Goal: Task Accomplishment & Management: Complete application form

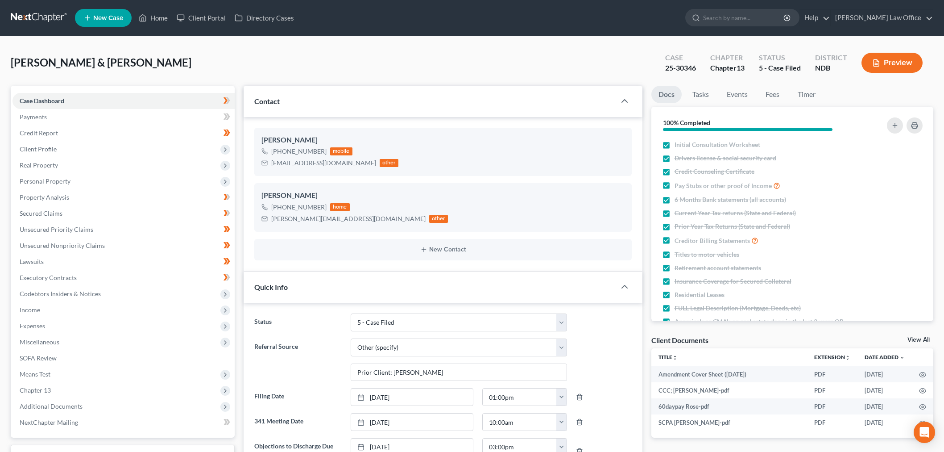
select select "8"
select select "6"
select select "0"
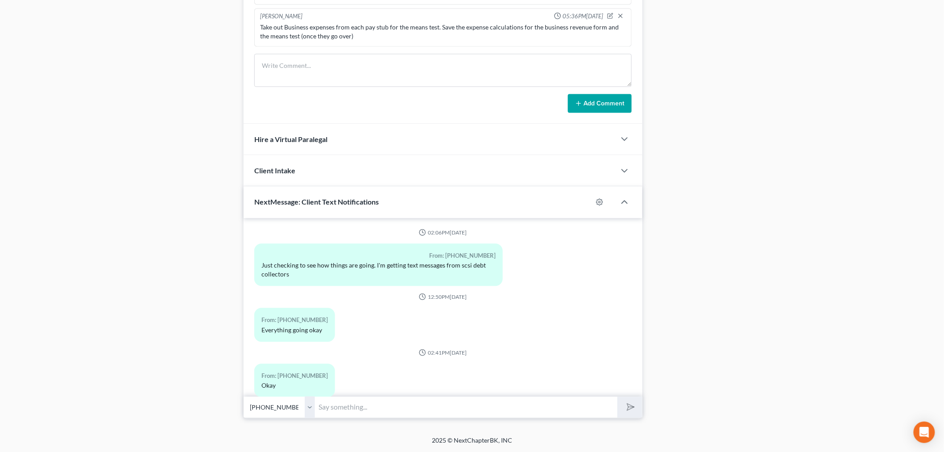
scroll to position [5762, 0]
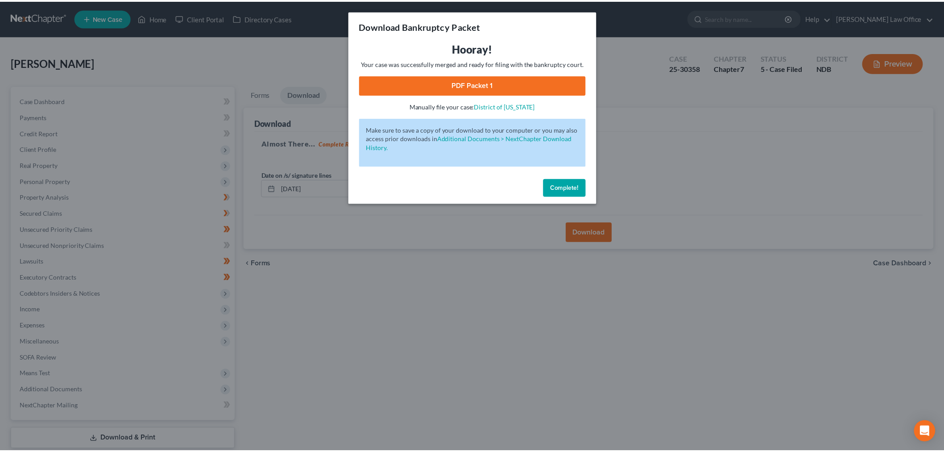
scroll to position [54, 0]
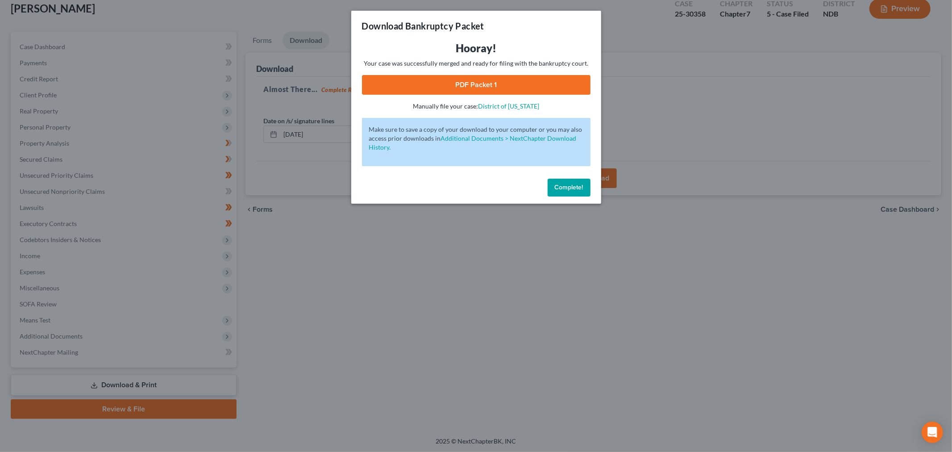
drag, startPoint x: 572, startPoint y: 186, endPoint x: 564, endPoint y: 184, distance: 8.2
click at [570, 186] on span "Complete!" at bounding box center [569, 187] width 29 height 8
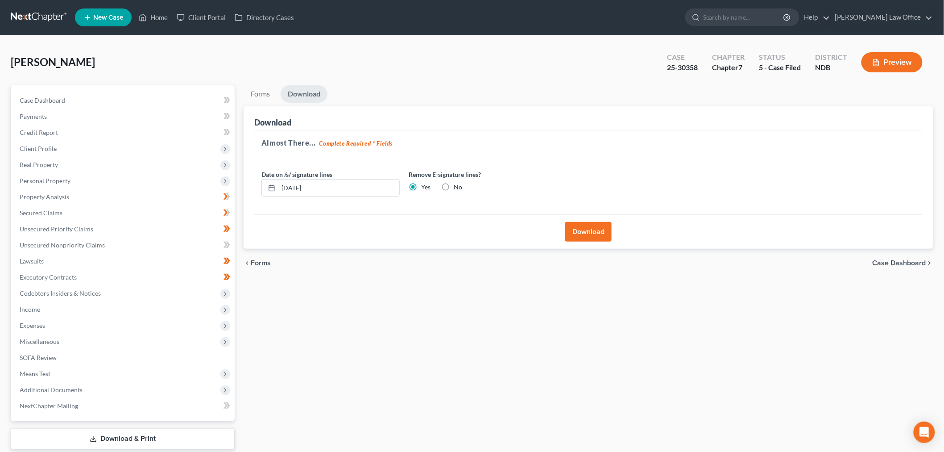
scroll to position [0, 0]
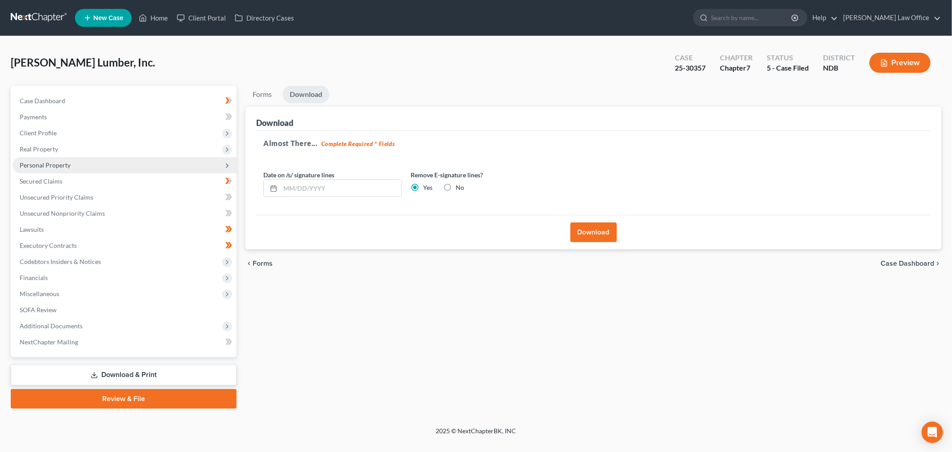
click at [67, 166] on span "Personal Property" at bounding box center [45, 165] width 51 height 8
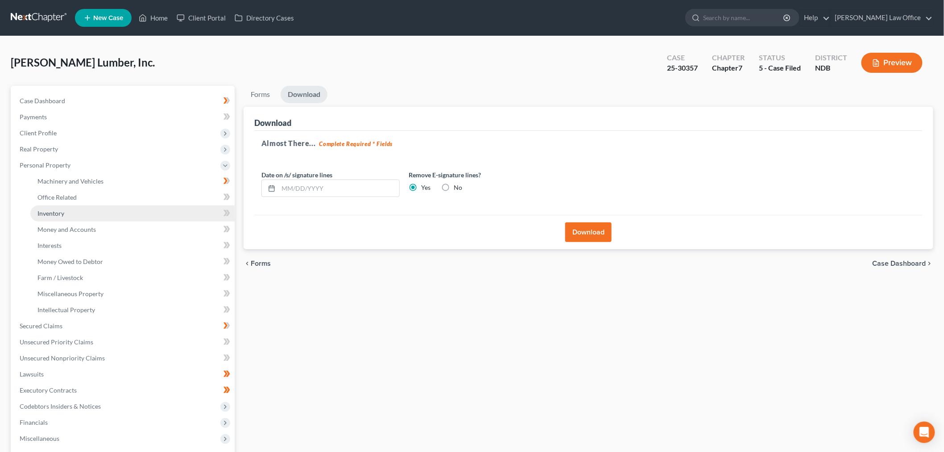
drag, startPoint x: 72, startPoint y: 212, endPoint x: 87, endPoint y: 213, distance: 15.7
click at [72, 213] on link "Inventory" at bounding box center [132, 213] width 204 height 16
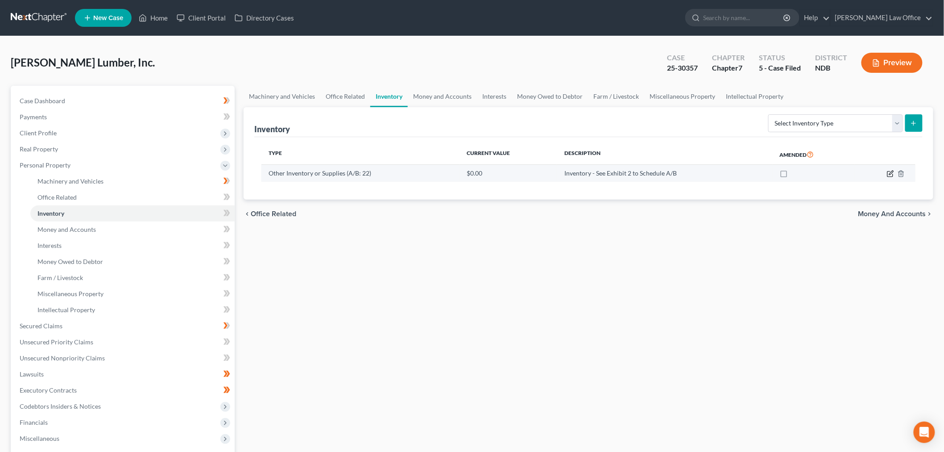
click at [890, 170] on icon "button" at bounding box center [890, 173] width 7 height 7
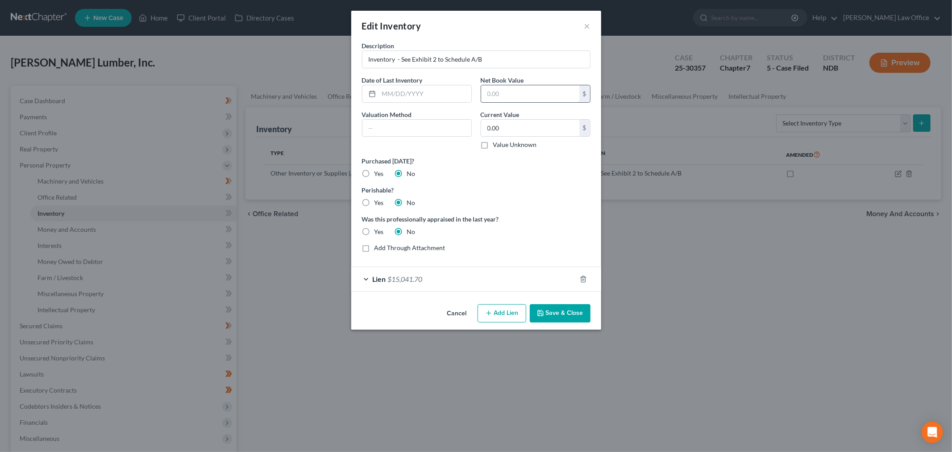
click at [547, 96] on input "text" at bounding box center [530, 93] width 98 height 17
click at [542, 132] on input "0.00" at bounding box center [530, 128] width 98 height 17
type input "63,061"
click at [436, 127] on input "text" at bounding box center [416, 128] width 109 height 17
type input "Estimated Cost"
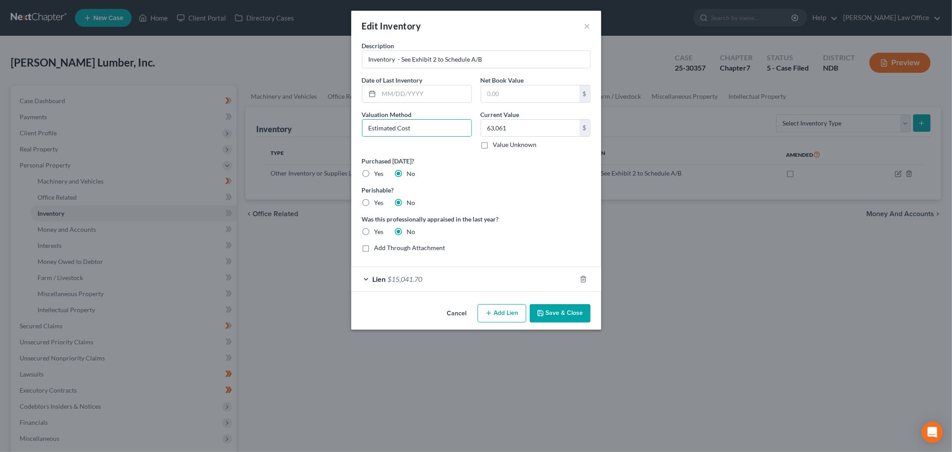
click at [582, 314] on button "Save & Close" at bounding box center [560, 313] width 61 height 19
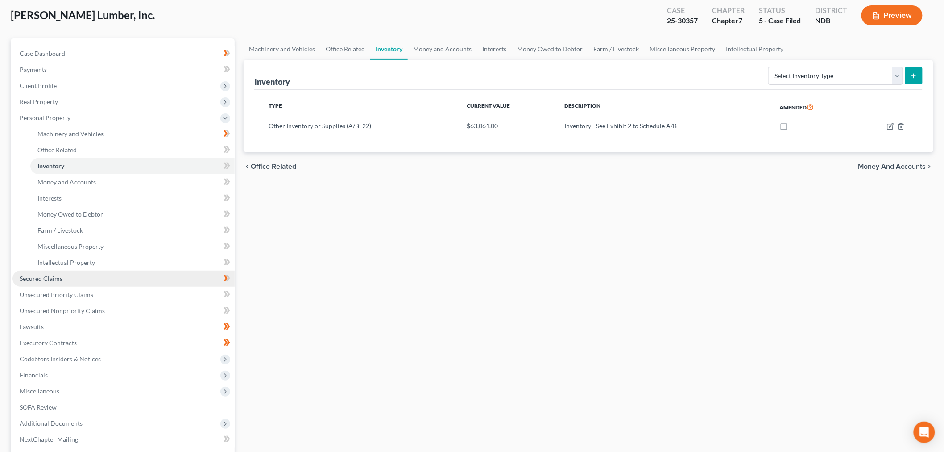
scroll to position [134, 0]
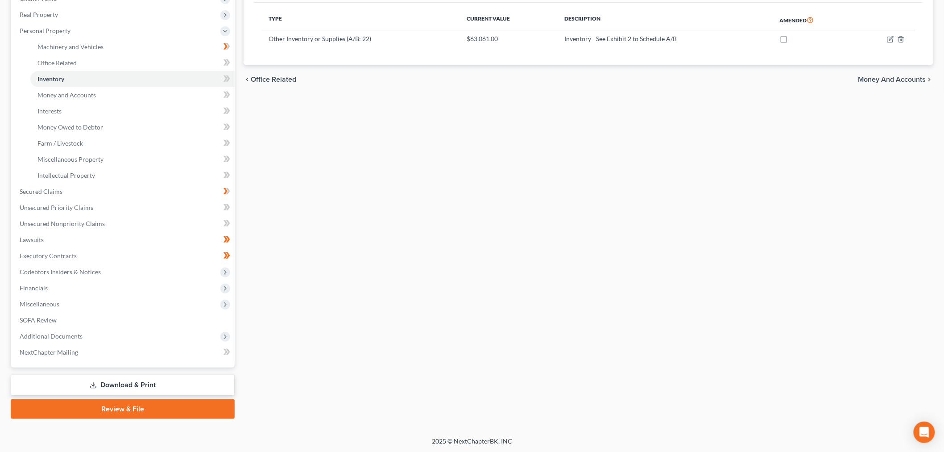
drag, startPoint x: 150, startPoint y: 381, endPoint x: 154, endPoint y: 381, distance: 4.9
click at [150, 381] on link "Download & Print" at bounding box center [123, 384] width 224 height 21
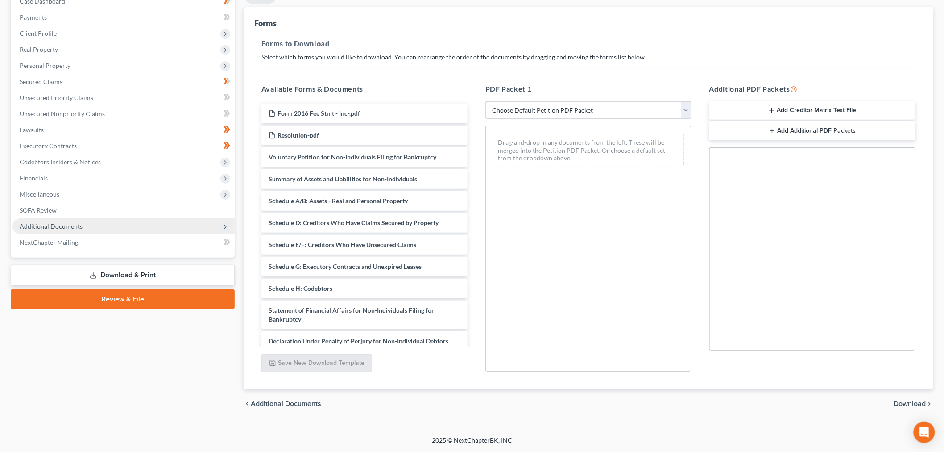
click at [68, 229] on span "Additional Documents" at bounding box center [123, 226] width 222 height 16
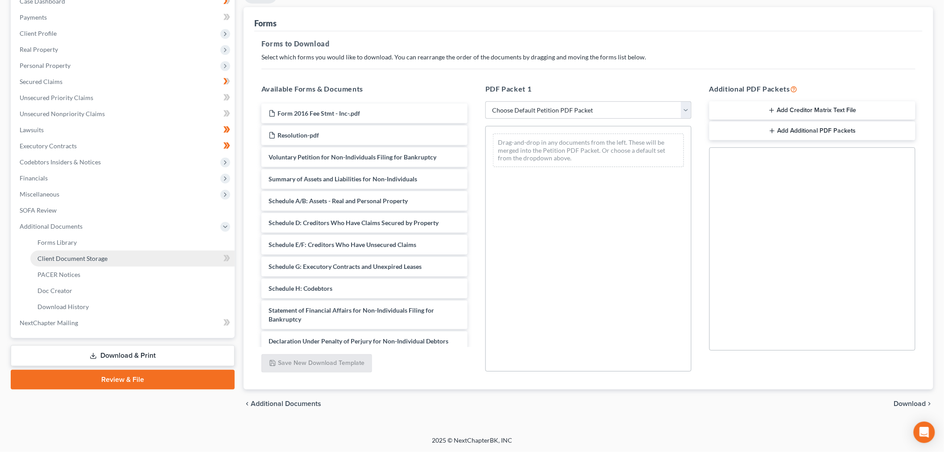
click at [100, 254] on span "Client Document Storage" at bounding box center [72, 258] width 70 height 8
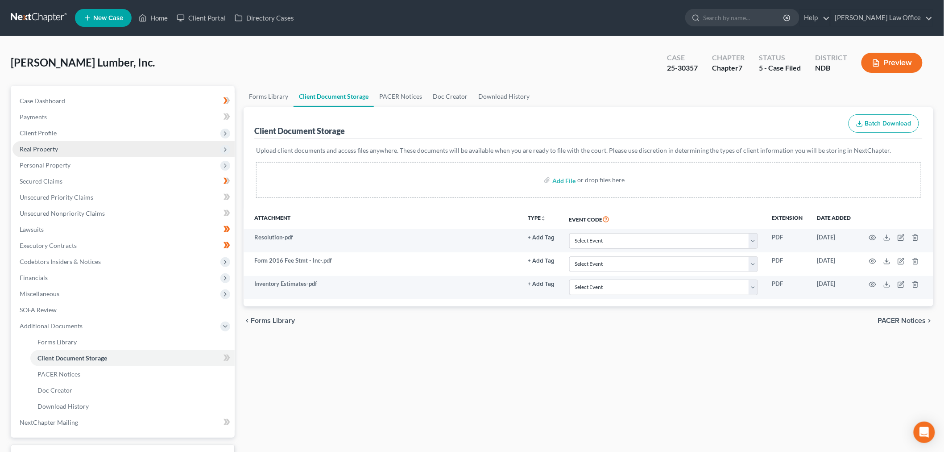
click at [61, 147] on span "Real Property" at bounding box center [123, 149] width 222 height 16
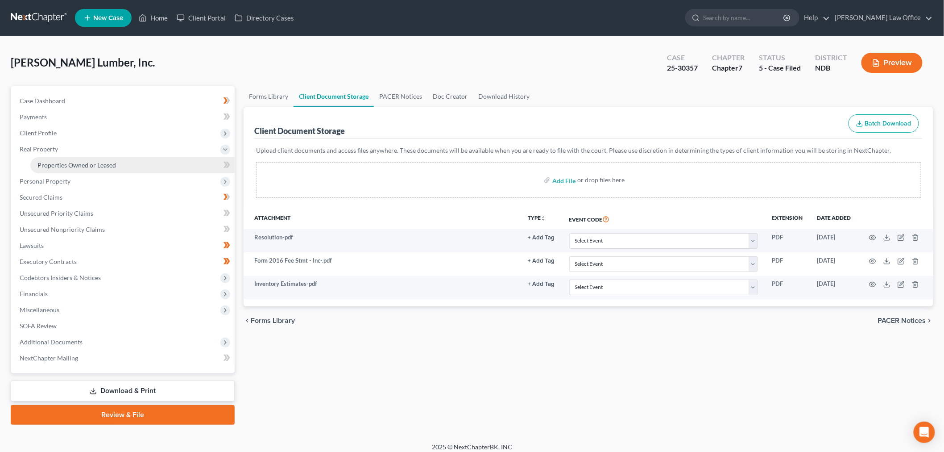
click at [71, 165] on span "Properties Owned or Leased" at bounding box center [76, 165] width 79 height 8
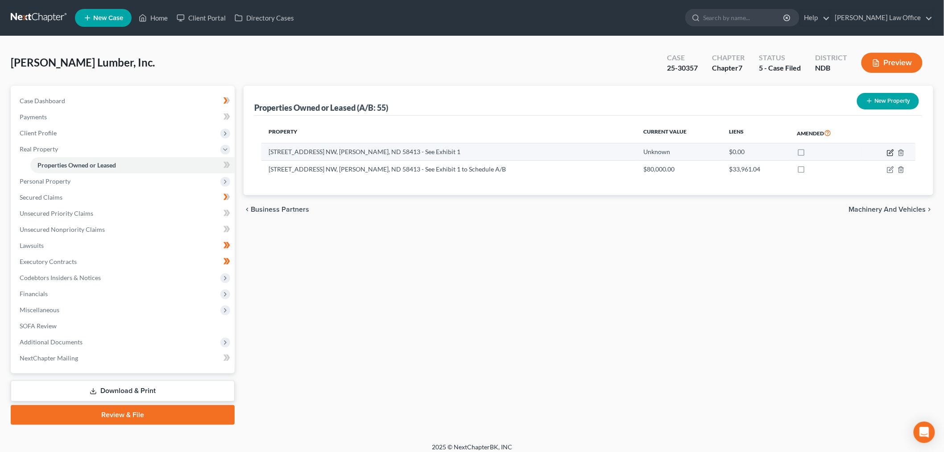
click at [890, 153] on icon "button" at bounding box center [891, 152] width 4 height 4
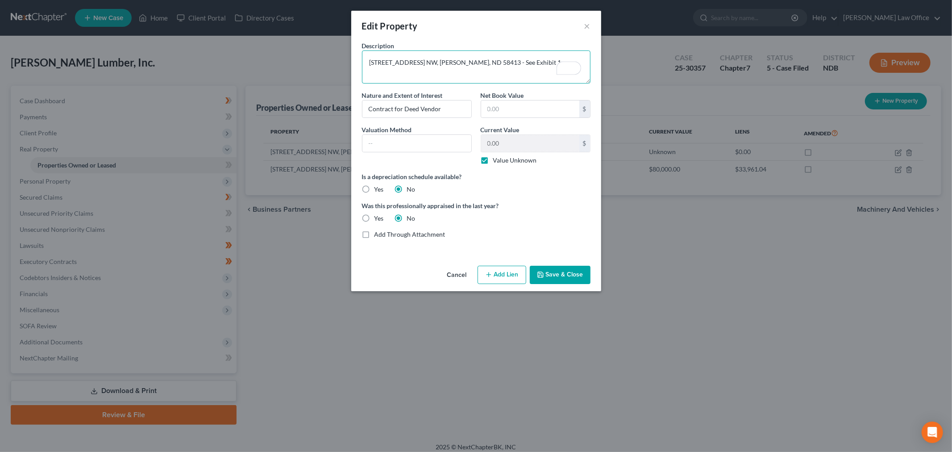
drag, startPoint x: 548, startPoint y: 64, endPoint x: 469, endPoint y: 62, distance: 78.6
click at [469, 62] on textarea "421 2nd Ave. NW, Ashley, ND 58413 - See Exhibit 1" at bounding box center [476, 66] width 229 height 33
click at [449, 271] on button "Cancel" at bounding box center [457, 275] width 34 height 18
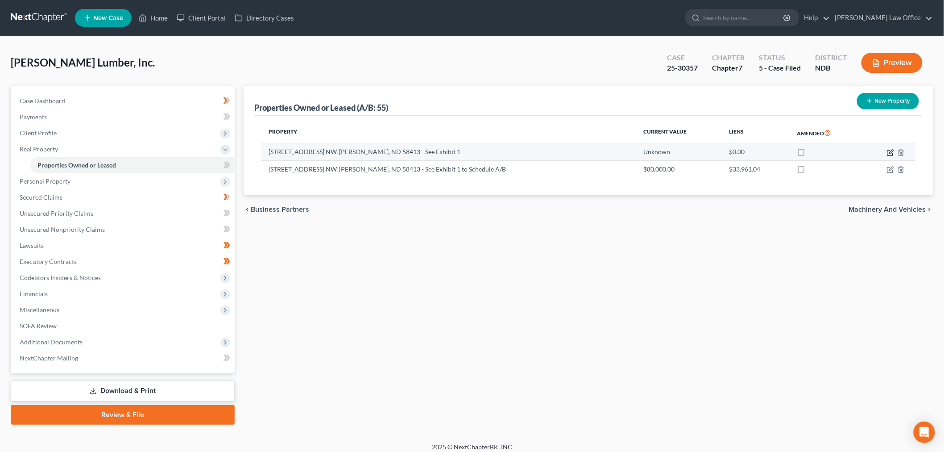
click at [889, 150] on icon "button" at bounding box center [890, 152] width 7 height 7
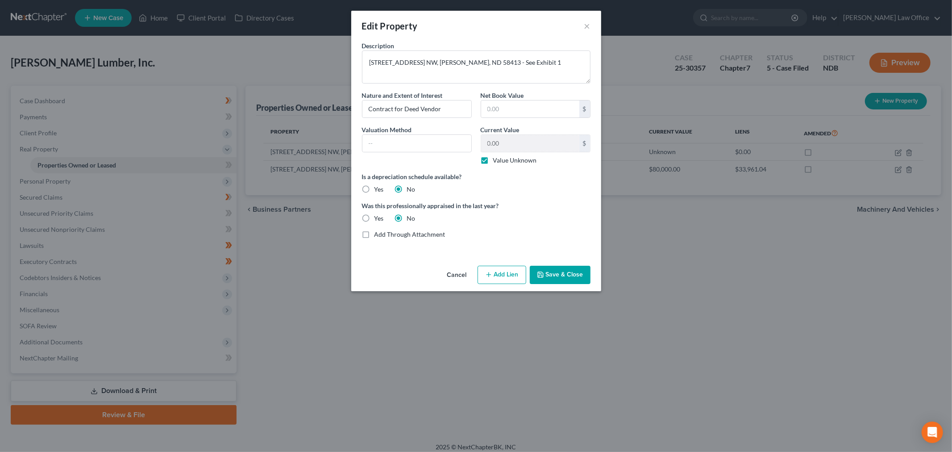
click at [546, 273] on button "Save & Close" at bounding box center [560, 275] width 61 height 19
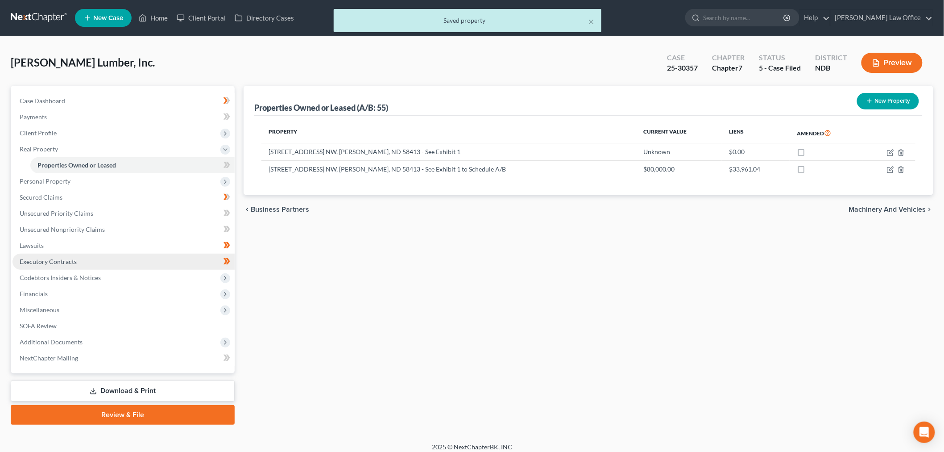
click at [84, 256] on link "Executory Contracts" at bounding box center [123, 261] width 222 height 16
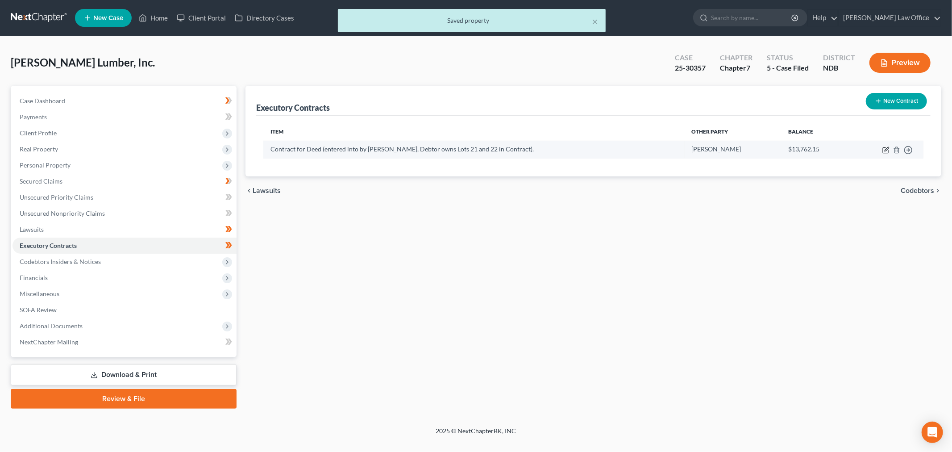
click at [887, 149] on icon "button" at bounding box center [885, 149] width 7 height 7
select select "2"
select select "29"
select select "0"
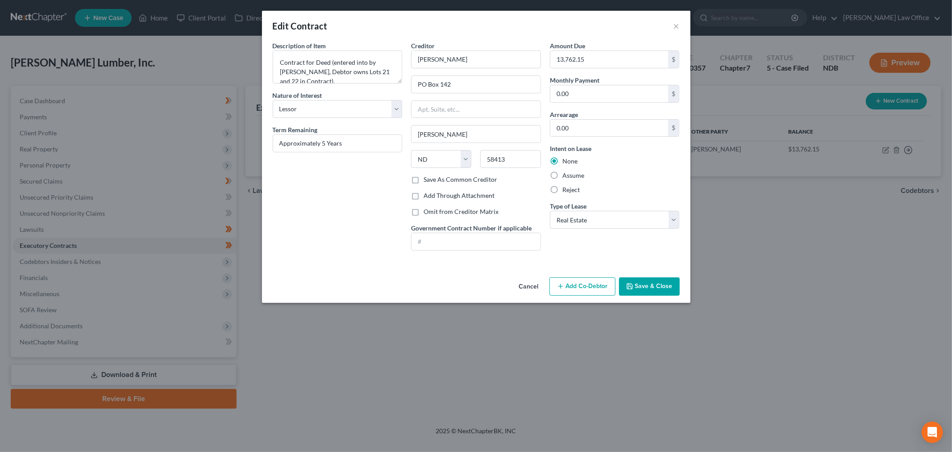
click at [652, 280] on button "Save & Close" at bounding box center [649, 286] width 61 height 19
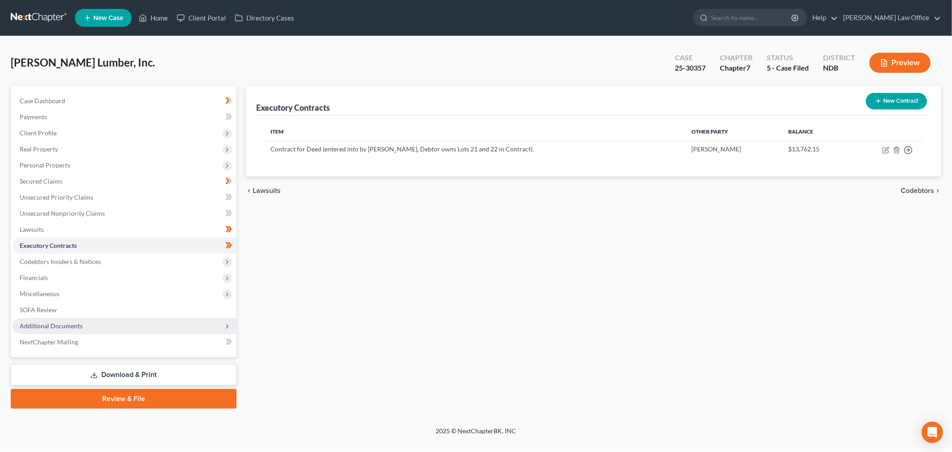
click at [91, 321] on span "Additional Documents" at bounding box center [124, 326] width 224 height 16
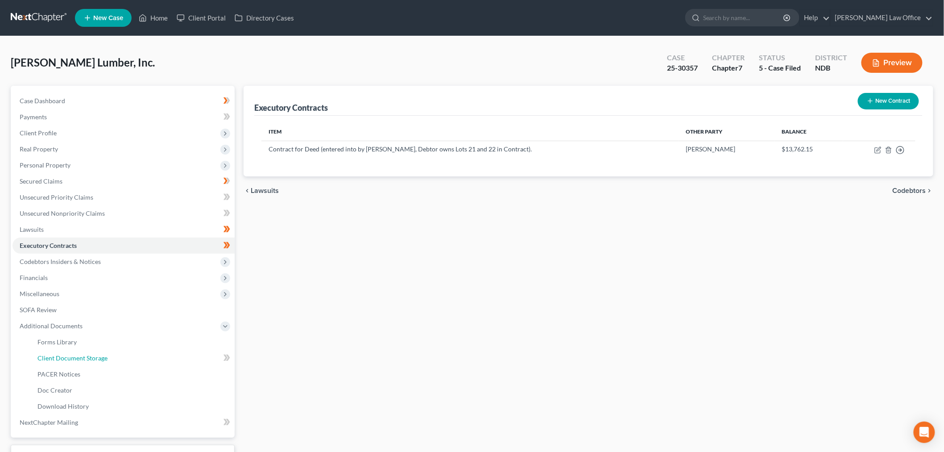
drag, startPoint x: 73, startPoint y: 358, endPoint x: 9, endPoint y: 361, distance: 63.4
click at [73, 358] on span "Client Document Storage" at bounding box center [72, 358] width 70 height 8
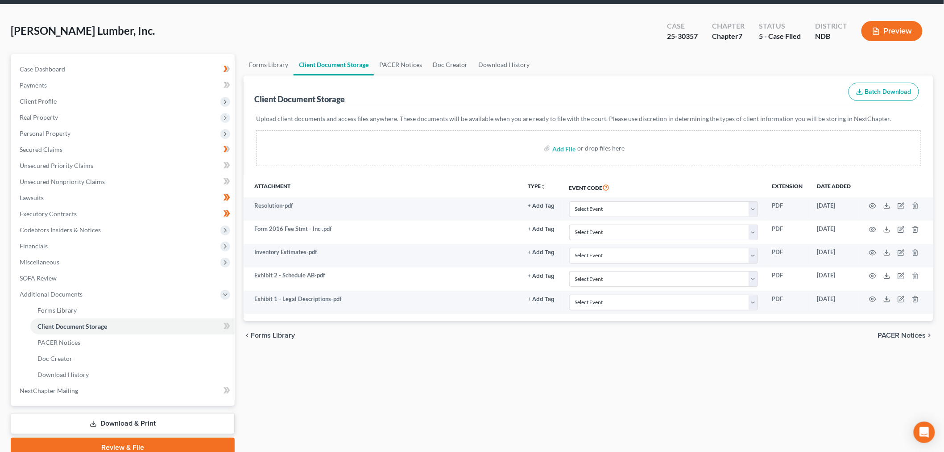
scroll to position [70, 0]
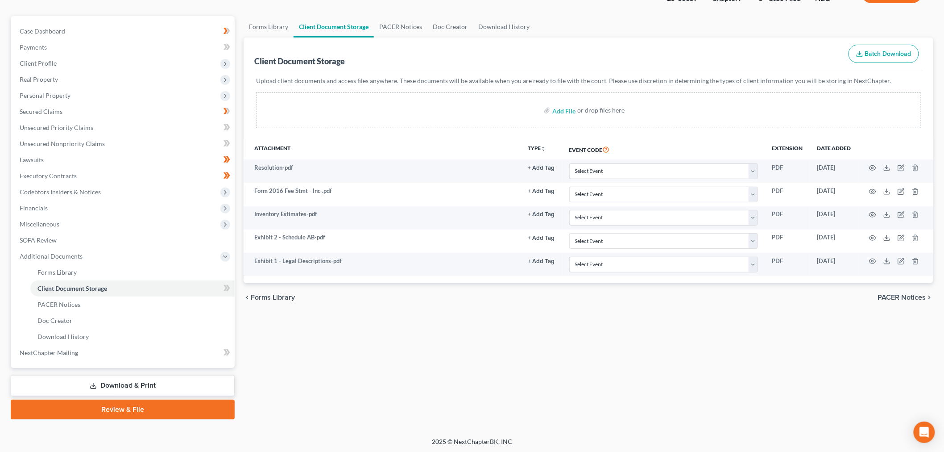
click at [385, 383] on div "Forms Library Client Document Storage PACER Notices Doc Creator Download Histor…" at bounding box center [588, 217] width 699 height 403
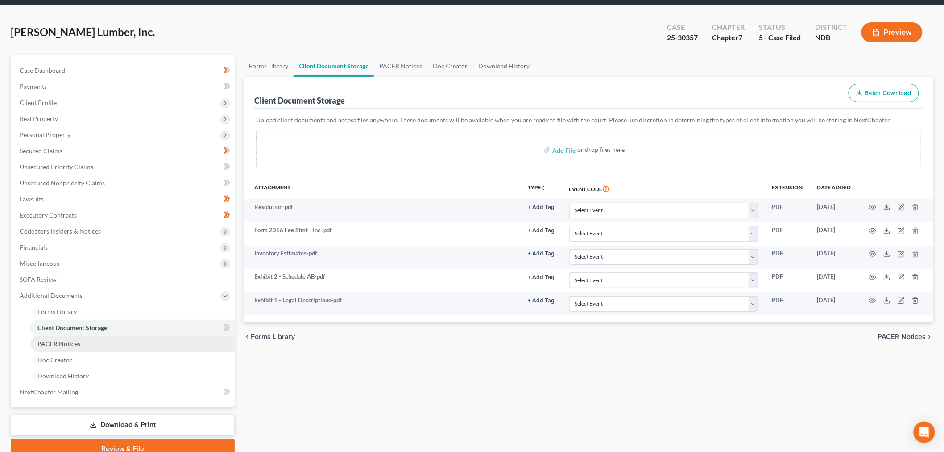
scroll to position [0, 0]
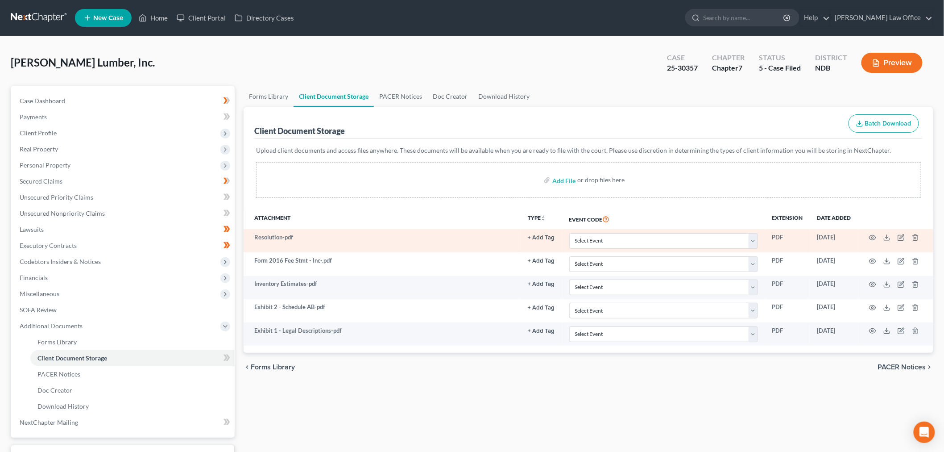
drag, startPoint x: 87, startPoint y: 253, endPoint x: 327, endPoint y: 251, distance: 239.2
click at [87, 253] on span "Codebtors Insiders & Notices" at bounding box center [123, 261] width 222 height 16
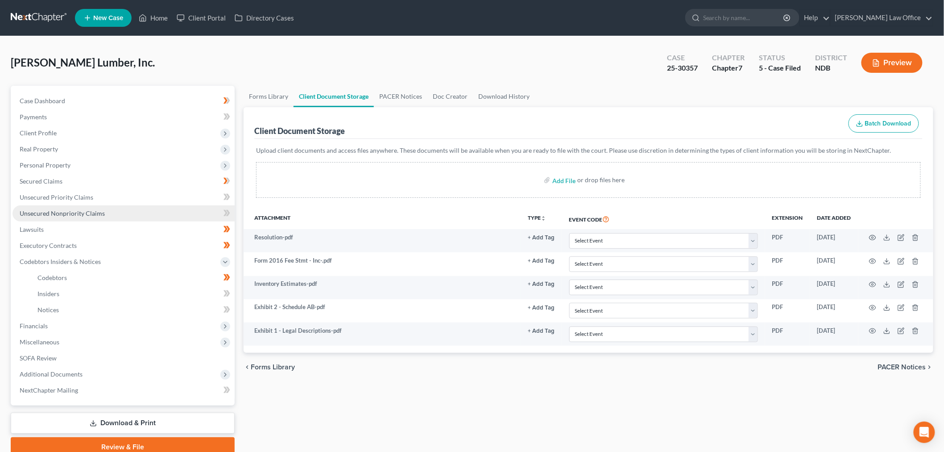
click at [71, 214] on span "Unsecured Nonpriority Claims" at bounding box center [62, 213] width 85 height 8
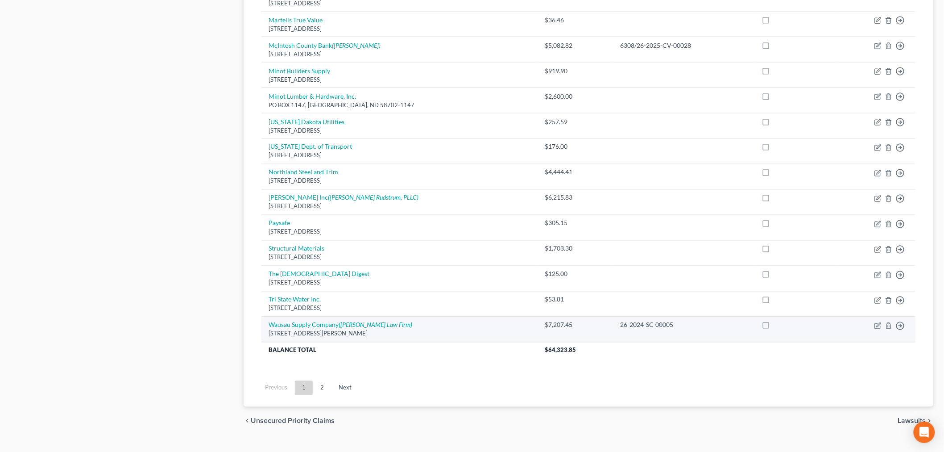
scroll to position [582, 0]
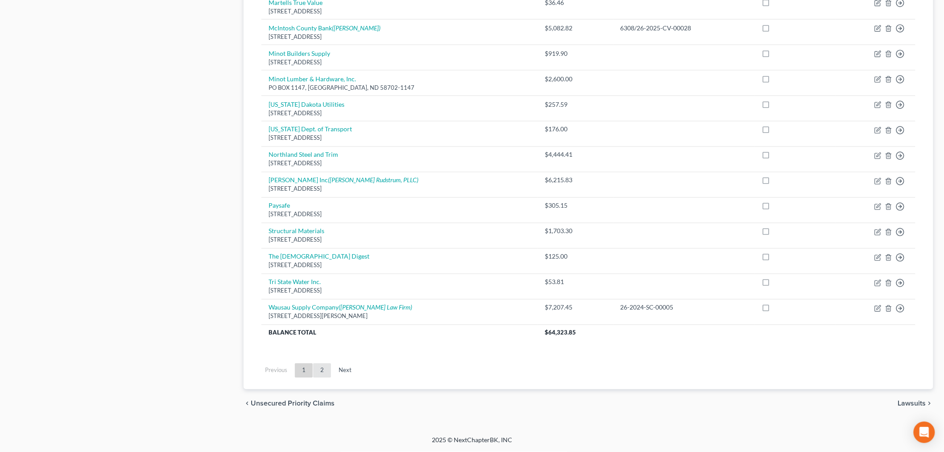
click at [323, 369] on link "2" at bounding box center [322, 370] width 18 height 14
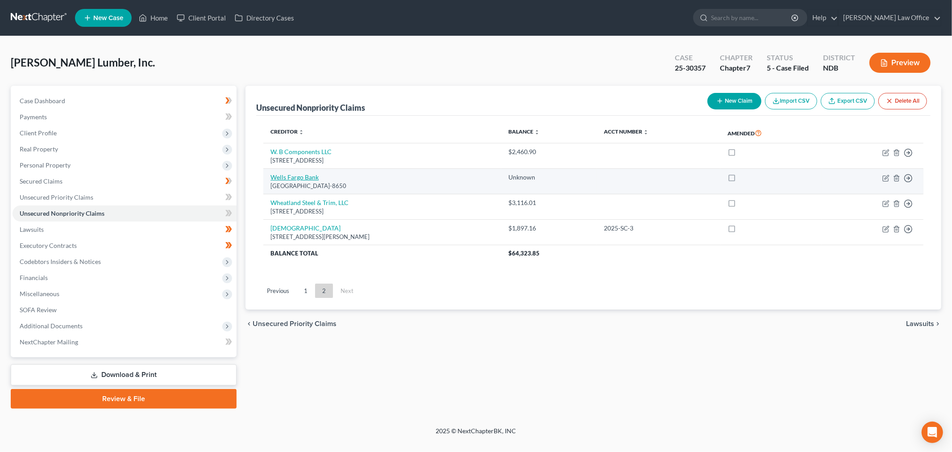
click at [298, 177] on link "Wells Fargo Bank" at bounding box center [294, 177] width 48 height 8
select select "3"
select select "11"
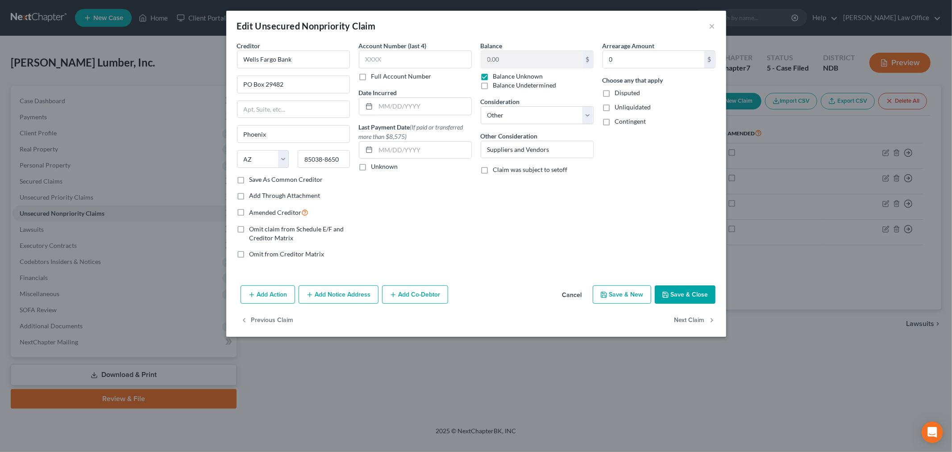
click at [493, 73] on label "Balance Unknown" at bounding box center [518, 76] width 50 height 9
click at [497, 73] on input "Balance Unknown" at bounding box center [500, 75] width 6 height 6
checkbox input "false"
click at [524, 61] on input "0.00" at bounding box center [531, 59] width 101 height 17
type input "56,000"
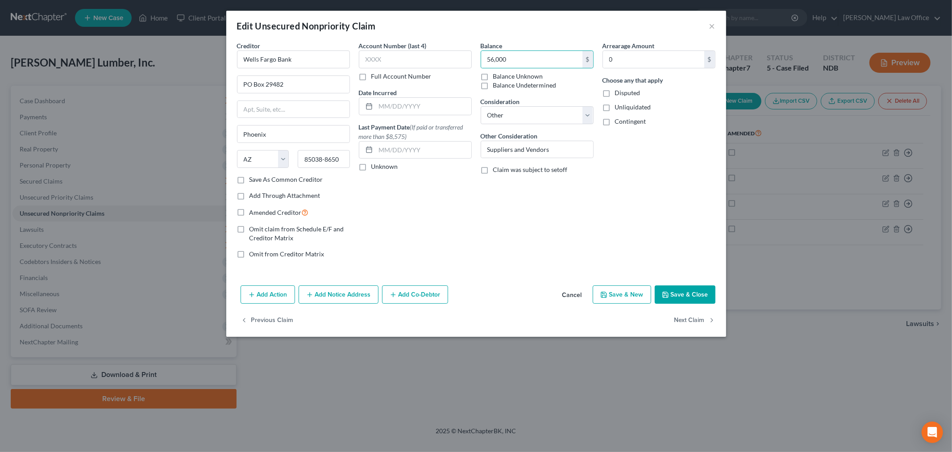
click at [679, 299] on button "Save & Close" at bounding box center [685, 294] width 61 height 19
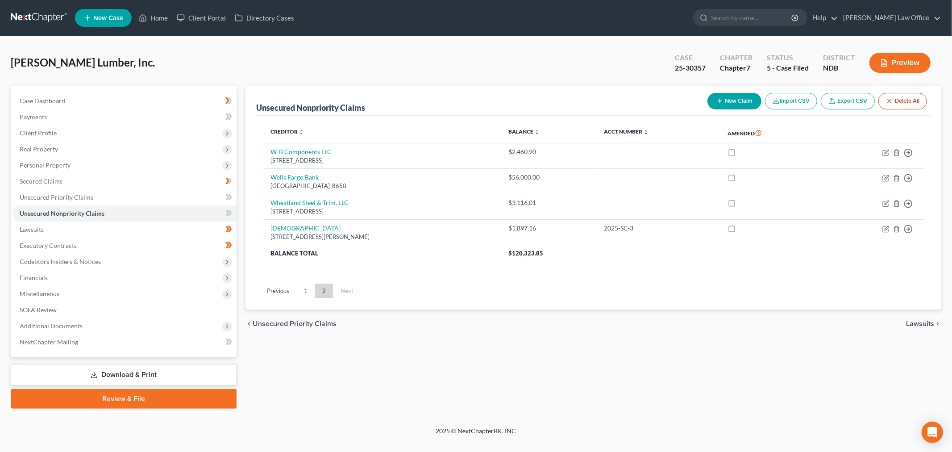
click at [96, 368] on link "Download & Print" at bounding box center [124, 374] width 226 height 21
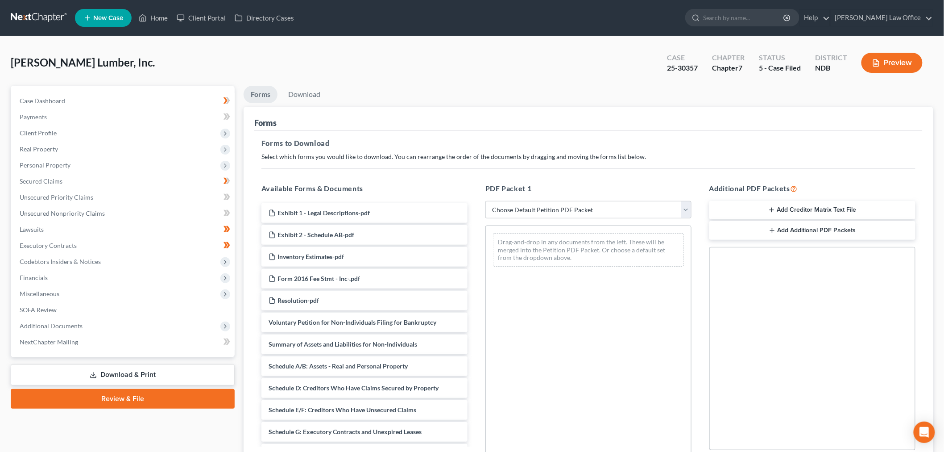
click at [623, 118] on div "Forms" at bounding box center [588, 119] width 669 height 24
click at [570, 208] on select "Choose Default Petition PDF Packet Complete Bankruptcy Petition (all forms and …" at bounding box center [589, 210] width 206 height 18
select select "4"
click at [486, 201] on select "Choose Default Petition PDF Packet Complete Bankruptcy Petition (all forms and …" at bounding box center [589, 210] width 206 height 18
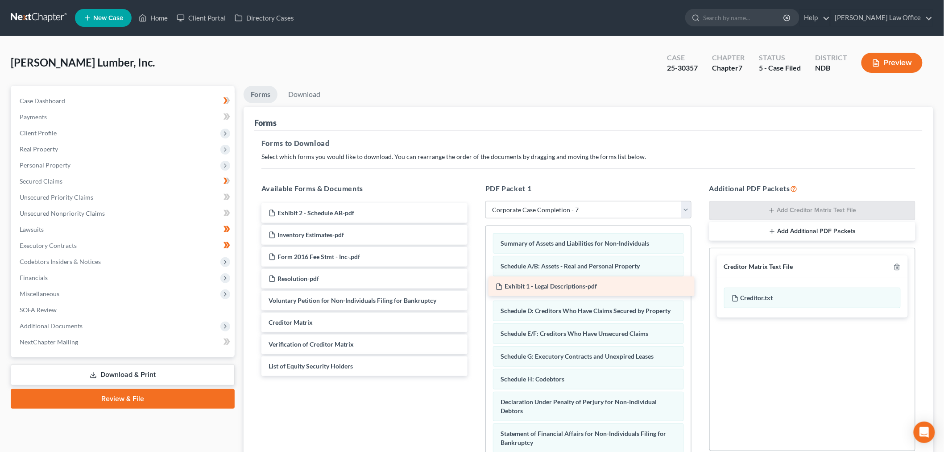
drag, startPoint x: 335, startPoint y: 220, endPoint x: 562, endPoint y: 293, distance: 238.8
click at [475, 293] on div "Exhibit 1 - Legal Descriptions-pdf Exhibit 1 - Legal Descriptions-pdf Exhibit 2…" at bounding box center [364, 289] width 220 height 173
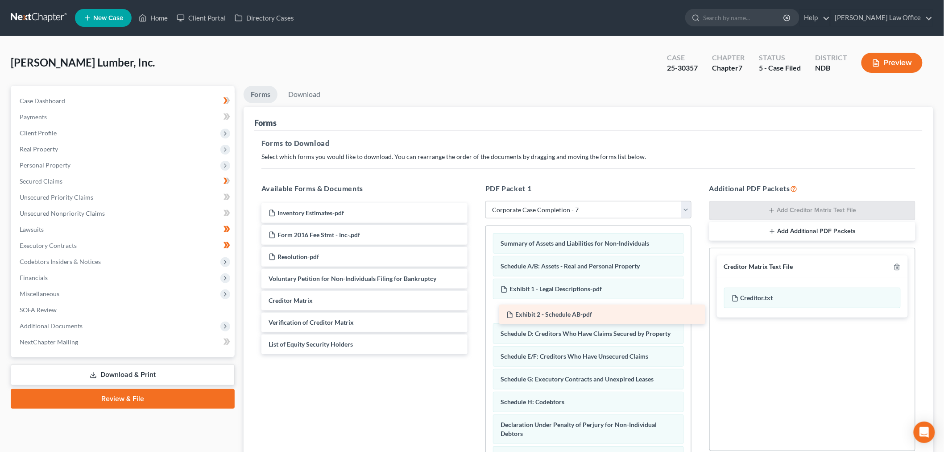
drag, startPoint x: 294, startPoint y: 209, endPoint x: 531, endPoint y: 311, distance: 258.3
click at [475, 311] on div "Exhibit 2 - Schedule AB-pdf Exhibit 2 - Schedule AB-pdf Inventory Estimates-pdf…" at bounding box center [364, 278] width 220 height 151
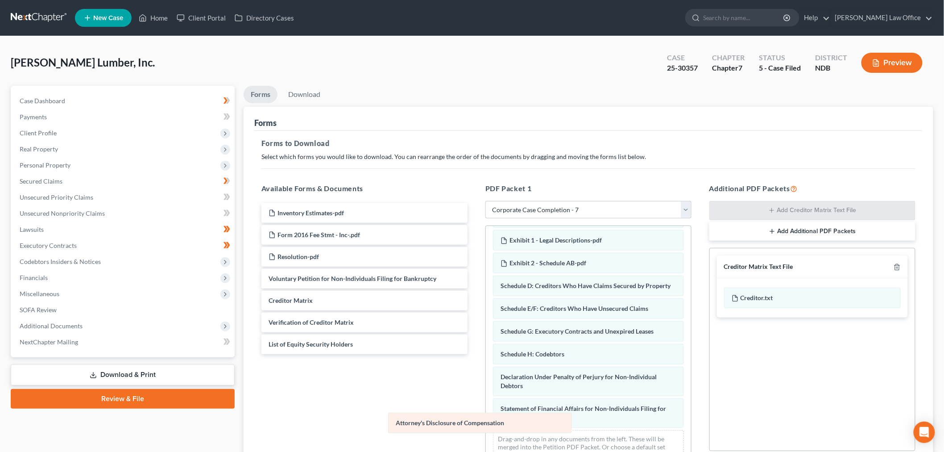
scroll to position [58, 0]
drag, startPoint x: 513, startPoint y: 415, endPoint x: 325, endPoint y: 396, distance: 189.3
click at [486, 400] on div "Attorney's Disclosure of Compensation Summary of Assets and Liabilities for Non…" at bounding box center [588, 323] width 205 height 293
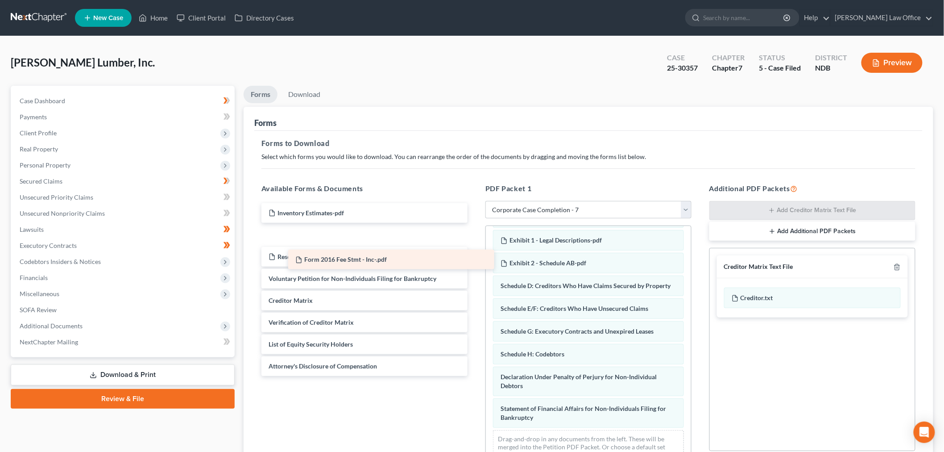
scroll to position [81, 0]
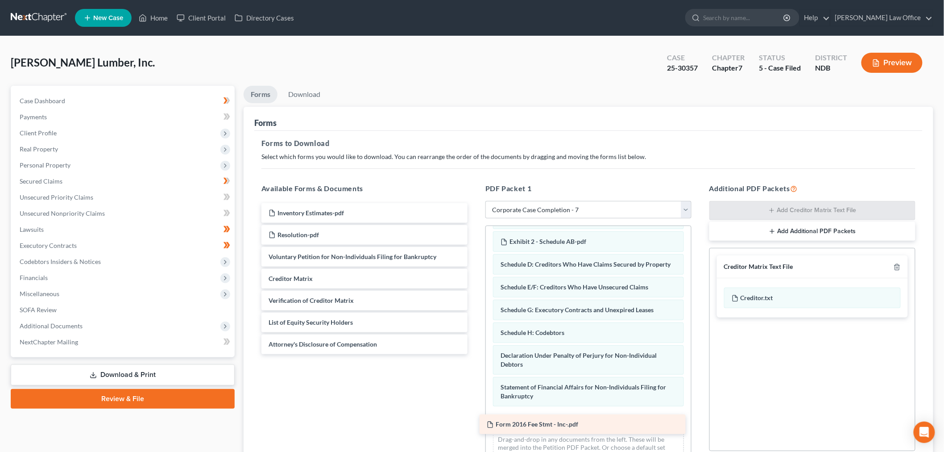
drag, startPoint x: 324, startPoint y: 228, endPoint x: 543, endPoint y: 417, distance: 289.5
click at [475, 354] on div "Form 2016 Fee Stmt - Inc-.pdf Inventory Estimates-pdf Form 2016 Fee Stmt - Inc-…" at bounding box center [364, 278] width 220 height 151
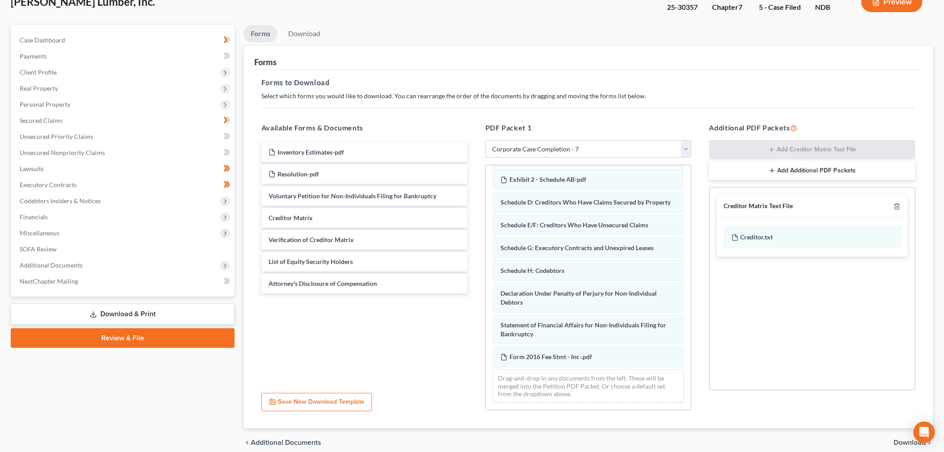
scroll to position [100, 0]
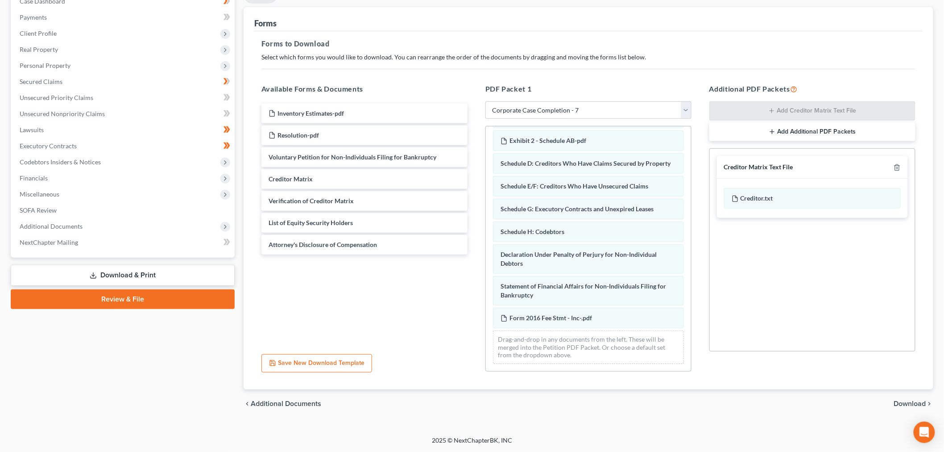
click at [911, 400] on span "Download" at bounding box center [910, 403] width 32 height 7
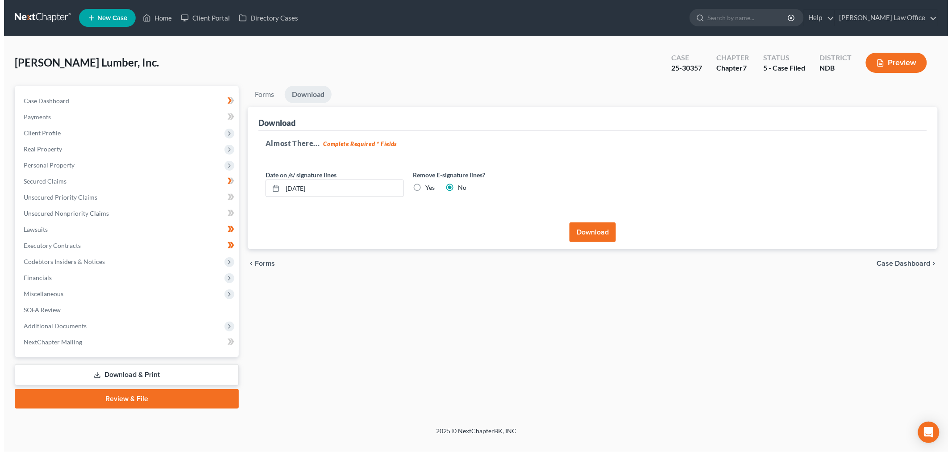
scroll to position [0, 0]
drag, startPoint x: 414, startPoint y: 186, endPoint x: 589, endPoint y: 228, distance: 180.0
click at [423, 186] on label "Yes" at bounding box center [427, 187] width 9 height 9
click at [427, 186] on input "Yes" at bounding box center [430, 186] width 6 height 6
radio input "true"
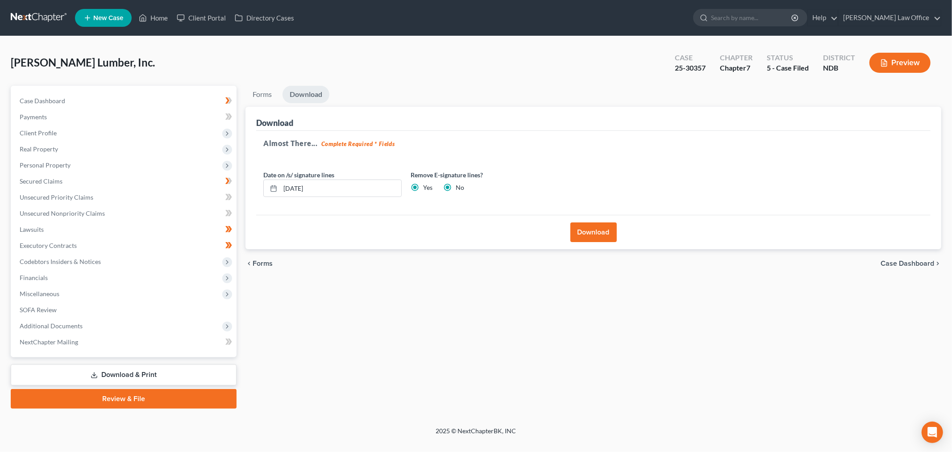
radio input "false"
click at [594, 229] on button "Download" at bounding box center [593, 232] width 46 height 20
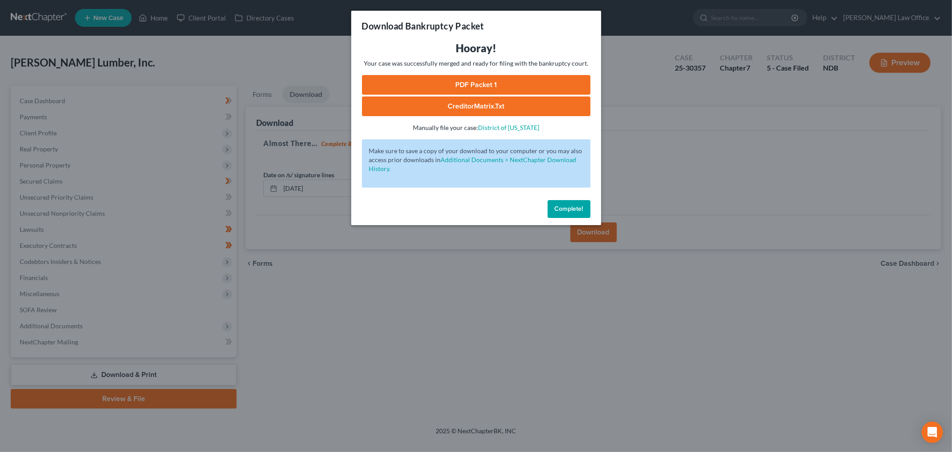
click at [411, 87] on link "PDF Packet 1" at bounding box center [476, 85] width 229 height 20
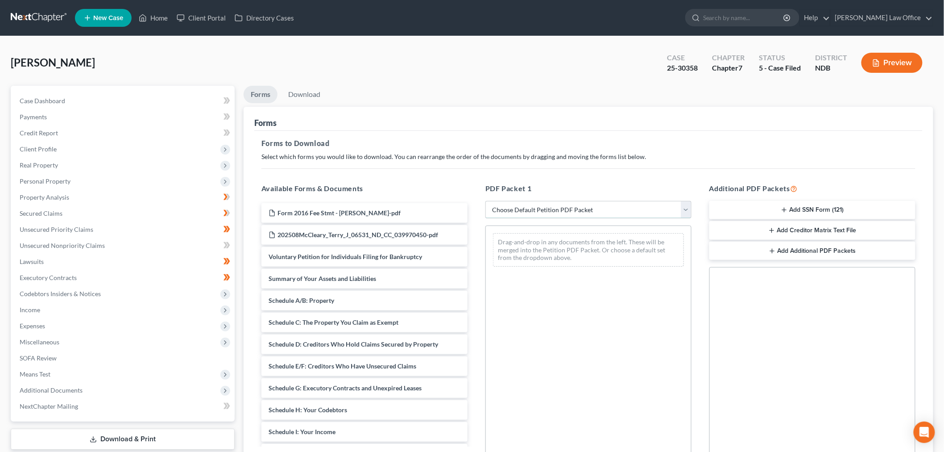
click at [544, 202] on select "Choose Default Petition PDF Packet Complete Bankruptcy Petition (all forms and …" at bounding box center [589, 210] width 206 height 18
select select "8"
click at [486, 201] on select "Choose Default Petition PDF Packet Complete Bankruptcy Petition (all forms and …" at bounding box center [589, 210] width 206 height 18
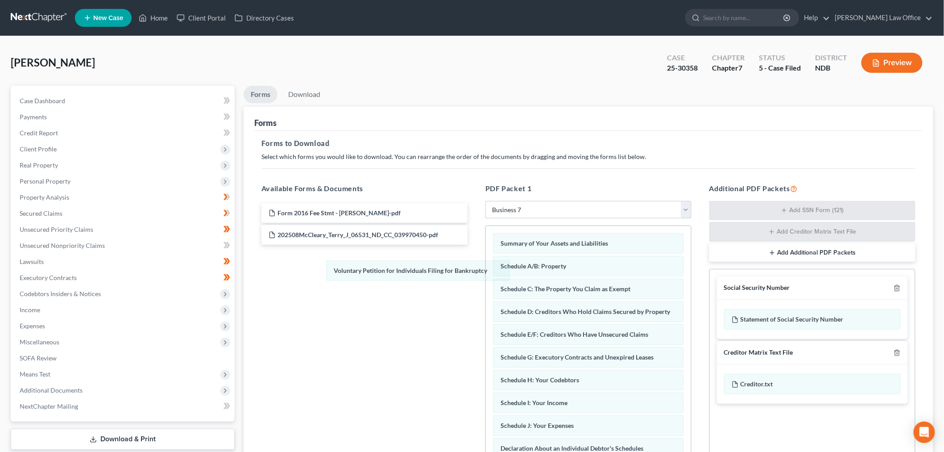
drag, startPoint x: 535, startPoint y: 245, endPoint x: 433, endPoint y: 280, distance: 107.4
click at [899, 286] on polyline "button" at bounding box center [897, 286] width 5 height 0
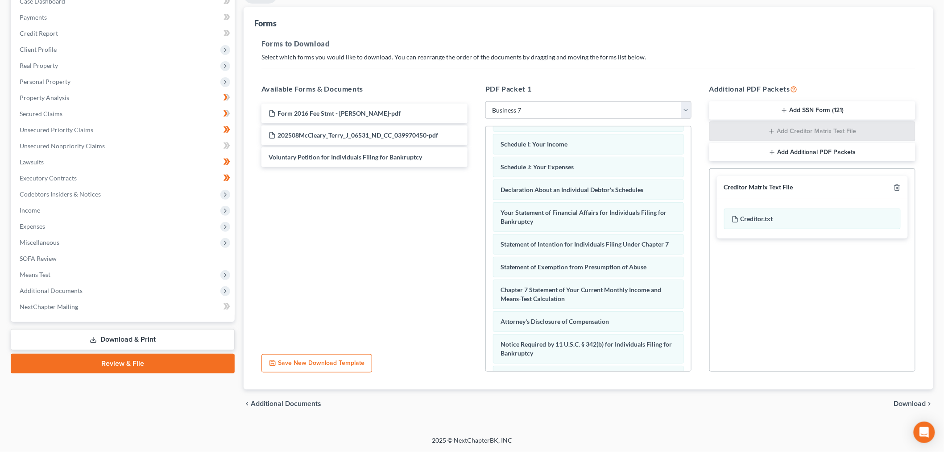
scroll to position [259, 0]
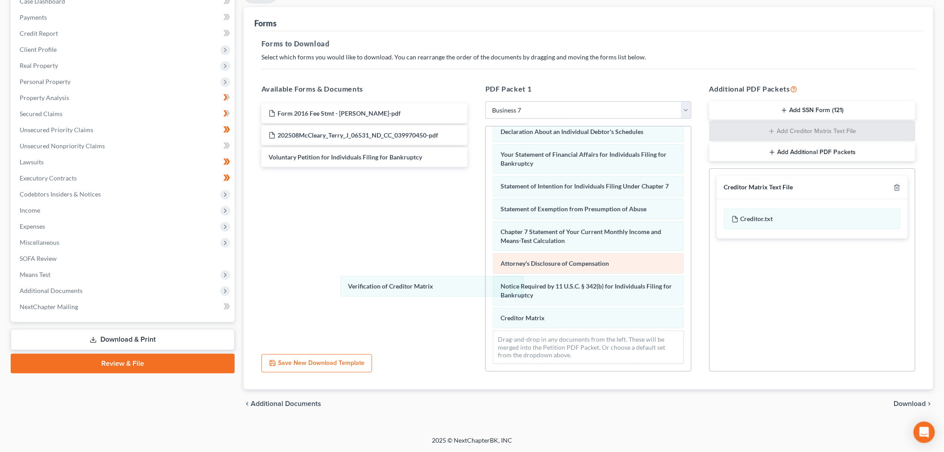
drag, startPoint x: 537, startPoint y: 295, endPoint x: 517, endPoint y: 269, distance: 33.7
click at [486, 286] on div "Verification of Creditor Matrix Summary of Your Assets and Liabilities Schedule…" at bounding box center [588, 139] width 205 height 461
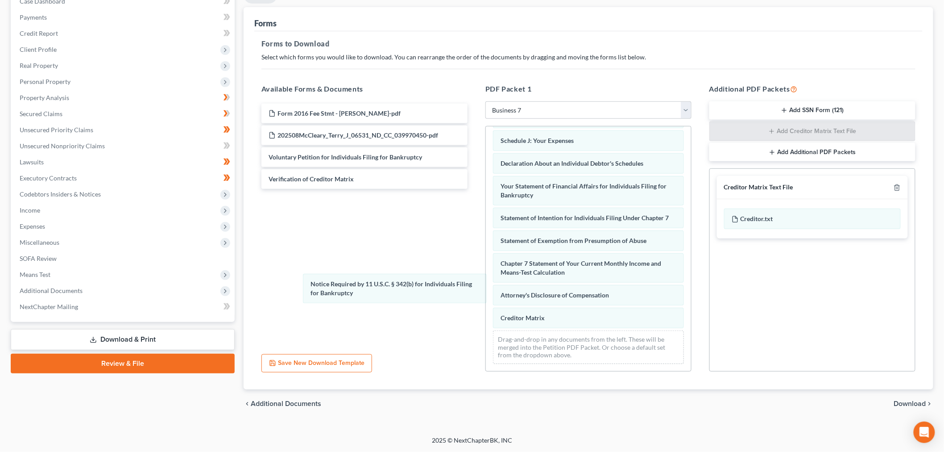
drag, startPoint x: 529, startPoint y: 286, endPoint x: 391, endPoint y: 287, distance: 138.4
click at [486, 284] on div "Notice Required by 11 U.S.C. § 342(b) for Individuals Filing for Bankruptcy Sum…" at bounding box center [588, 156] width 205 height 430
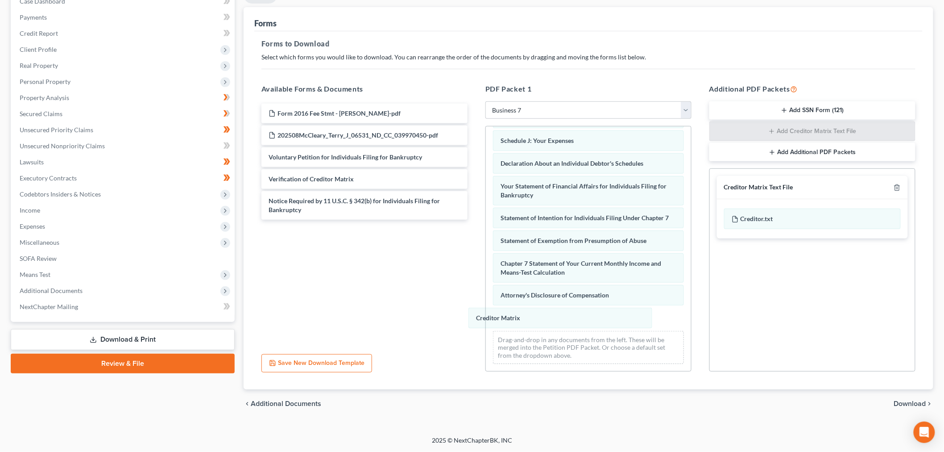
drag, startPoint x: 557, startPoint y: 316, endPoint x: 371, endPoint y: 310, distance: 185.3
click at [486, 307] on div "Creditor Matrix Summary of Your Assets and Liabilities Schedule A/B: Property S…" at bounding box center [588, 156] width 205 height 430
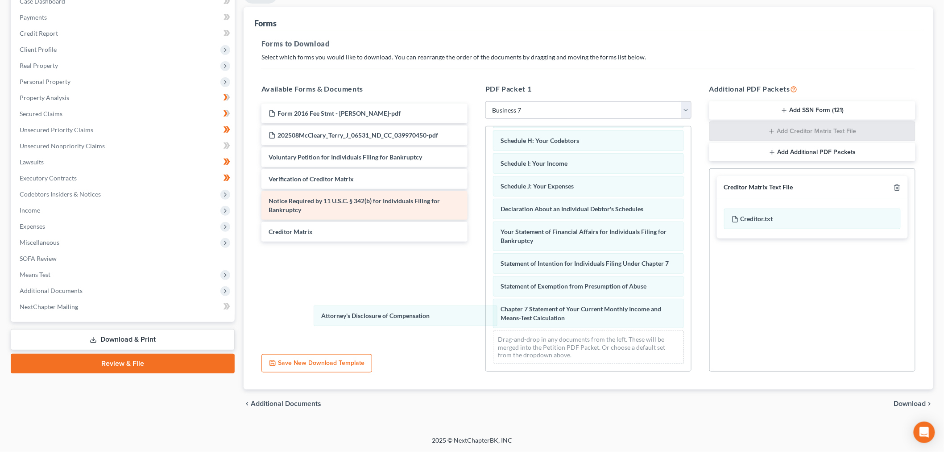
drag, startPoint x: 544, startPoint y: 317, endPoint x: 331, endPoint y: 203, distance: 242.4
click at [486, 256] on div "Attorney's Disclosure of Compensation Summary of Your Assets and Liabilities Sc…" at bounding box center [588, 179] width 205 height 384
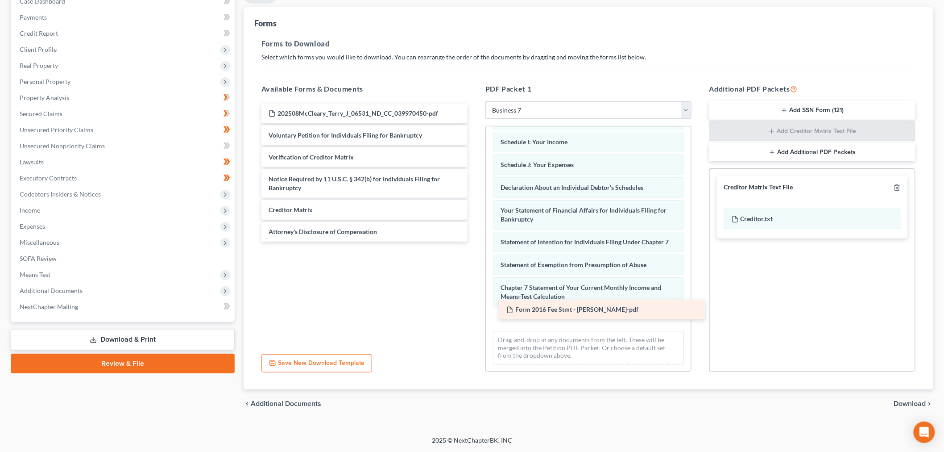
drag, startPoint x: 318, startPoint y: 116, endPoint x: 556, endPoint y: 312, distance: 308.5
click at [475, 241] on div "Form 2016 Fee Stmt - Terry-pdf Form 2016 Fee Stmt - Terry-pdf 202508McCleary_Te…" at bounding box center [364, 173] width 220 height 138
click at [905, 401] on span "Download" at bounding box center [910, 403] width 32 height 7
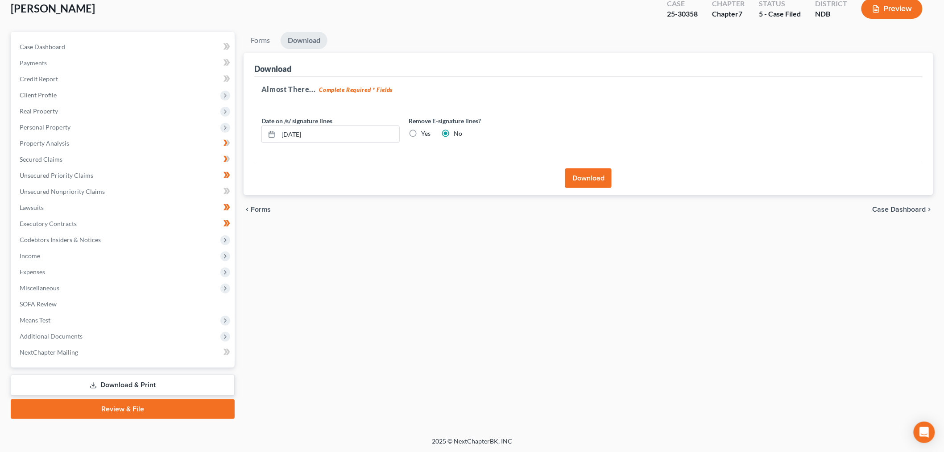
drag, startPoint x: 411, startPoint y: 130, endPoint x: 587, endPoint y: 172, distance: 180.8
click at [421, 131] on label "Yes" at bounding box center [425, 133] width 9 height 9
click at [425, 131] on input "Yes" at bounding box center [428, 132] width 6 height 6
radio input "true"
radio input "false"
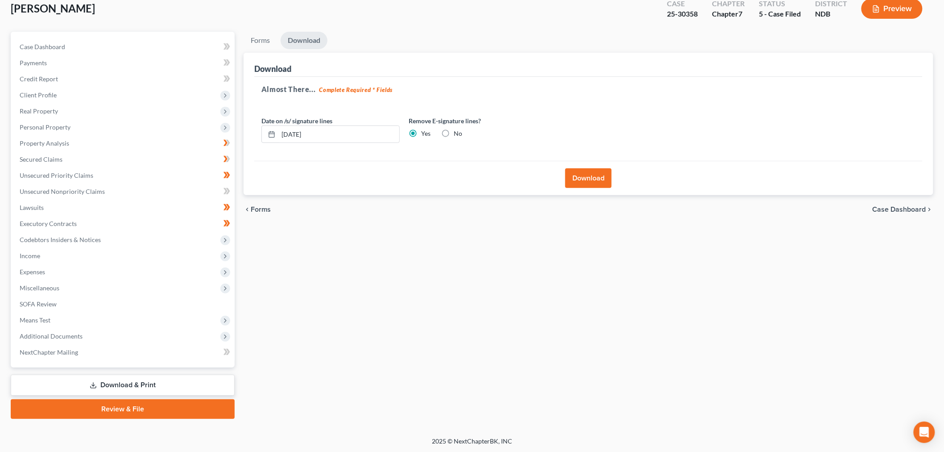
click at [600, 174] on button "Download" at bounding box center [588, 178] width 46 height 20
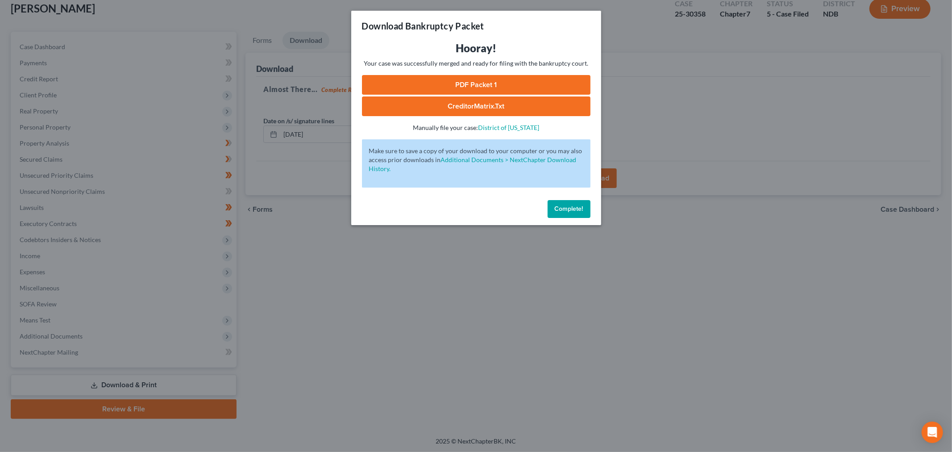
click at [585, 206] on button "Complete!" at bounding box center [569, 209] width 43 height 18
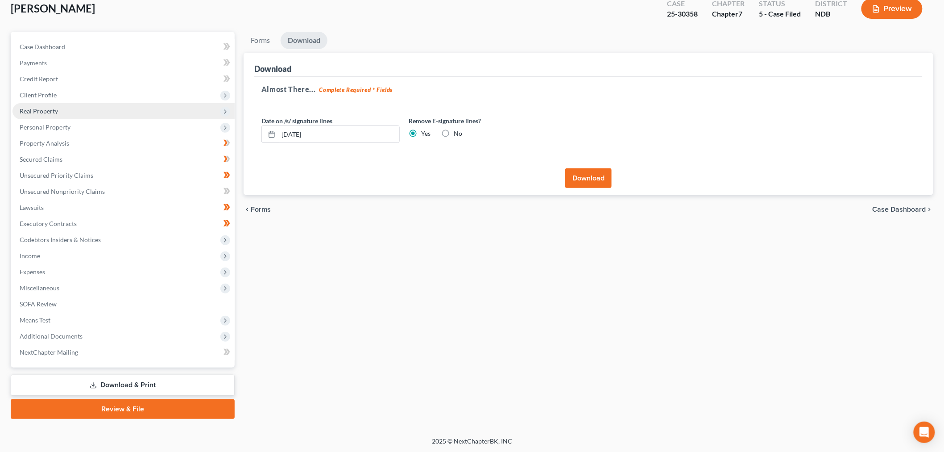
click at [79, 112] on span "Real Property" at bounding box center [123, 111] width 222 height 16
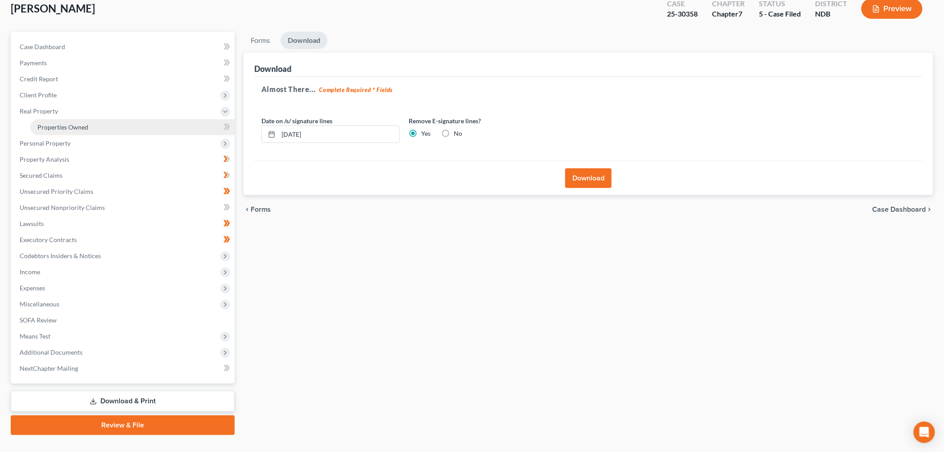
click at [82, 124] on span "Properties Owned" at bounding box center [62, 127] width 51 height 8
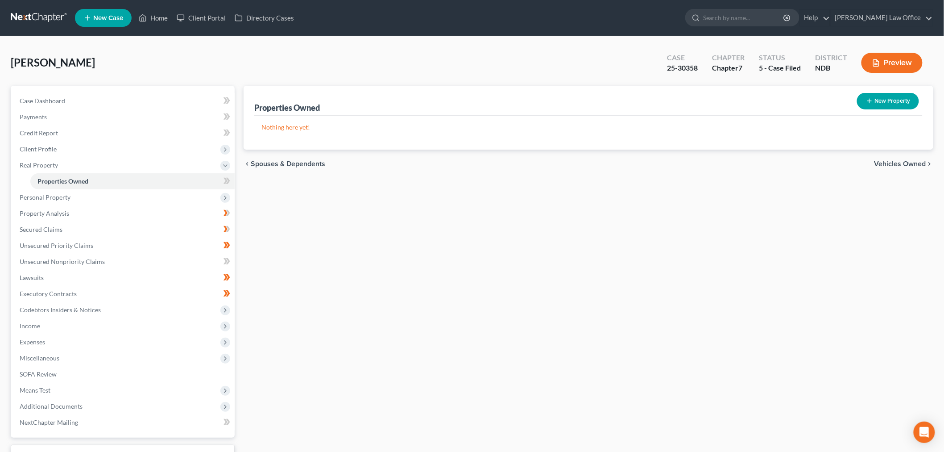
click at [881, 97] on button "New Property" at bounding box center [888, 101] width 62 height 17
select select "29"
select select "0"
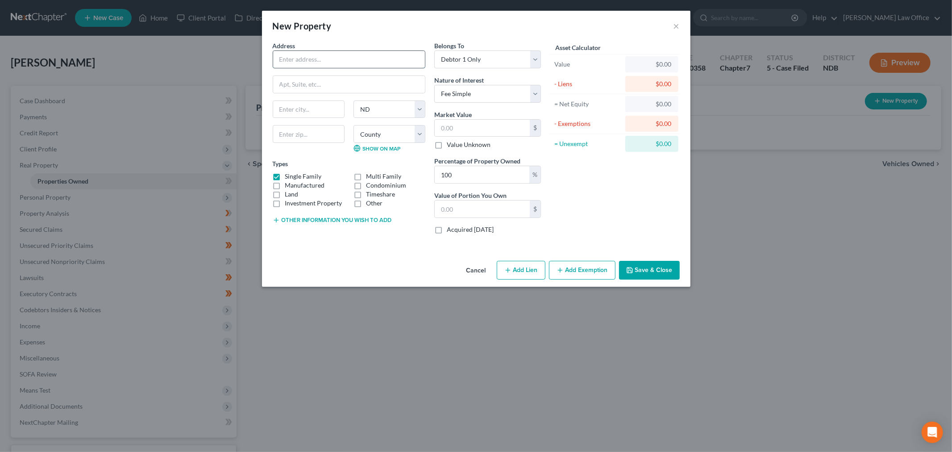
click at [335, 64] on input "text" at bounding box center [349, 59] width 152 height 17
type input "421 2nd Ave. NW"
type input "58413"
type input "Ashley"
click at [366, 206] on label "Other" at bounding box center [374, 203] width 17 height 9
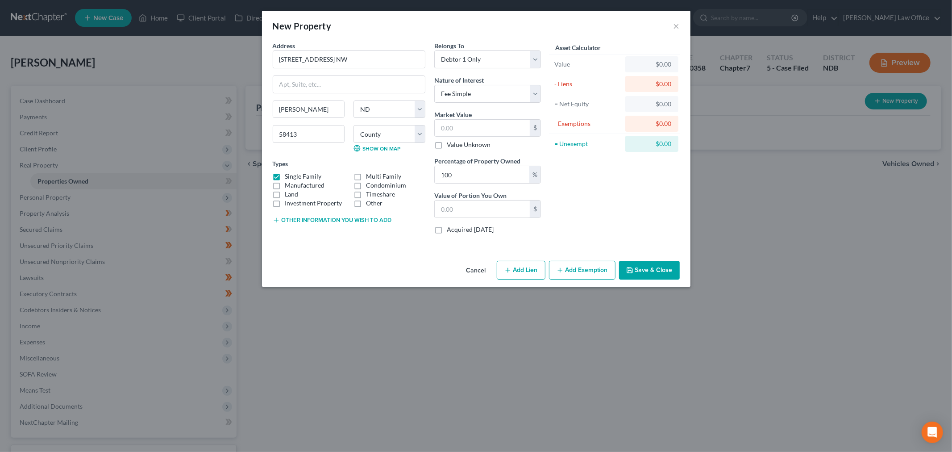
click at [370, 204] on input "Other" at bounding box center [373, 202] width 6 height 6
checkbox input "true"
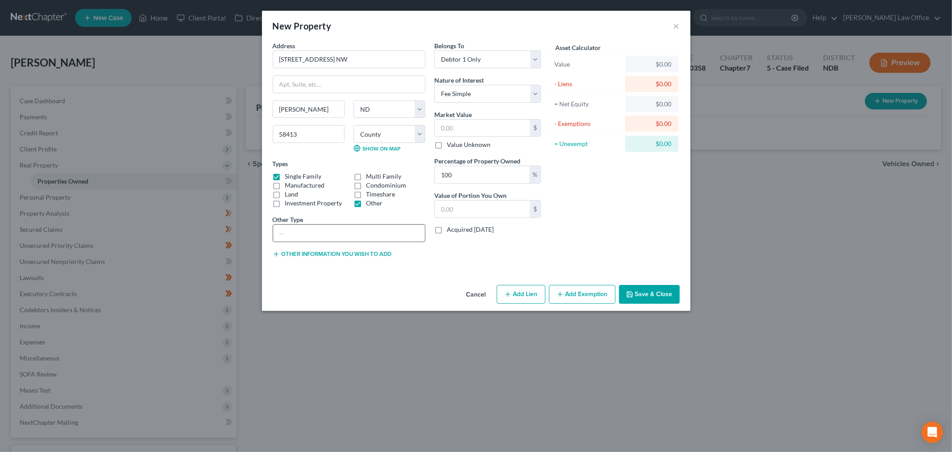
click at [343, 230] on input "text" at bounding box center [349, 232] width 152 height 17
type input "Contract for Deed Vendor"
click at [380, 70] on div "Address * 421 2nd Ave. NW Ashley State AL AK AR AZ CA CO CT DE DC FL GA GU HI I…" at bounding box center [349, 153] width 162 height 224
click at [386, 61] on input "421 2nd Ave. NW" at bounding box center [349, 59] width 152 height 17
paste input "- See Exhibit 1"
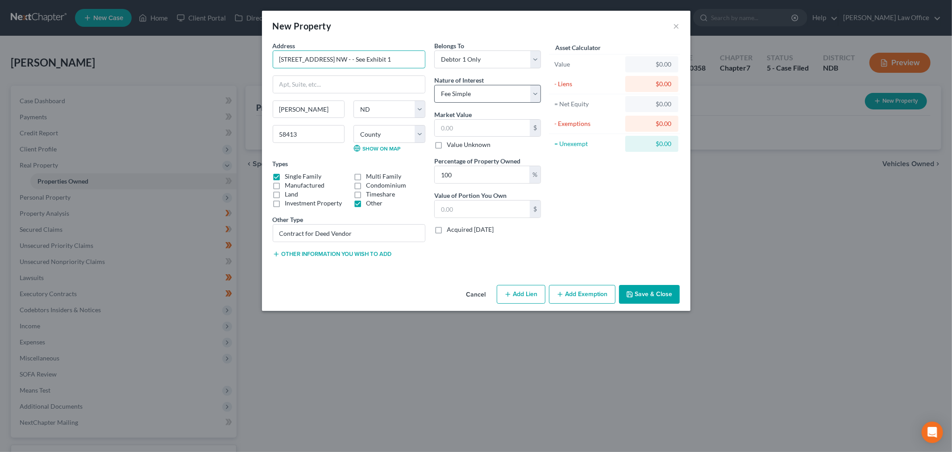
type input "421 2nd Ave. NW - - See Exhibit 1"
click at [499, 95] on select "Select Fee Simple Joint Tenant Life Estate Equitable Interest Future Interest T…" at bounding box center [487, 94] width 107 height 18
click at [434, 85] on select "Select Fee Simple Joint Tenant Life Estate Equitable Interest Future Interest T…" at bounding box center [487, 94] width 107 height 18
click at [479, 88] on select "Select Fee Simple Joint Tenant Life Estate Equitable Interest Future Interest T…" at bounding box center [487, 94] width 107 height 18
select select "7"
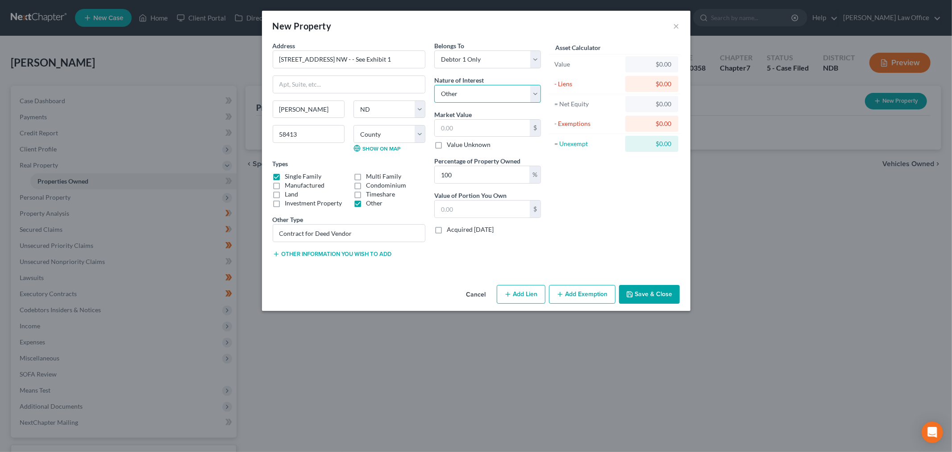
click at [434, 85] on select "Select Fee Simple Joint Tenant Life Estate Equitable Interest Future Interest T…" at bounding box center [487, 94] width 107 height 18
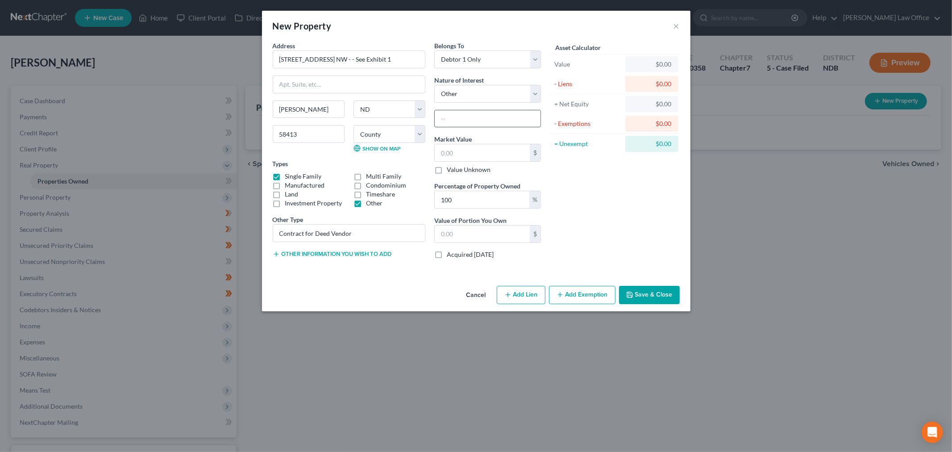
click at [469, 122] on input "text" at bounding box center [488, 118] width 106 height 17
click at [382, 221] on div "Other Type Contract for Deed Vendor" at bounding box center [349, 228] width 153 height 27
click at [379, 233] on input "Contract for Deed Vendor" at bounding box center [349, 232] width 152 height 17
click at [366, 207] on label "Other" at bounding box center [374, 203] width 17 height 9
click at [370, 204] on input "Other" at bounding box center [373, 202] width 6 height 6
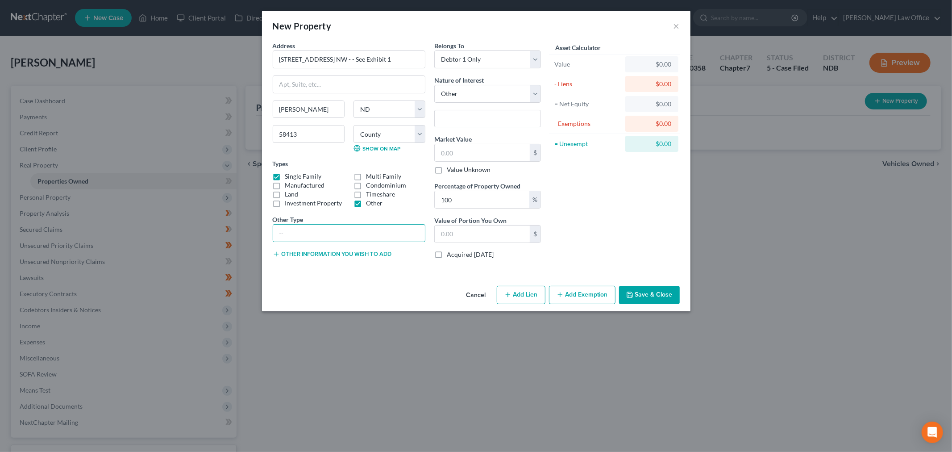
checkbox input "false"
click at [471, 121] on input "text" at bounding box center [488, 118] width 106 height 17
paste input "Contract for Deed Vendor"
type input "Contract for Deed Vendor"
click at [447, 169] on label "Value Unknown" at bounding box center [469, 169] width 44 height 9
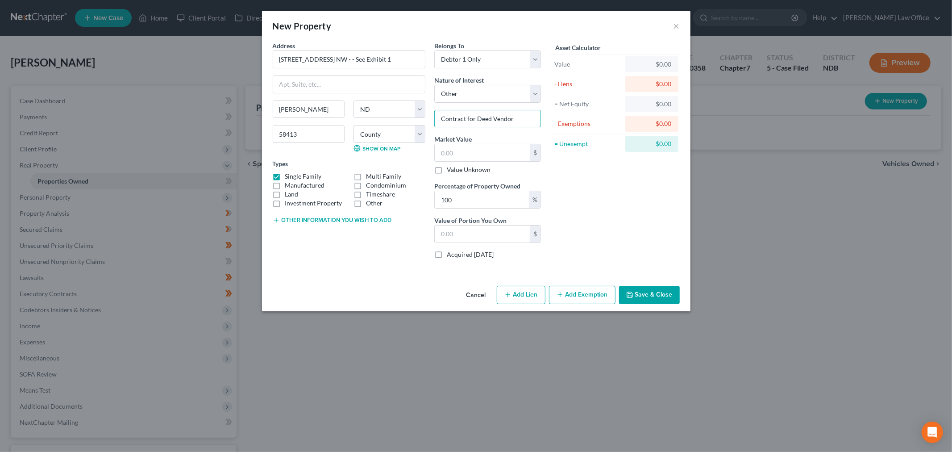
click at [450, 169] on input "Value Unknown" at bounding box center [453, 168] width 6 height 6
checkbox input "true"
type input "0.00"
click at [655, 298] on button "Save & Close" at bounding box center [649, 295] width 61 height 19
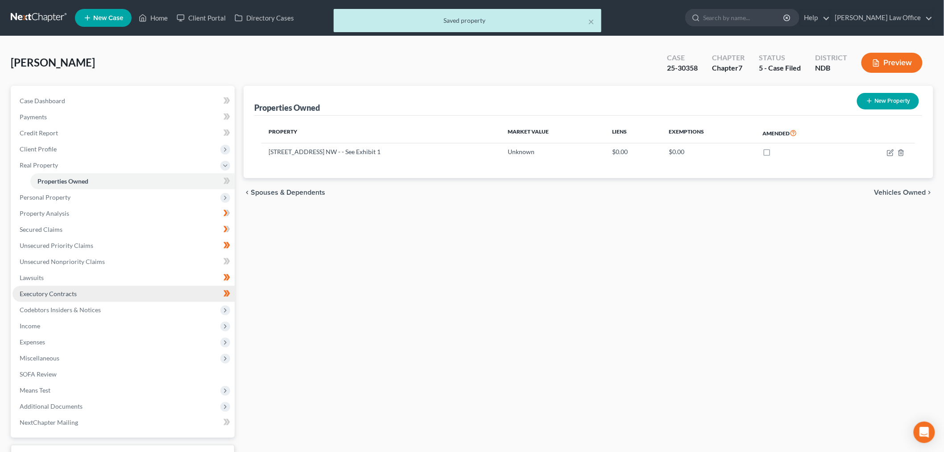
click at [67, 292] on span "Executory Contracts" at bounding box center [48, 294] width 57 height 8
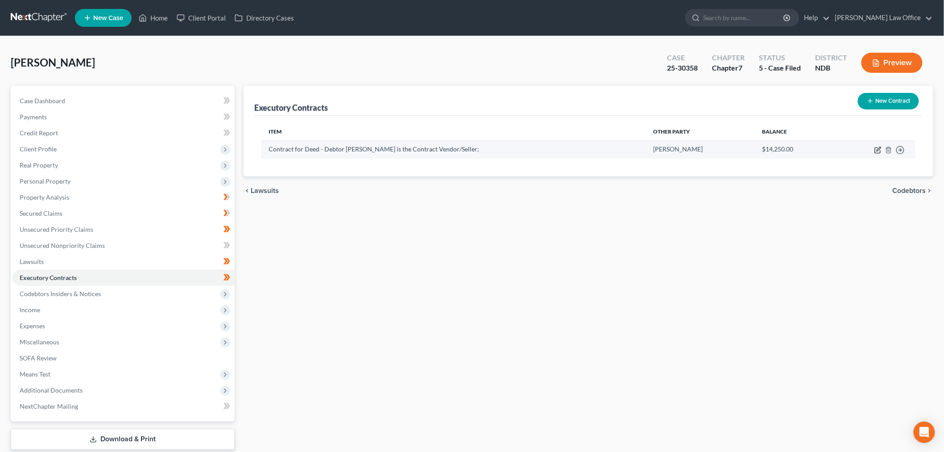
click at [875, 150] on icon "button" at bounding box center [878, 149] width 7 height 7
select select "2"
select select "29"
select select "3"
select select "0"
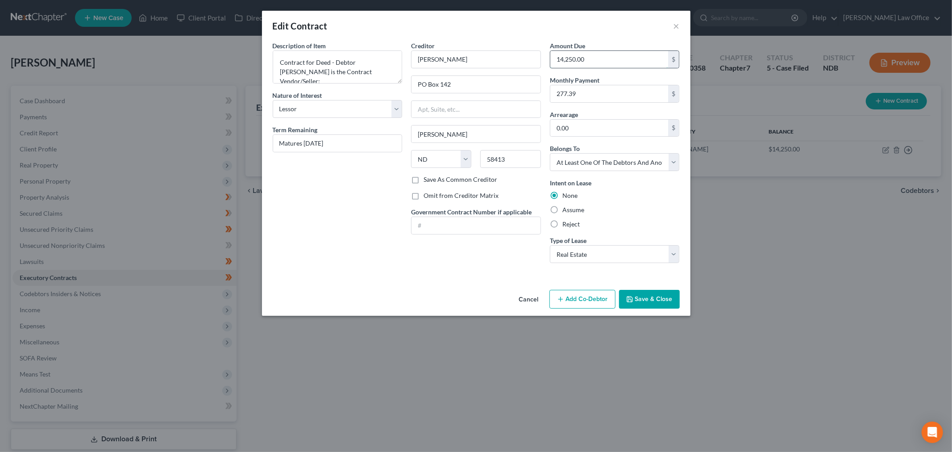
click at [634, 60] on input "14,250.00" at bounding box center [609, 59] width 118 height 17
type input "13,762.15"
click at [640, 296] on button "Save & Close" at bounding box center [649, 299] width 61 height 19
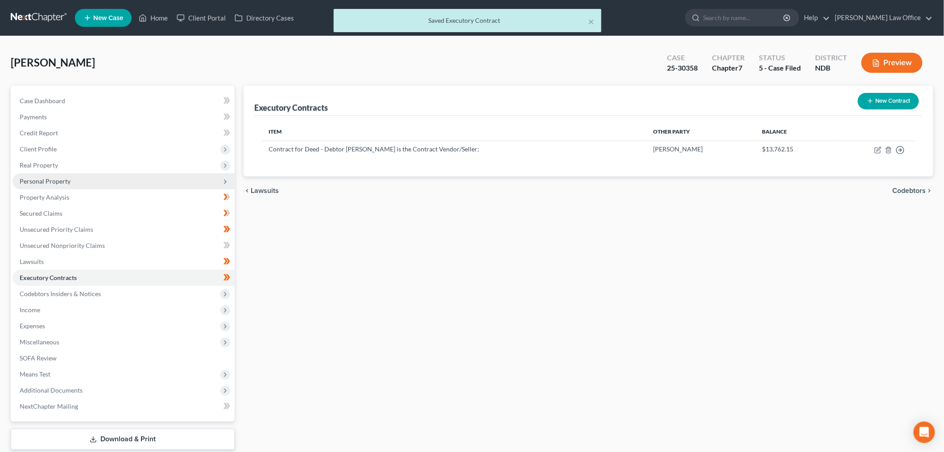
click at [124, 180] on span "Personal Property" at bounding box center [123, 181] width 222 height 16
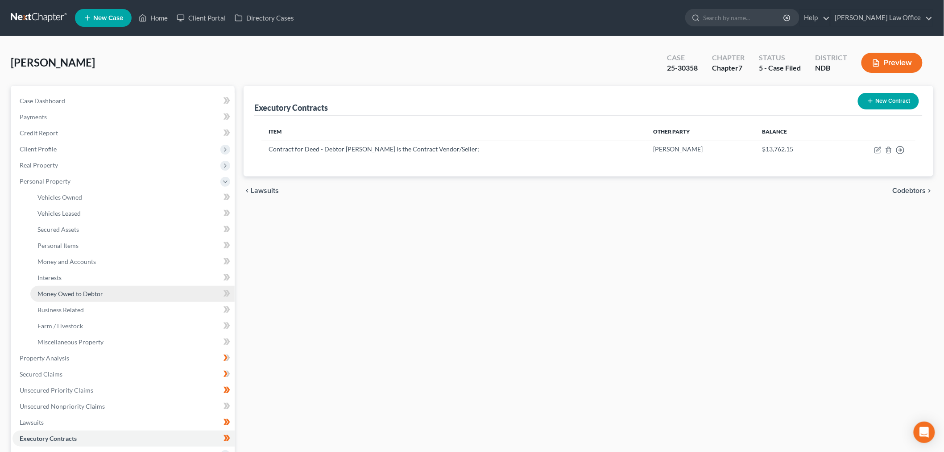
click at [80, 291] on span "Money Owed to Debtor" at bounding box center [70, 294] width 66 height 8
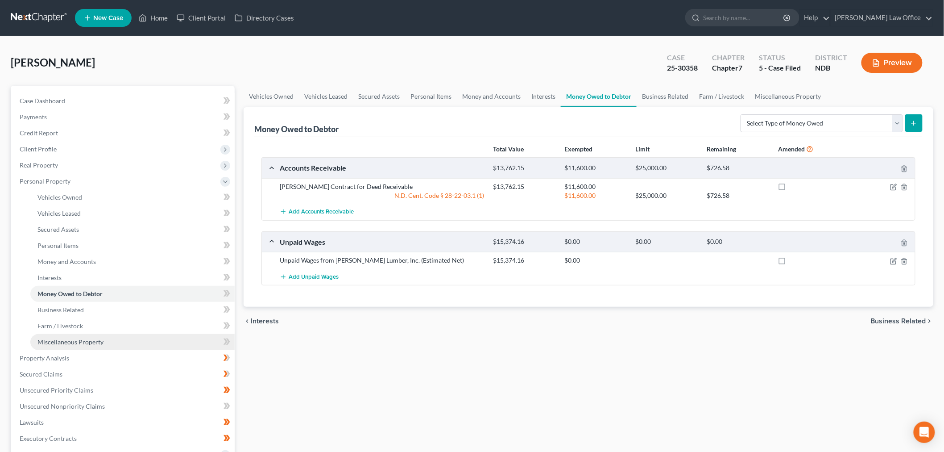
scroll to position [198, 0]
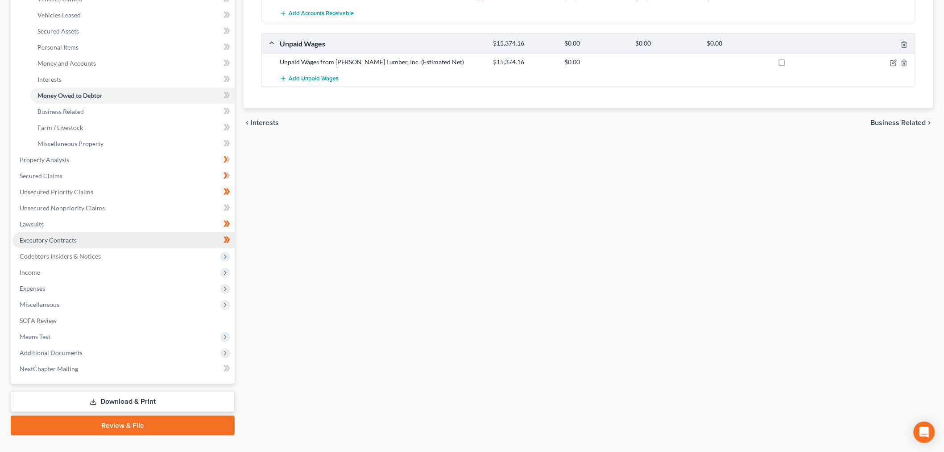
click at [64, 232] on link "Executory Contracts" at bounding box center [123, 240] width 222 height 16
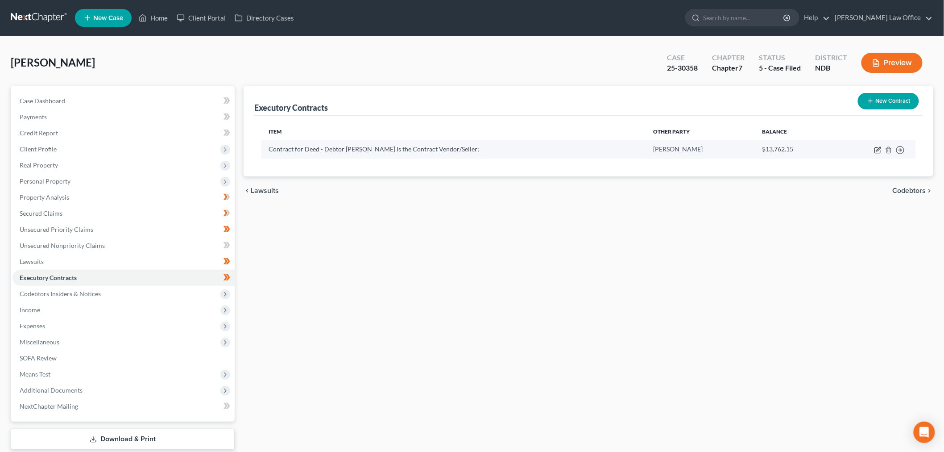
click at [880, 146] on icon "button" at bounding box center [878, 149] width 7 height 7
select select "2"
select select "29"
select select "3"
select select "0"
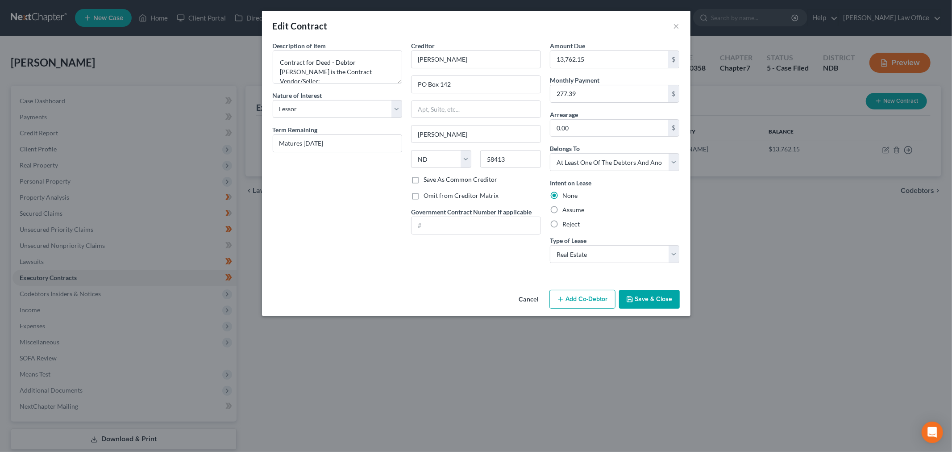
drag, startPoint x: 650, startPoint y: 298, endPoint x: 512, endPoint y: 283, distance: 139.1
click at [650, 297] on button "Save & Close" at bounding box center [649, 299] width 61 height 19
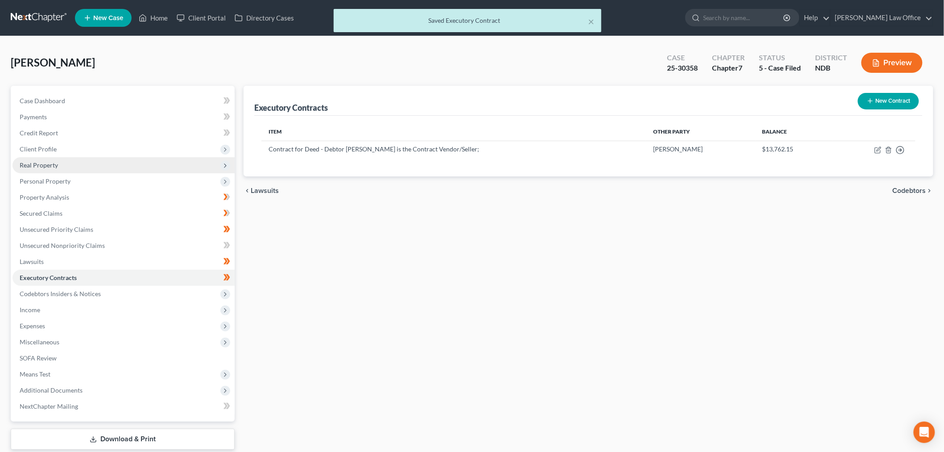
click at [68, 158] on span "Real Property" at bounding box center [123, 165] width 222 height 16
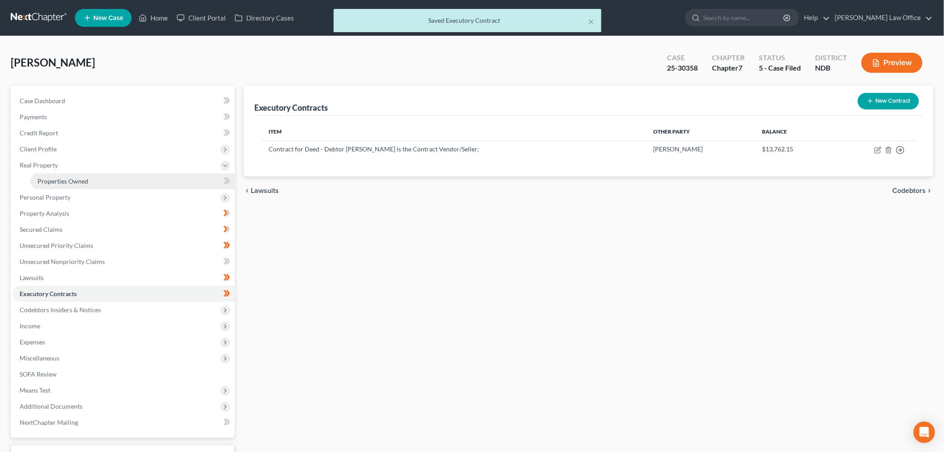
click at [57, 180] on span "Properties Owned" at bounding box center [62, 181] width 51 height 8
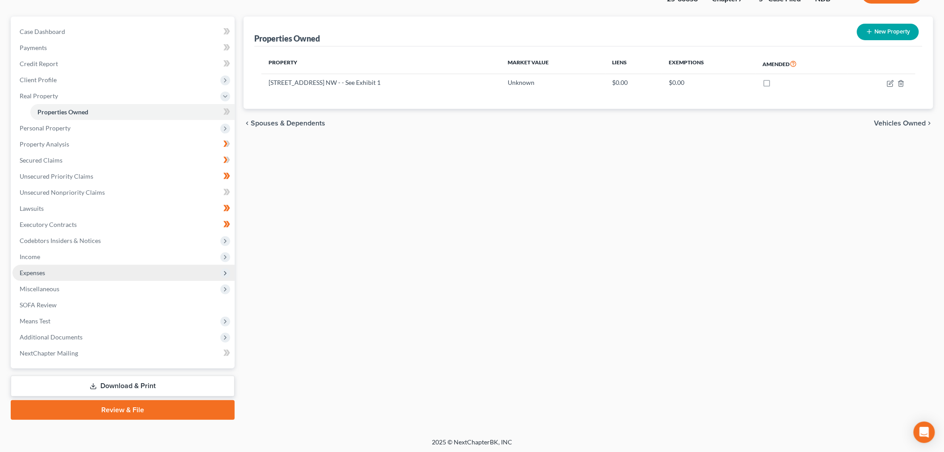
scroll to position [70, 0]
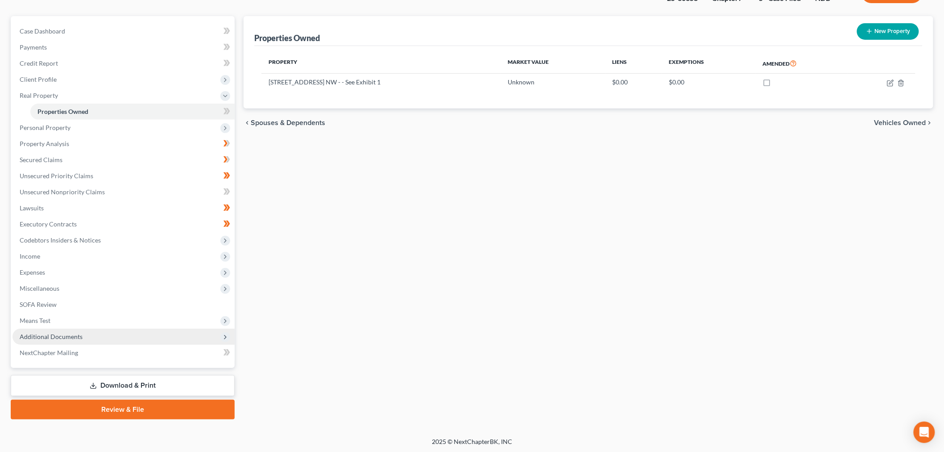
click at [115, 337] on span "Additional Documents" at bounding box center [123, 336] width 222 height 16
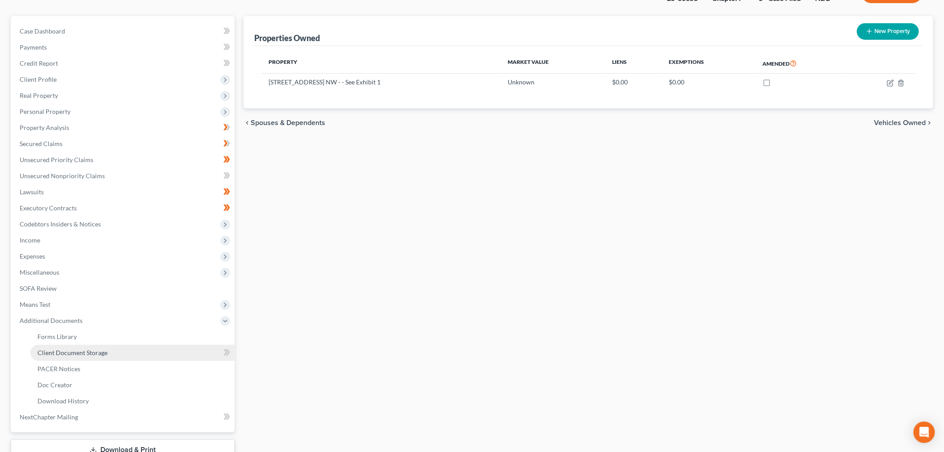
click at [94, 349] on span "Client Document Storage" at bounding box center [72, 353] width 70 height 8
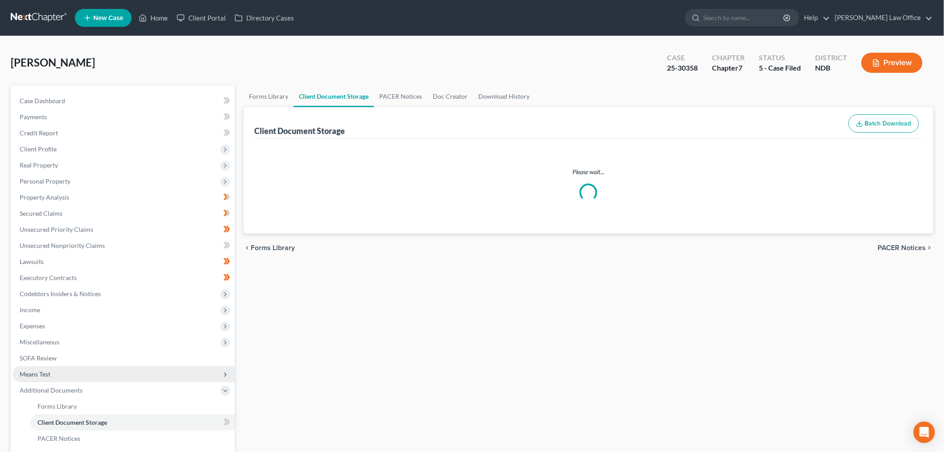
select select "0"
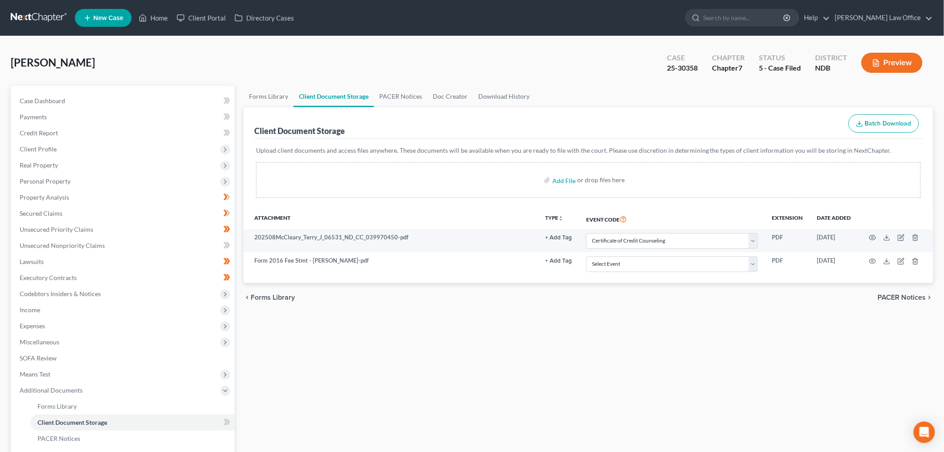
select select "0"
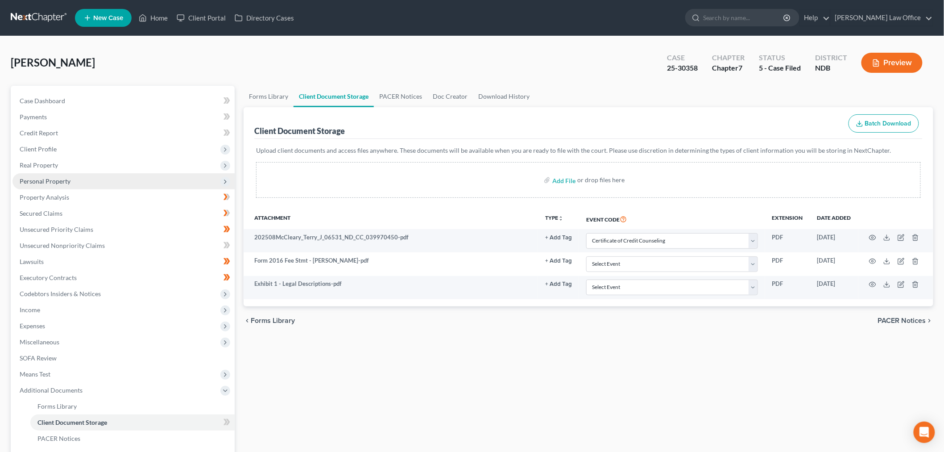
click at [87, 179] on span "Personal Property" at bounding box center [123, 181] width 222 height 16
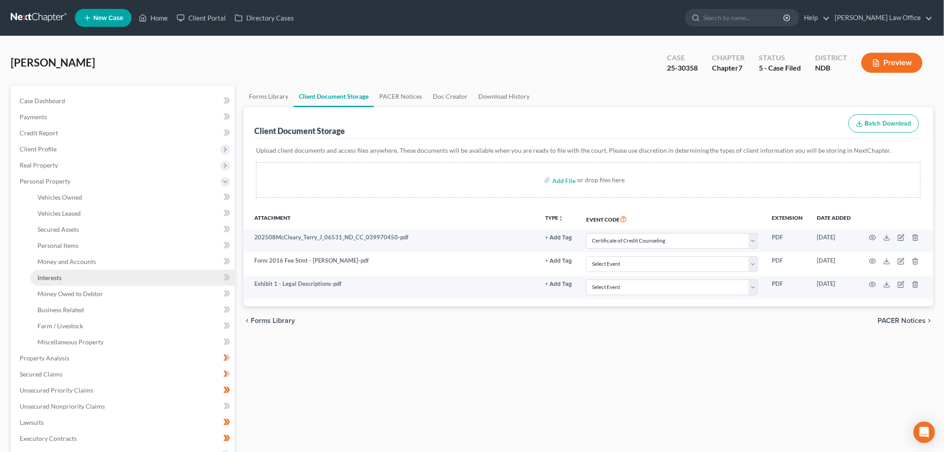
click at [91, 273] on link "Interests" at bounding box center [132, 278] width 204 height 16
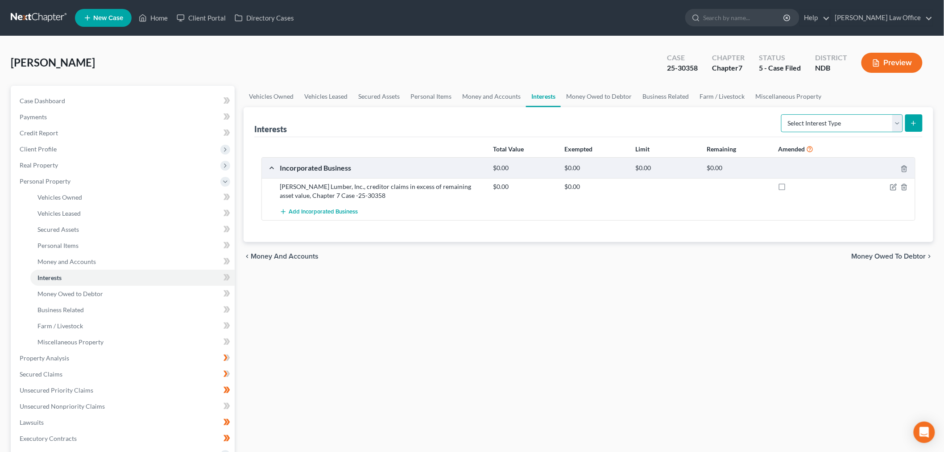
click at [807, 123] on select "Select Interest Type 401K (A/B: 21) Annuity (A/B: 23) Bond (A/B: 18) Education …" at bounding box center [842, 123] width 122 height 18
select select "whole_life_insurance"
click at [783, 114] on select "Select Interest Type 401K (A/B: 21) Annuity (A/B: 23) Bond (A/B: 18) Education …" at bounding box center [842, 123] width 122 height 18
click at [910, 120] on icon "submit" at bounding box center [913, 123] width 7 height 7
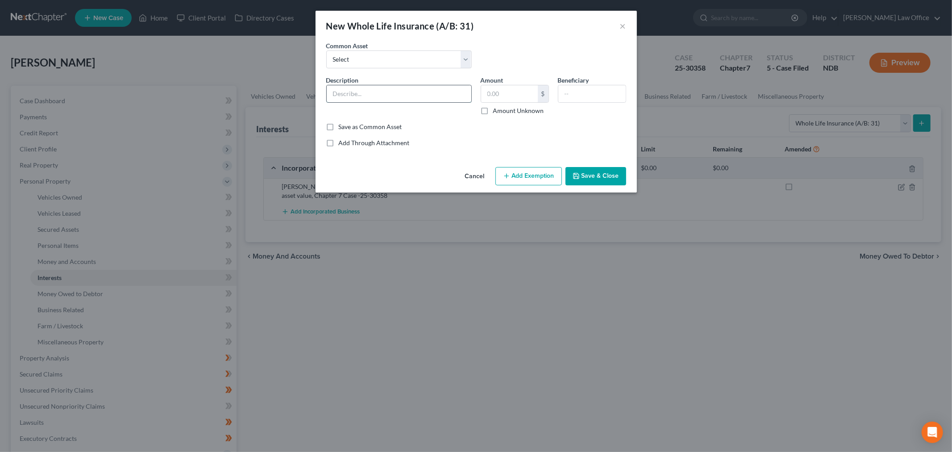
click at [371, 86] on input "text" at bounding box center [399, 93] width 145 height 17
type input "Thrivent Financial Whole Life Insurance Policy insuring Debtor,"
drag, startPoint x: 512, startPoint y: 91, endPoint x: 525, endPoint y: 93, distance: 13.0
click at [512, 91] on input "text" at bounding box center [509, 93] width 57 height 17
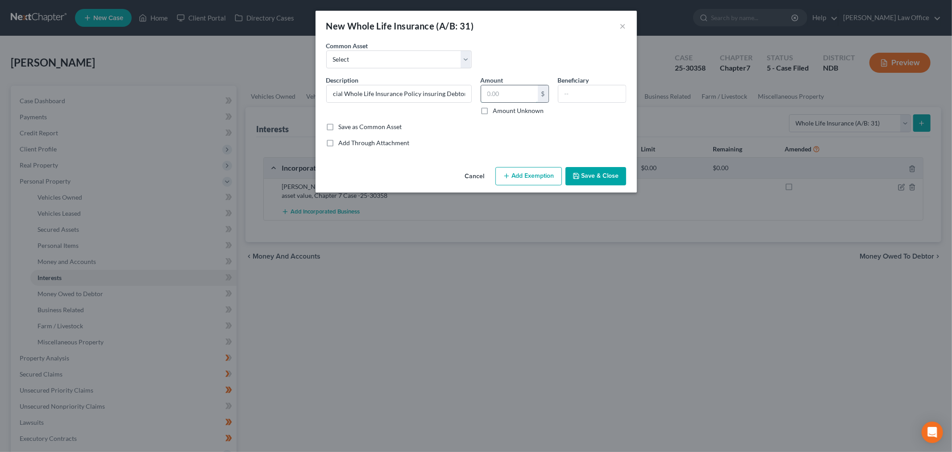
scroll to position [0, 0]
type input "25,000"
click at [521, 172] on button "Add Exemption" at bounding box center [528, 176] width 66 height 19
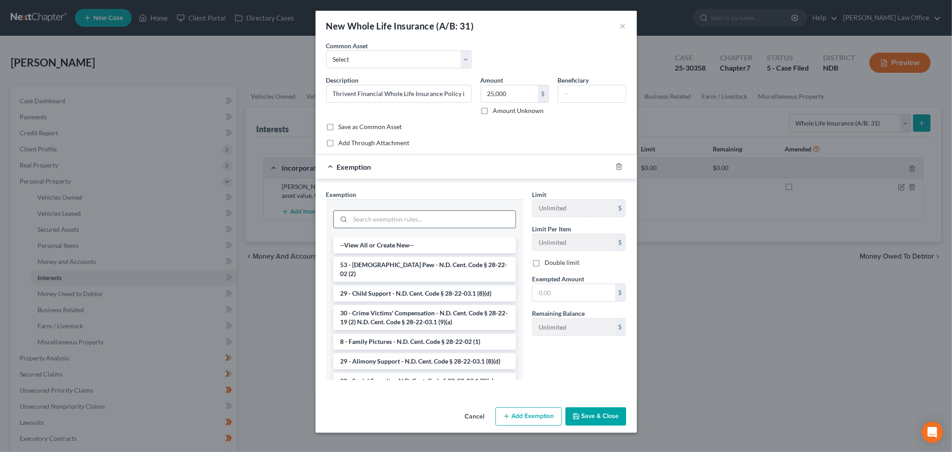
click at [445, 218] on input "search" at bounding box center [432, 219] width 165 height 17
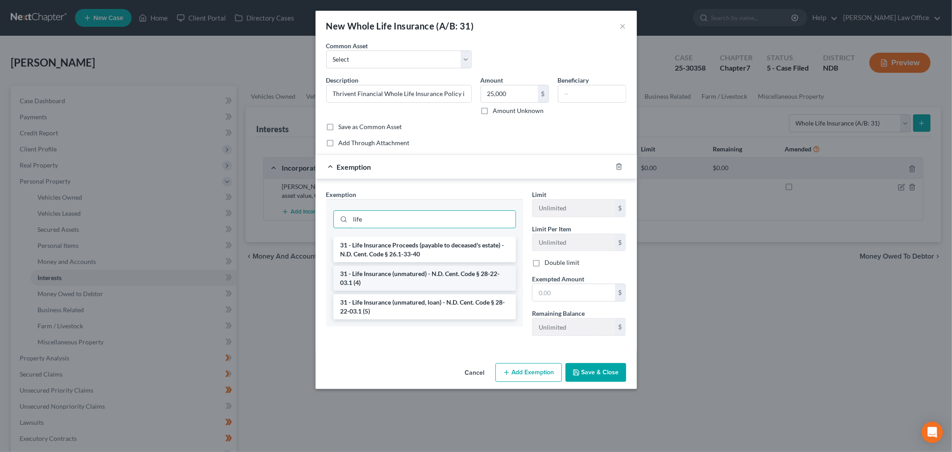
type input "life"
click at [440, 277] on li "31 - Life Insurance (unmatured) - N.D. Cent. Code § 28-22-03.1 (4)" at bounding box center [424, 278] width 183 height 25
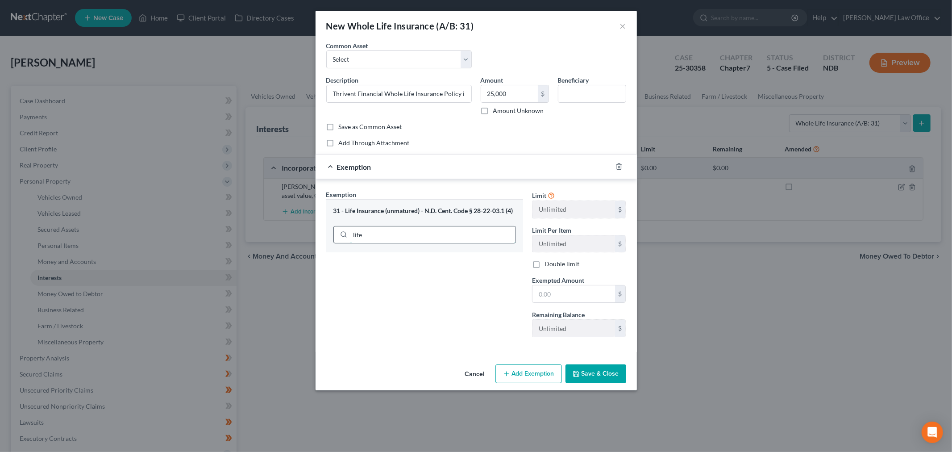
drag, startPoint x: 390, startPoint y: 223, endPoint x: 385, endPoint y: 231, distance: 9.0
click at [387, 226] on div "life" at bounding box center [424, 233] width 183 height 23
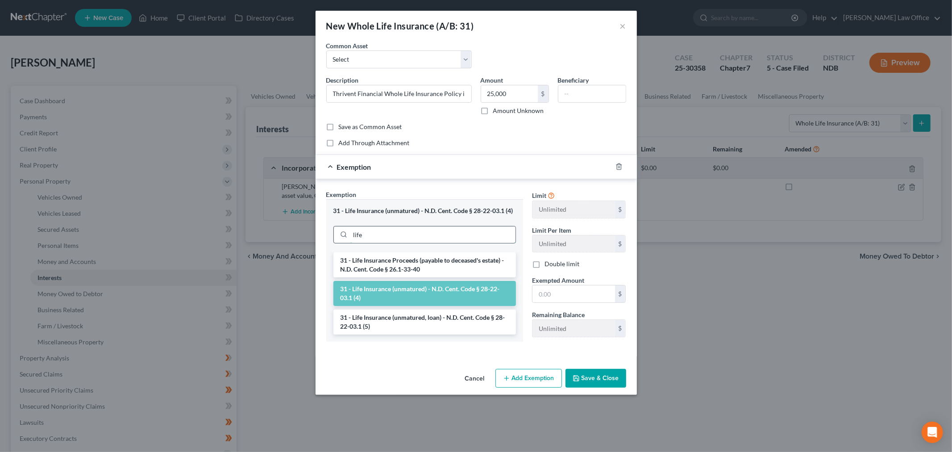
click at [383, 233] on input "life" at bounding box center [432, 234] width 165 height 17
click at [386, 318] on li "31 - Life Insurance (unmatured, loan) - N.D. Cent. Code § 28-22-03.1 (5)" at bounding box center [424, 321] width 183 height 25
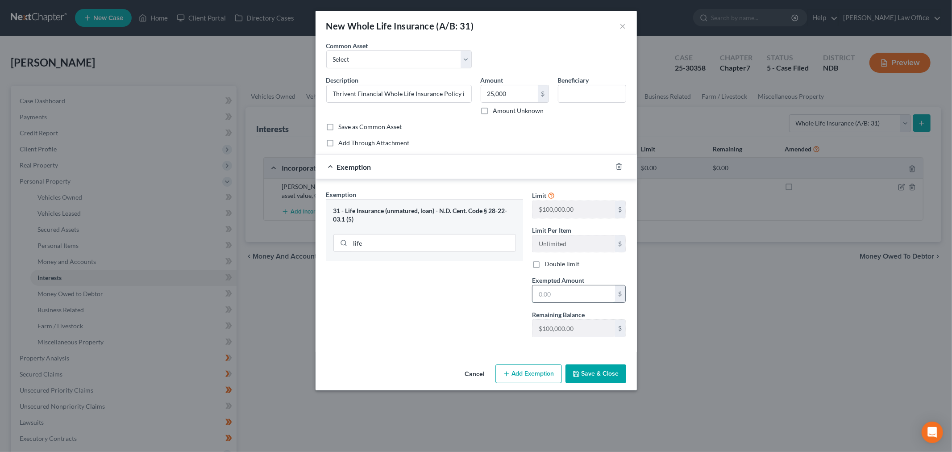
click at [594, 297] on input "text" at bounding box center [573, 293] width 83 height 17
type input "25,000"
click at [445, 91] on input "Thrivent Financial Whole Life Insurance Policy insuring Debtor," at bounding box center [399, 93] width 145 height 17
type input "Thrivent Financial Whole Life Insurance Policy insuring Debtor, Face value $150…"
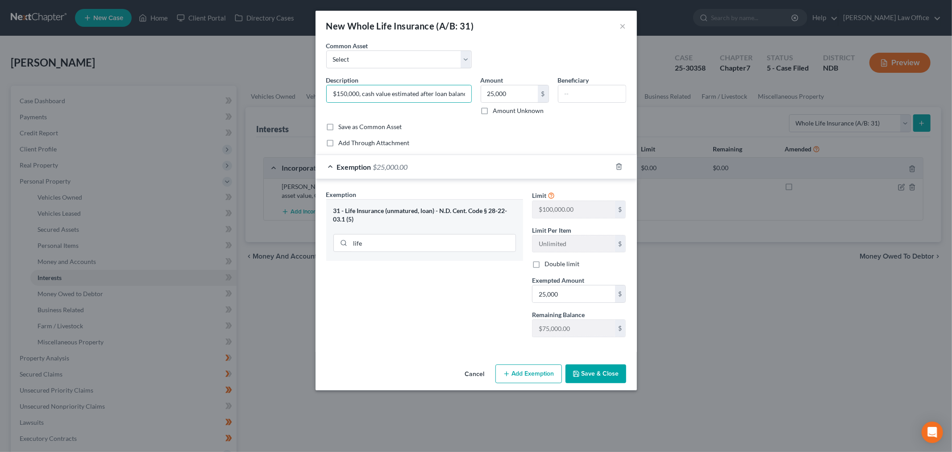
click at [603, 374] on button "Save & Close" at bounding box center [595, 373] width 61 height 19
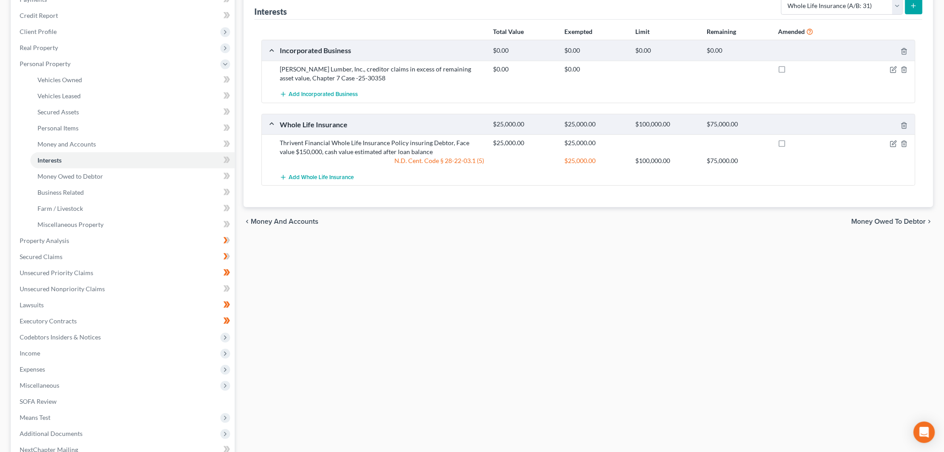
scroll to position [214, 0]
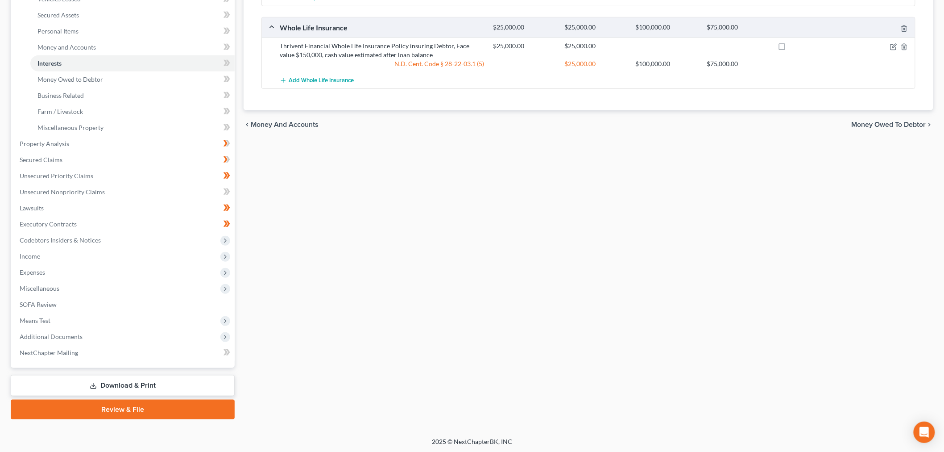
drag, startPoint x: 132, startPoint y: 384, endPoint x: 461, endPoint y: 392, distance: 328.6
click at [132, 384] on link "Download & Print" at bounding box center [123, 385] width 224 height 21
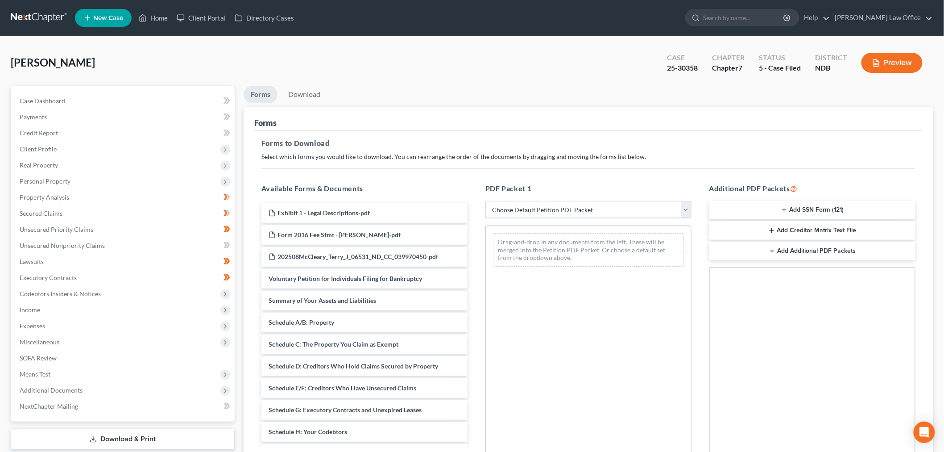
click at [534, 206] on select "Choose Default Petition PDF Packet Complete Bankruptcy Petition (all forms and …" at bounding box center [589, 210] width 206 height 18
select select "4"
click at [486, 201] on select "Choose Default Petition PDF Packet Complete Bankruptcy Petition (all forms and …" at bounding box center [589, 210] width 206 height 18
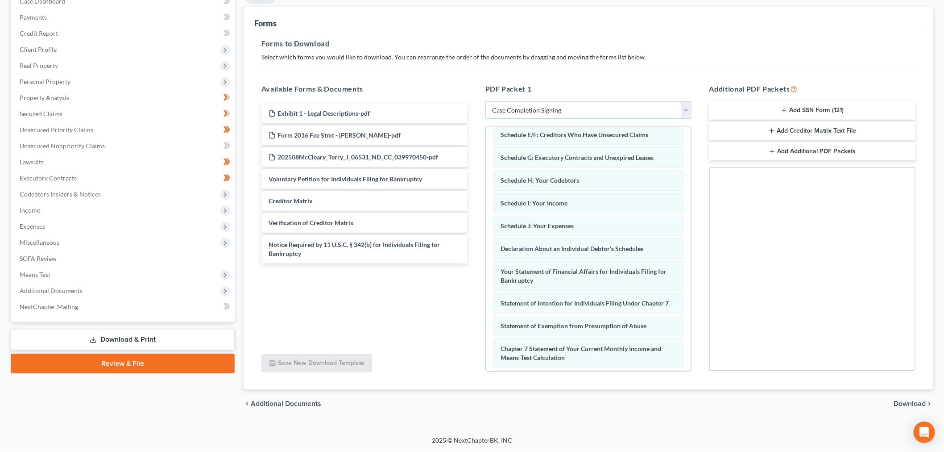
scroll to position [181, 0]
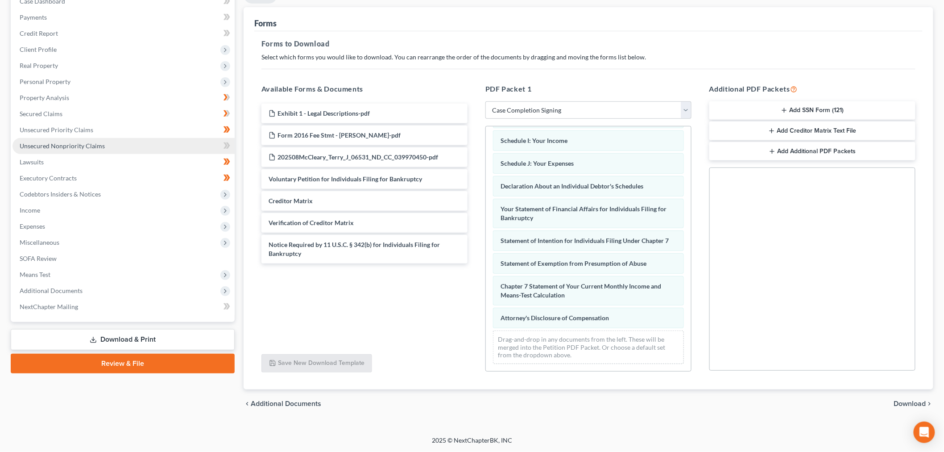
click at [95, 145] on span "Unsecured Nonpriority Claims" at bounding box center [62, 146] width 85 height 8
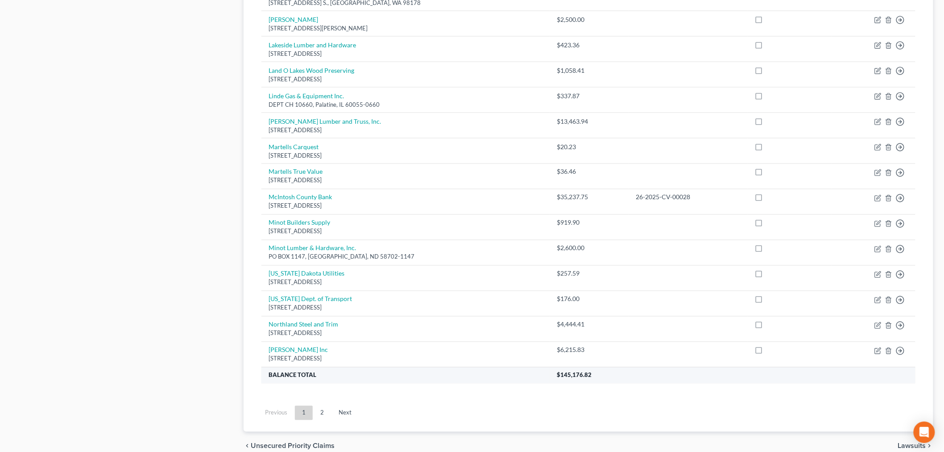
scroll to position [582, 0]
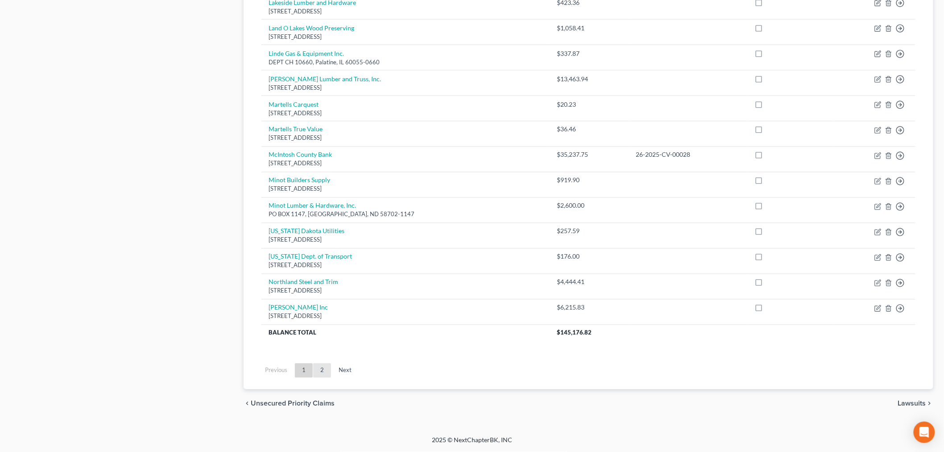
click at [324, 364] on link "2" at bounding box center [322, 370] width 18 height 14
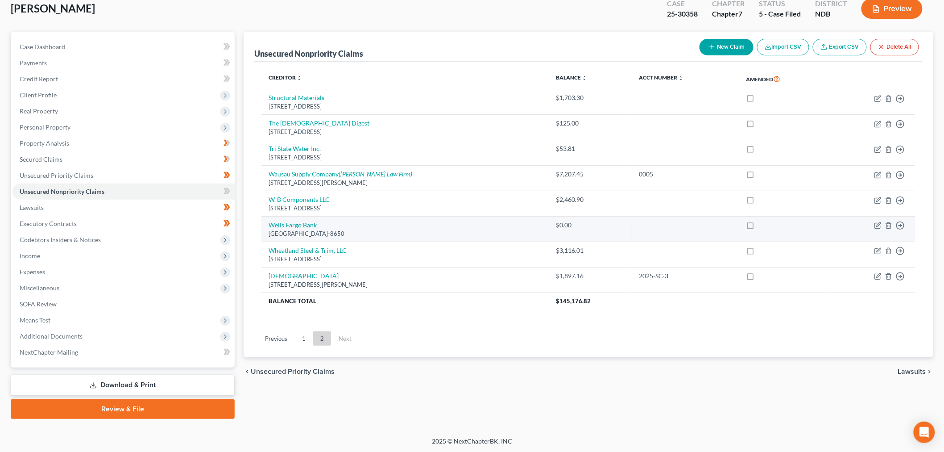
click at [304, 229] on td "Wells Fargo Bank PO Box 29482, Phoenix, AZ 85038-8650" at bounding box center [406, 228] width 288 height 25
click at [301, 228] on link "Wells Fargo Bank" at bounding box center [293, 225] width 48 height 8
select select "3"
select select "18"
select select "0"
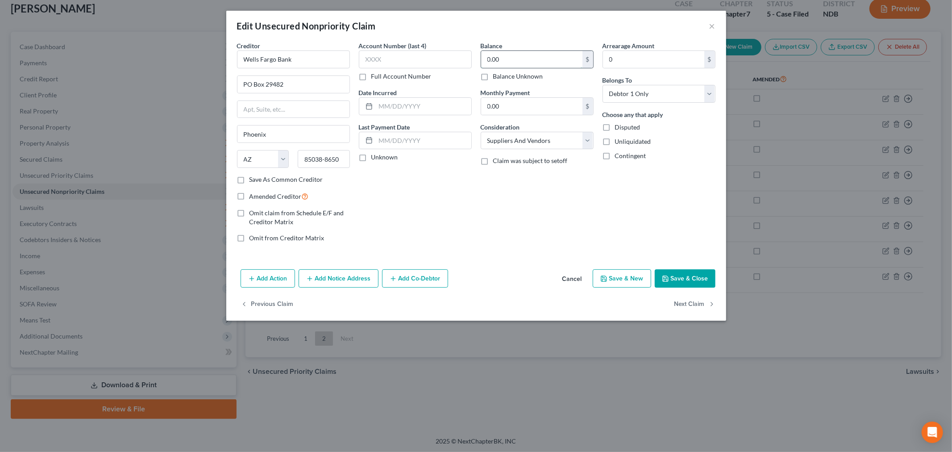
click at [526, 59] on input "0.00" at bounding box center [531, 59] width 101 height 17
type input "56,000"
click at [659, 96] on select "Select Debtor 1 Only Debtor 2 Only Debtor 1 And Debtor 2 Only At Least One Of T…" at bounding box center [658, 94] width 113 height 18
select select "3"
click at [602, 85] on select "Select Debtor 1 Only Debtor 2 Only Debtor 1 And Debtor 2 Only At Least One Of T…" at bounding box center [658, 94] width 113 height 18
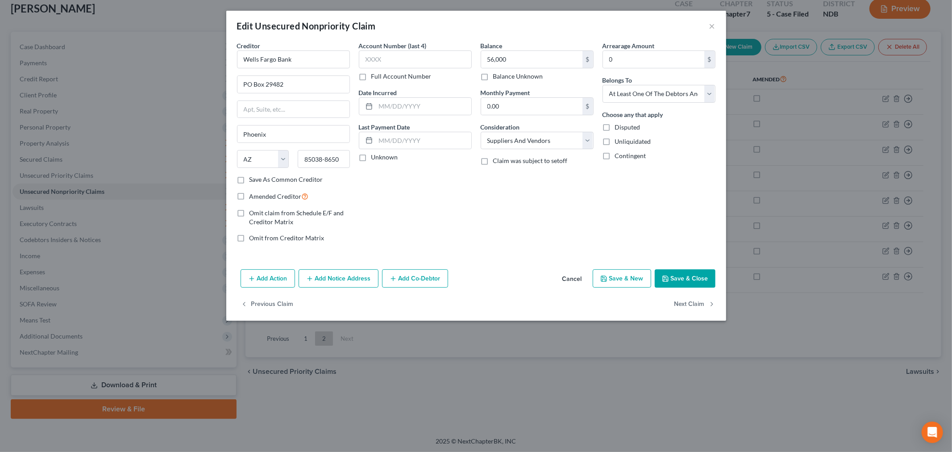
click at [345, 277] on button "Add Notice Address" at bounding box center [339, 278] width 80 height 19
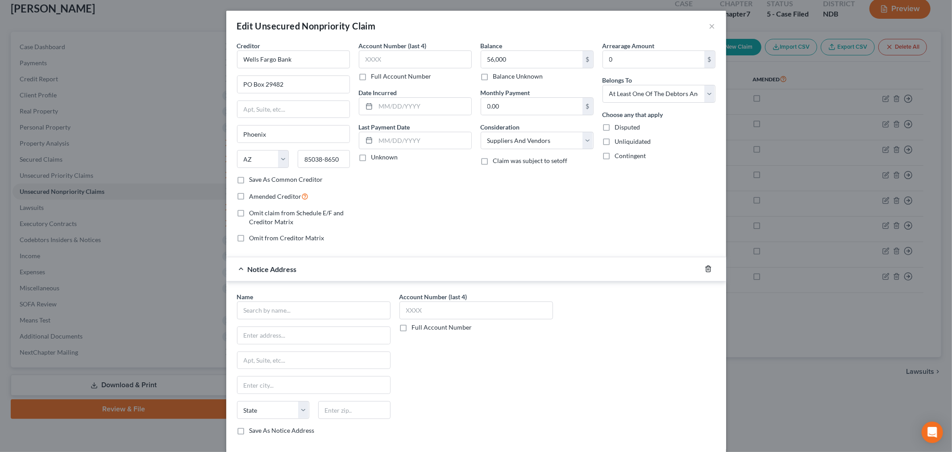
click at [705, 269] on icon "button" at bounding box center [708, 268] width 7 height 7
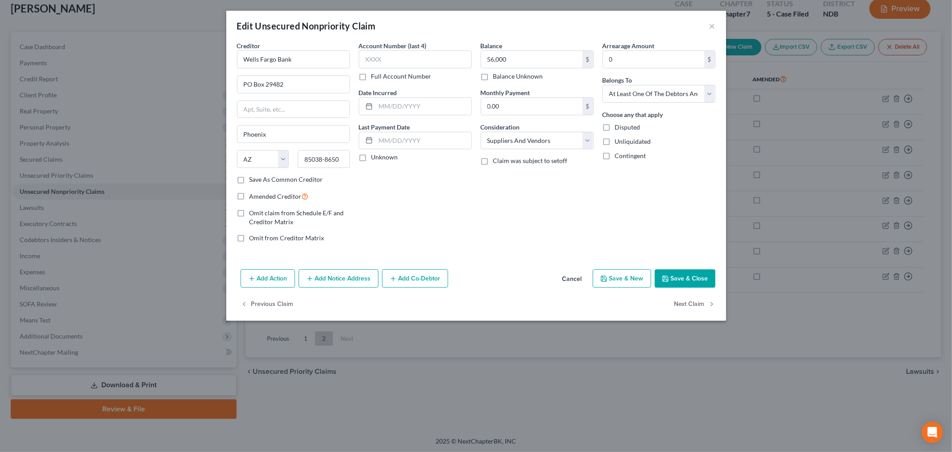
click at [411, 273] on button "Add Co-Debtor" at bounding box center [415, 278] width 66 height 19
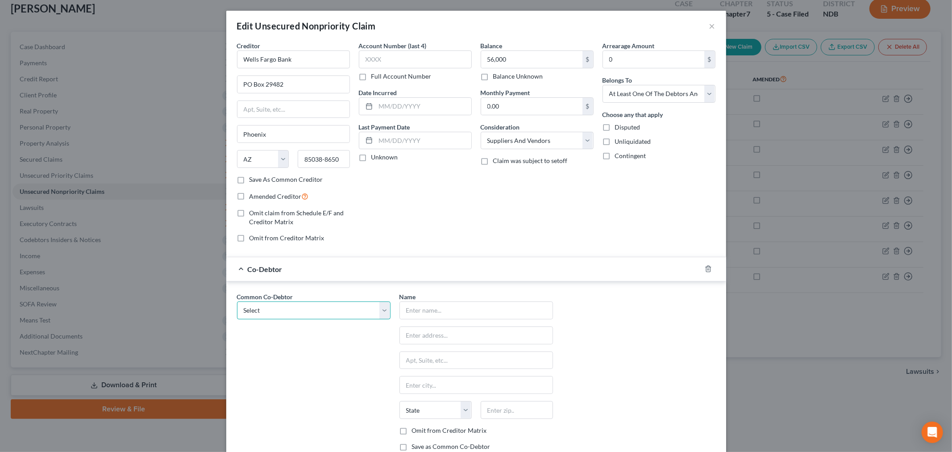
click at [318, 304] on select "Select McCleary Lumber, Inc." at bounding box center [314, 310] width 154 height 18
select select "0"
click at [237, 302] on select "Select McCleary Lumber, Inc." at bounding box center [314, 310] width 154 height 18
type input "McCleary Lumber, Inc."
type input "124 2nd Ave. NW"
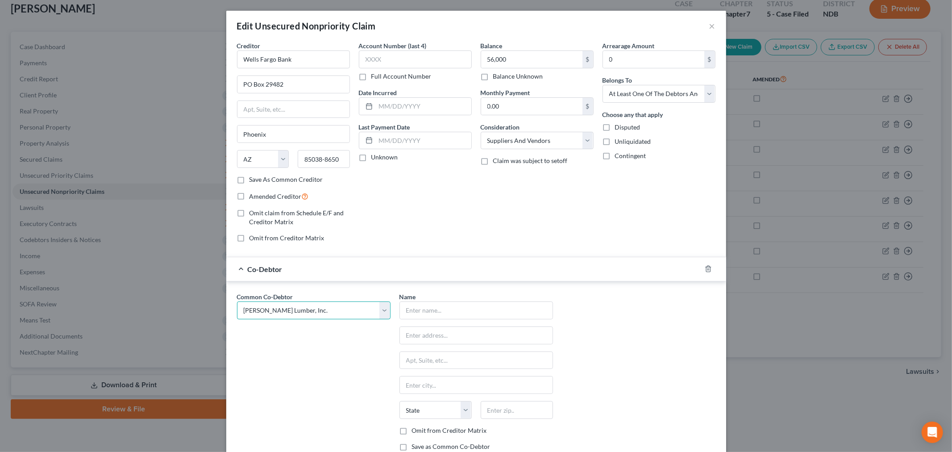
type input "PO Box 158"
type input "Ashley"
select select "29"
type input "58413-0158"
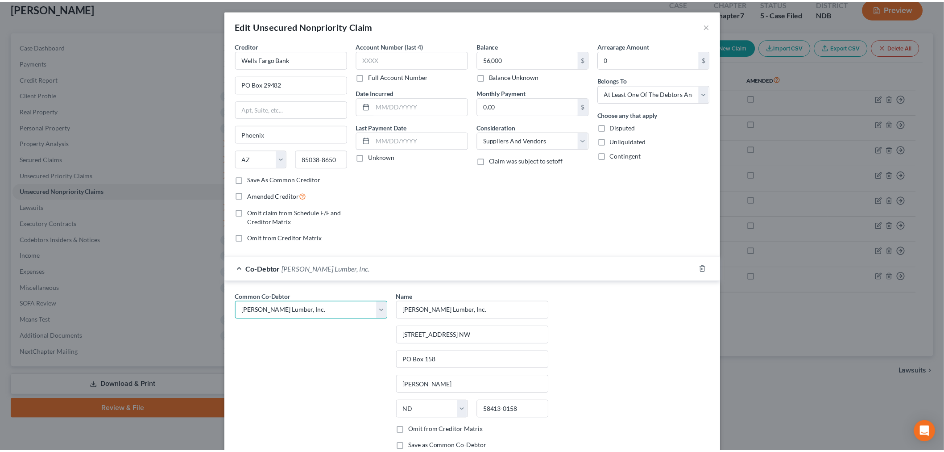
scroll to position [88, 0]
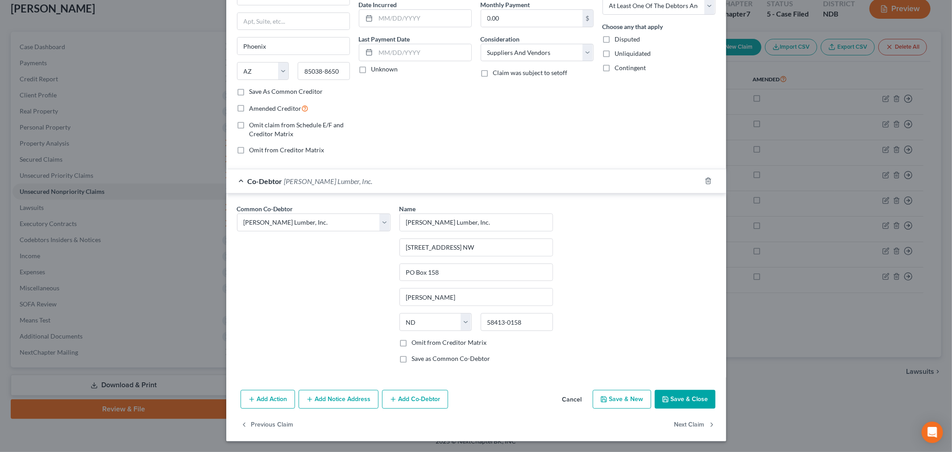
click at [412, 341] on label "Omit from Creditor Matrix" at bounding box center [449, 342] width 75 height 9
click at [415, 341] on input "Omit from Creditor Matrix" at bounding box center [418, 341] width 6 height 6
checkbox input "true"
click at [693, 392] on button "Save & Close" at bounding box center [685, 399] width 61 height 19
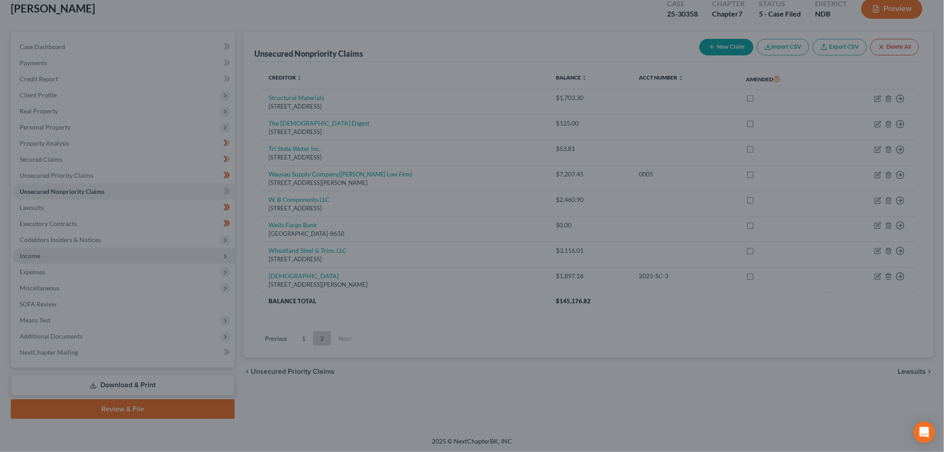
scroll to position [0, 0]
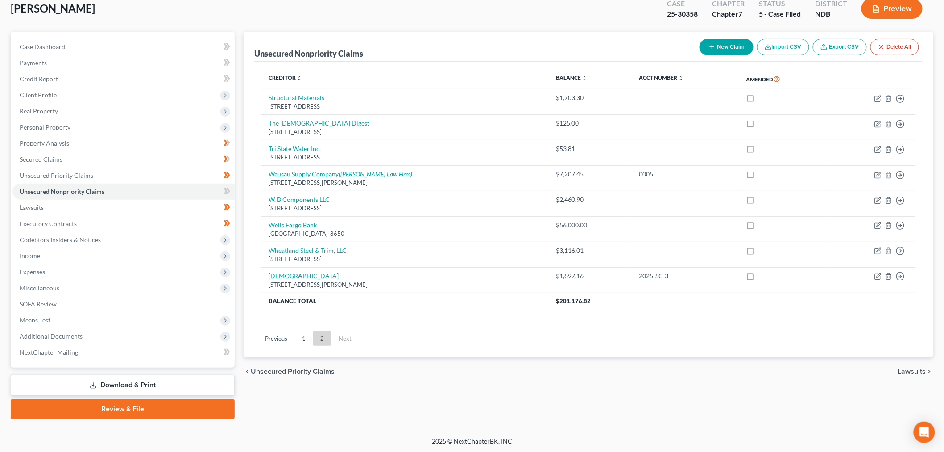
click at [116, 386] on link "Download & Print" at bounding box center [123, 384] width 224 height 21
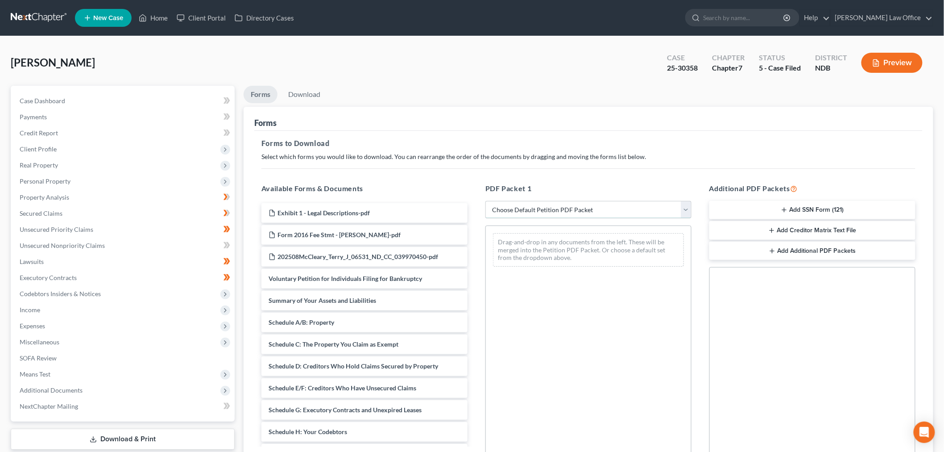
click at [591, 207] on select "Choose Default Petition PDF Packet Complete Bankruptcy Petition (all forms and …" at bounding box center [589, 210] width 206 height 18
click at [91, 239] on link "Unsecured Nonpriority Claims" at bounding box center [123, 245] width 222 height 16
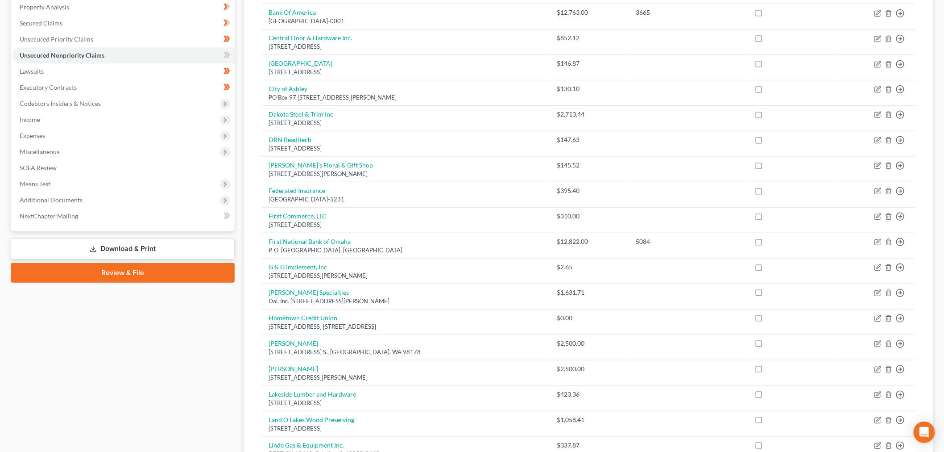
scroll to position [198, 0]
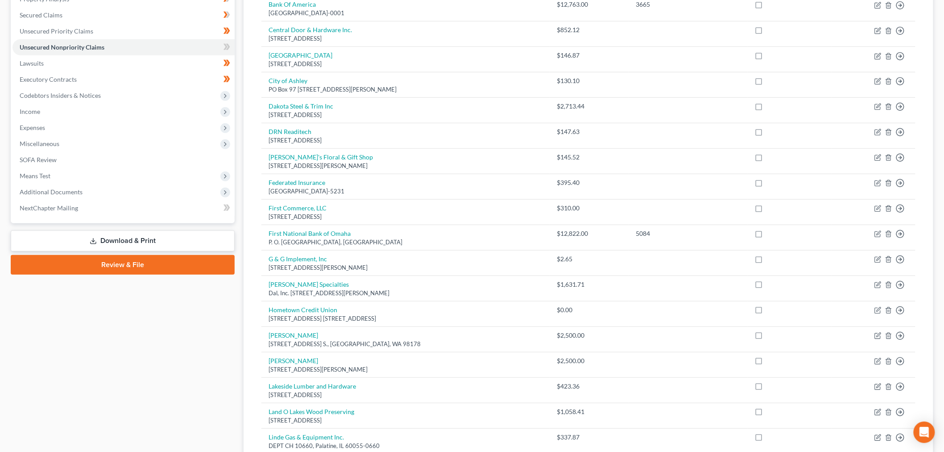
click at [153, 237] on link "Download & Print" at bounding box center [123, 240] width 224 height 21
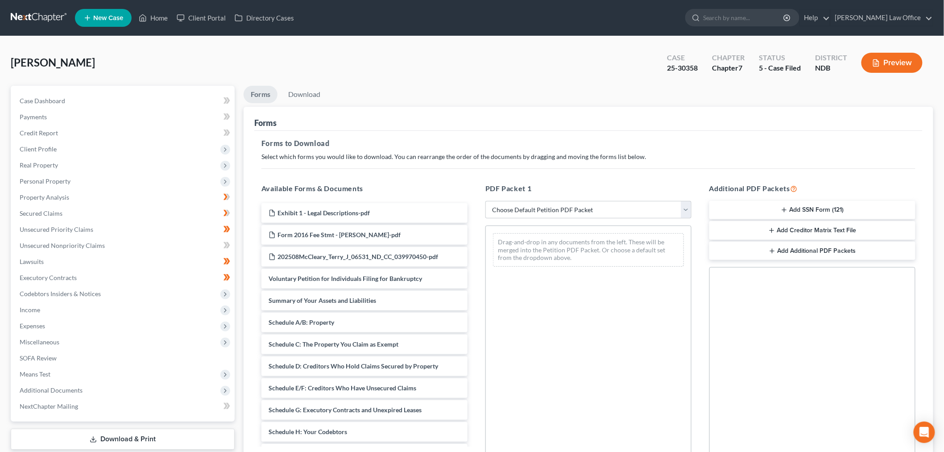
click at [537, 199] on div "PDF Packet 1 Choose Default Petition PDF Packet Complete Bankruptcy Petition (a…" at bounding box center [589, 327] width 224 height 303
click at [536, 201] on select "Choose Default Petition PDF Packet Complete Bankruptcy Petition (all forms and …" at bounding box center [589, 210] width 206 height 18
click at [486, 201] on select "Choose Default Petition PDF Packet Complete Bankruptcy Petition (all forms and …" at bounding box center [589, 210] width 206 height 18
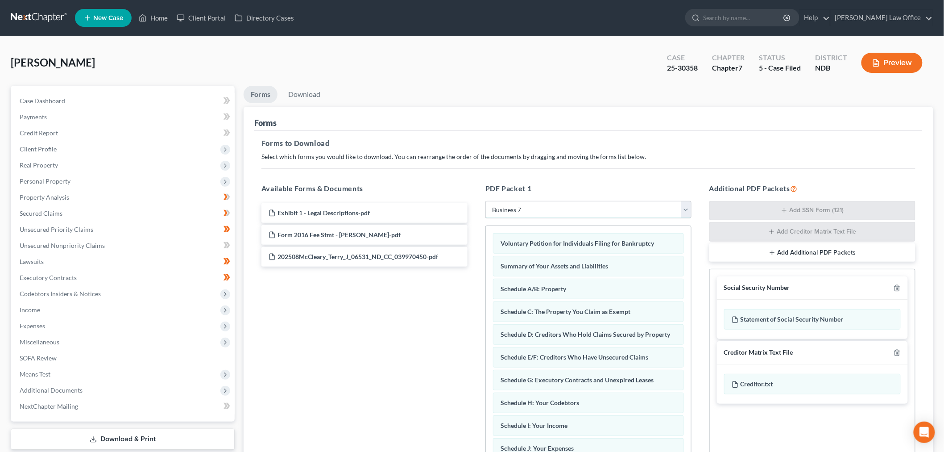
click at [558, 207] on select "Choose Default Petition PDF Packet Complete Bankruptcy Petition (all forms and …" at bounding box center [589, 210] width 206 height 18
click at [486, 201] on select "Choose Default Petition PDF Packet Complete Bankruptcy Petition (all forms and …" at bounding box center [589, 210] width 206 height 18
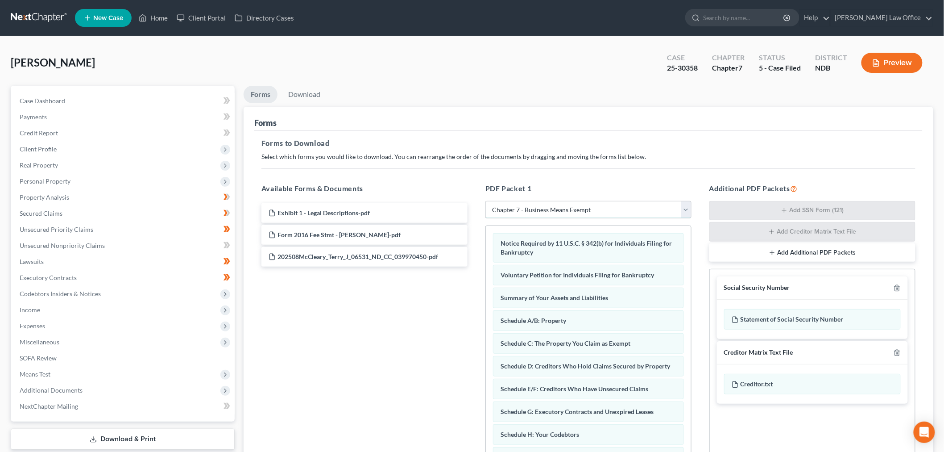
click at [554, 201] on select "Choose Default Petition PDF Packet Complete Bankruptcy Petition (all forms and …" at bounding box center [589, 210] width 206 height 18
select select "8"
click at [486, 201] on select "Choose Default Petition PDF Packet Complete Bankruptcy Petition (all forms and …" at bounding box center [589, 210] width 206 height 18
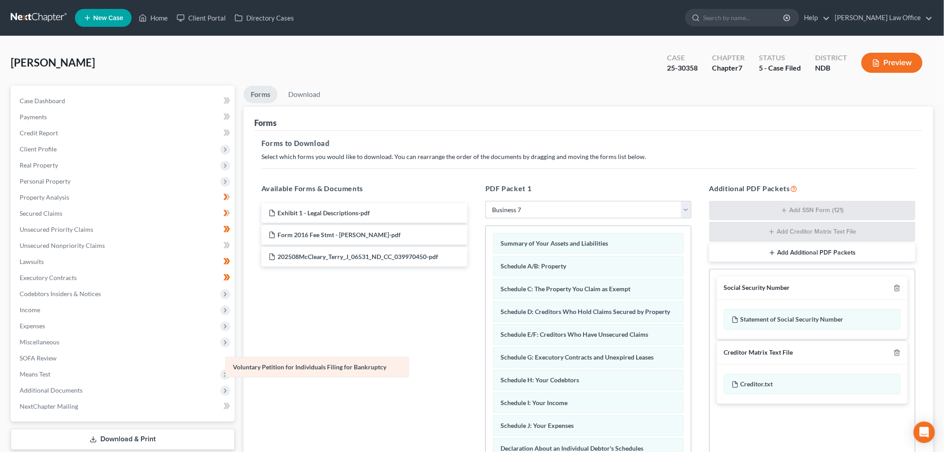
drag, startPoint x: 569, startPoint y: 245, endPoint x: 311, endPoint y: 360, distance: 283.3
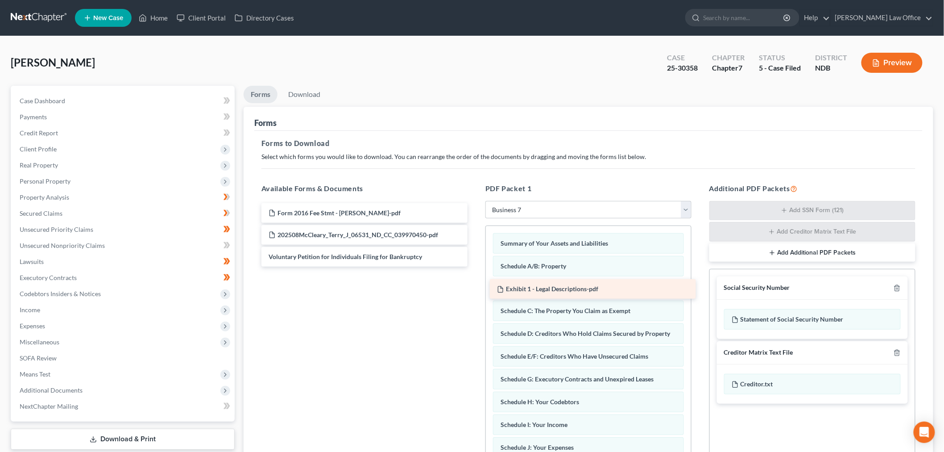
drag, startPoint x: 337, startPoint y: 212, endPoint x: 565, endPoint y: 288, distance: 240.9
click at [475, 266] on div "Exhibit 1 - Legal Descriptions-pdf Exhibit 1 - Legal Descriptions-pdf Form 2016…" at bounding box center [364, 234] width 220 height 63
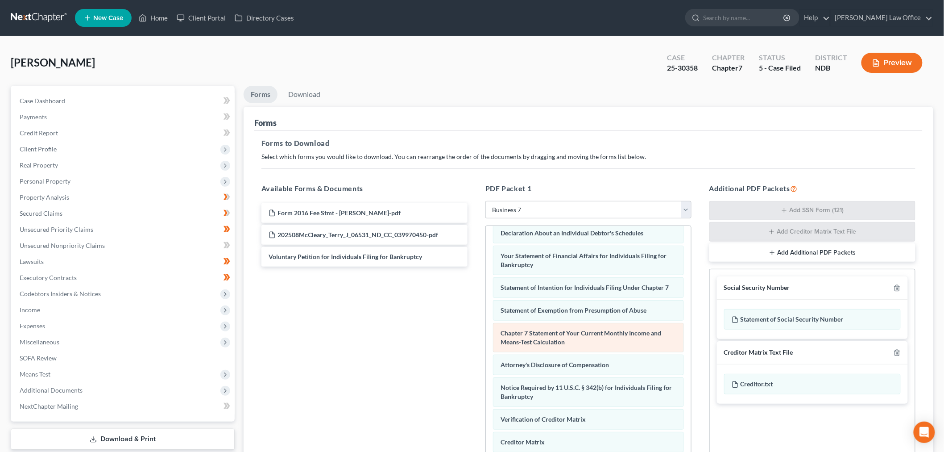
scroll to position [282, 0]
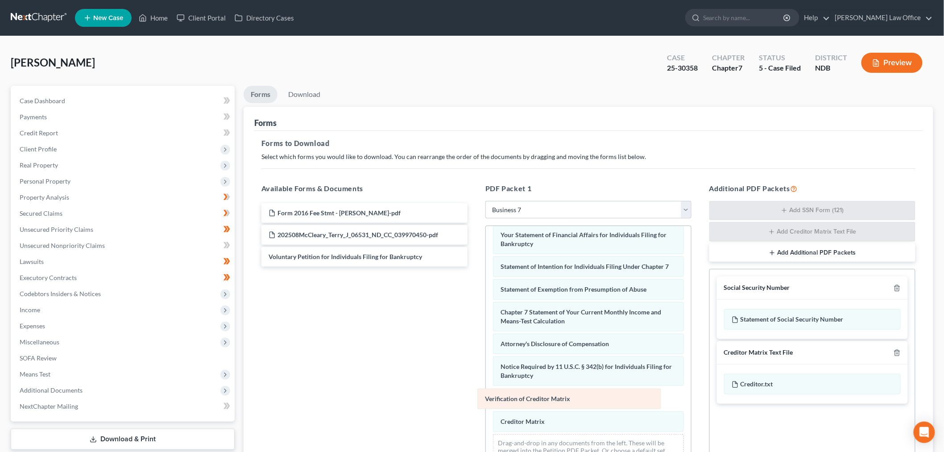
drag, startPoint x: 550, startPoint y: 393, endPoint x: 319, endPoint y: 384, distance: 231.4
click at [486, 385] on div "Verification of Creditor Matrix Summary of Your Assets and Liabilities Schedule…" at bounding box center [588, 220] width 205 height 507
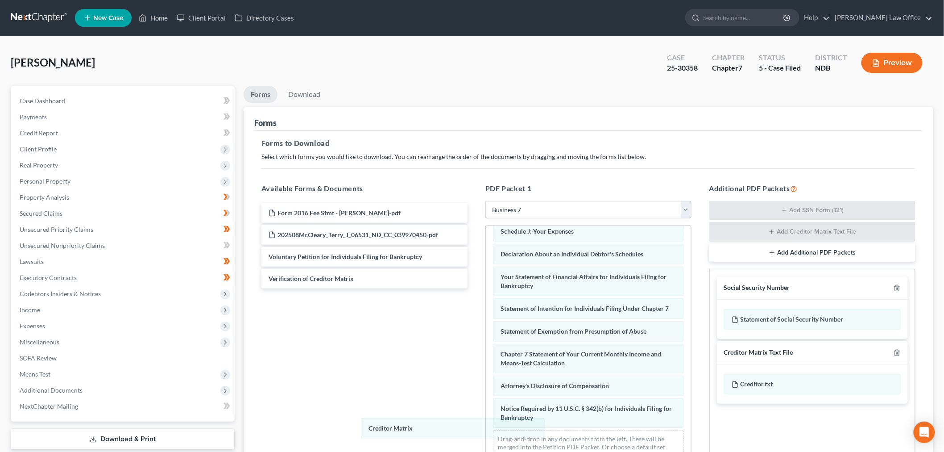
drag, startPoint x: 536, startPoint y: 417, endPoint x: 316, endPoint y: 406, distance: 221.2
click at [486, 412] on div "Creditor Matrix Summary of Your Assets and Liabilities Schedule A/B: Property E…" at bounding box center [588, 239] width 205 height 461
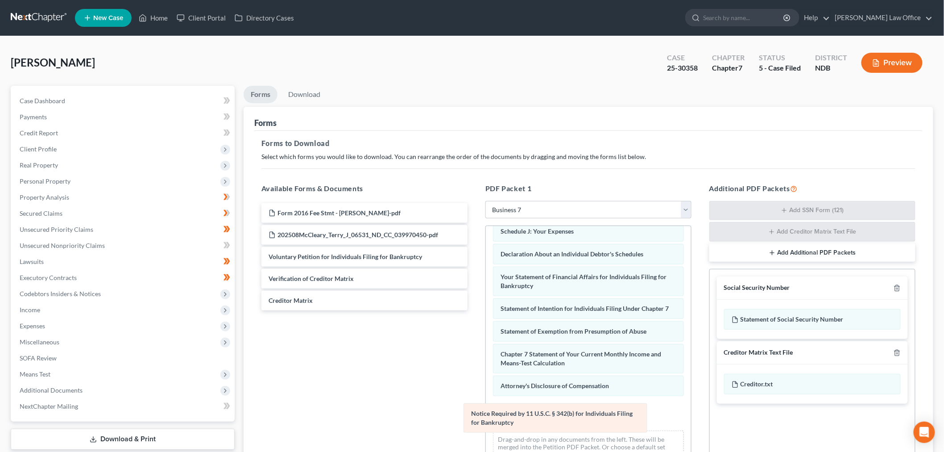
scroll to position [204, 0]
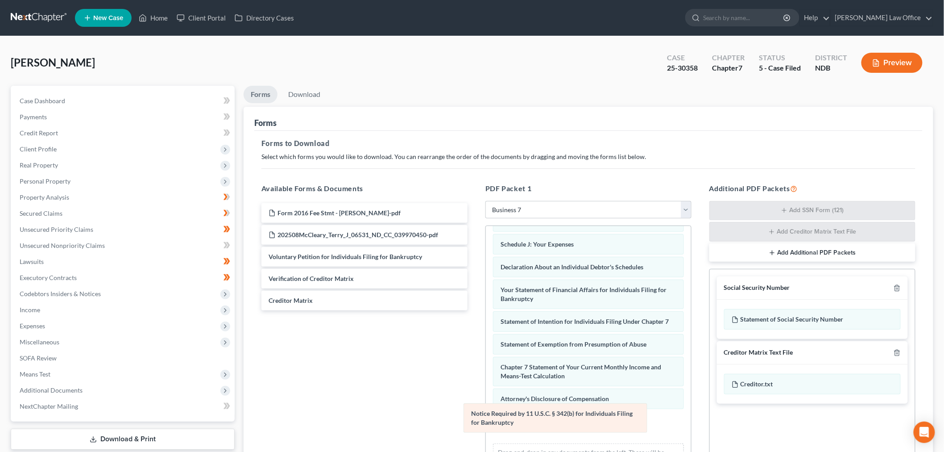
drag, startPoint x: 569, startPoint y: 416, endPoint x: 310, endPoint y: 360, distance: 265.3
click at [486, 393] on div "Notice Required by 11 U.S.C. § 342(b) for Individuals Filing for Bankruptcy Sum…" at bounding box center [588, 252] width 205 height 461
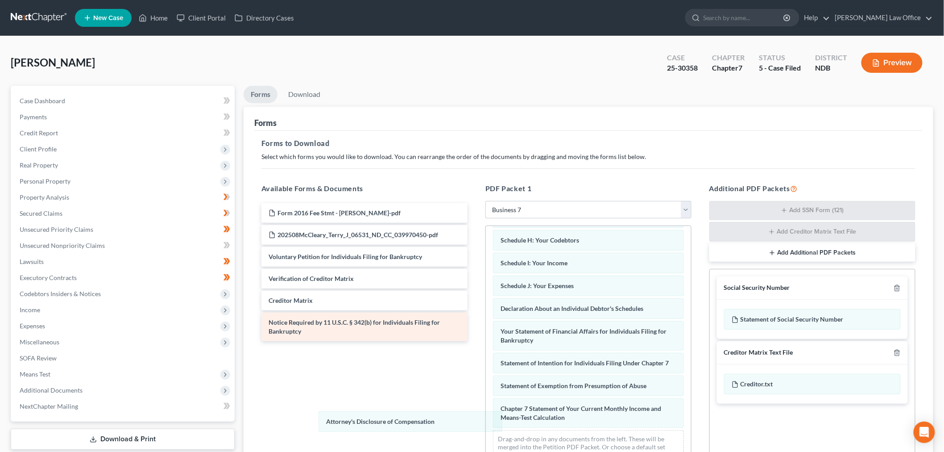
drag, startPoint x: 361, startPoint y: 421, endPoint x: 313, endPoint y: 329, distance: 103.8
click at [486, 342] on div "Attorney's Disclosure of Compensation Summary of Your Assets and Liabilities Sc…" at bounding box center [588, 266] width 205 height 407
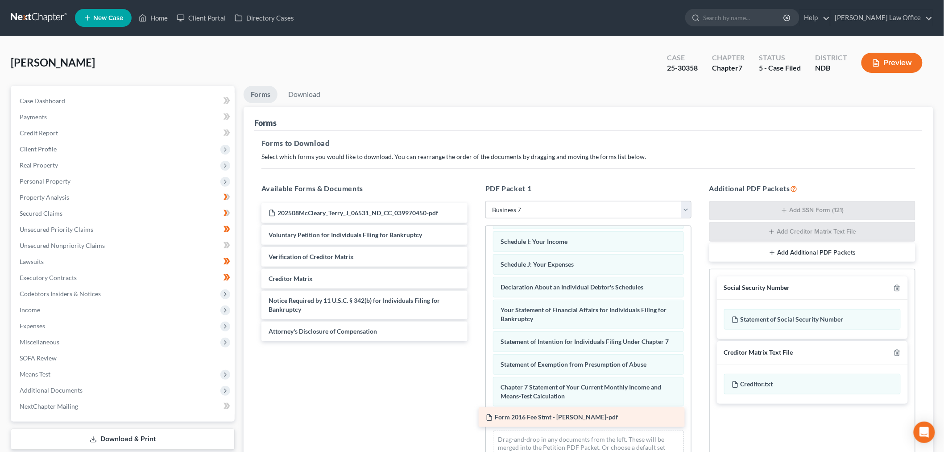
drag, startPoint x: 350, startPoint y: 211, endPoint x: 569, endPoint y: 411, distance: 296.6
click at [475, 341] on div "Form 2016 Fee Stmt - Terry-pdf Form 2016 Fee Stmt - Terry-pdf 202508McCleary_Te…" at bounding box center [364, 272] width 220 height 138
click at [902, 291] on div "Social Security Number" at bounding box center [812, 287] width 191 height 23
click at [897, 289] on line "button" at bounding box center [897, 289] width 0 height 2
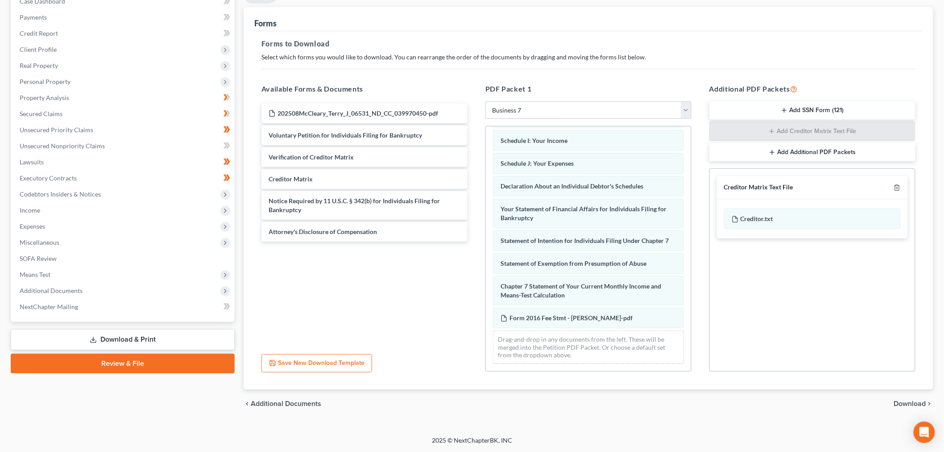
click at [922, 403] on span "Download" at bounding box center [910, 403] width 32 height 7
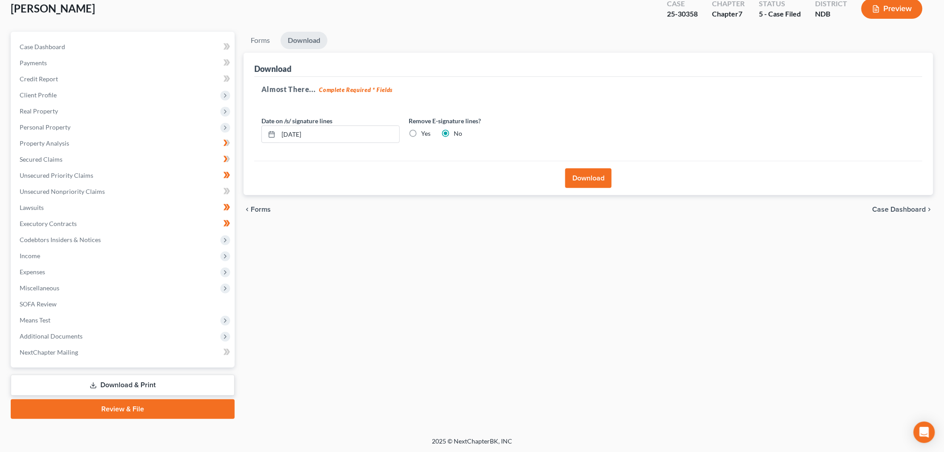
click at [421, 132] on label "Yes" at bounding box center [425, 133] width 9 height 9
click at [425, 132] on input "Yes" at bounding box center [428, 132] width 6 height 6
radio input "true"
radio input "false"
click at [575, 179] on button "Download" at bounding box center [588, 178] width 46 height 20
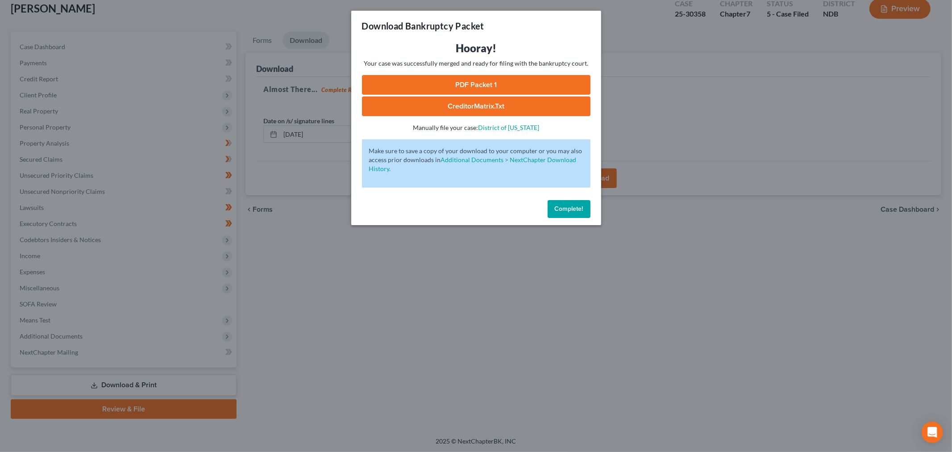
click at [472, 87] on link "PDF Packet 1" at bounding box center [476, 85] width 229 height 20
click at [569, 210] on span "Complete!" at bounding box center [569, 209] width 29 height 8
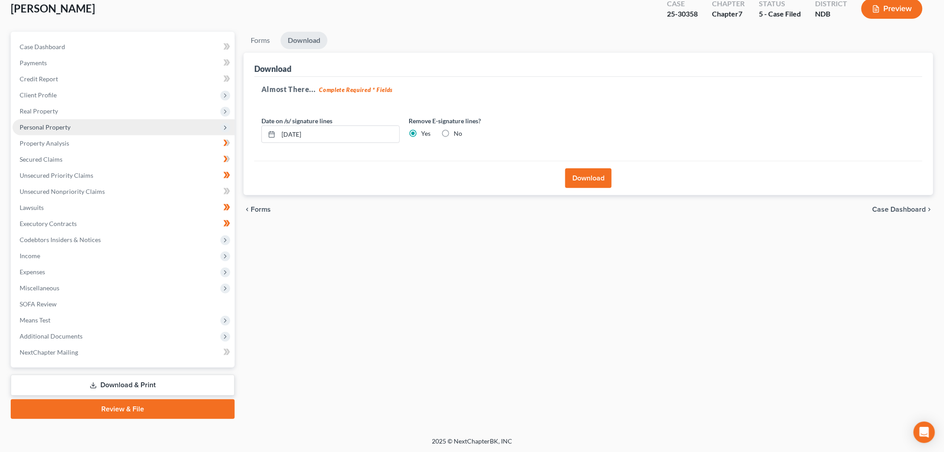
click at [77, 124] on span "Personal Property" at bounding box center [123, 127] width 222 height 16
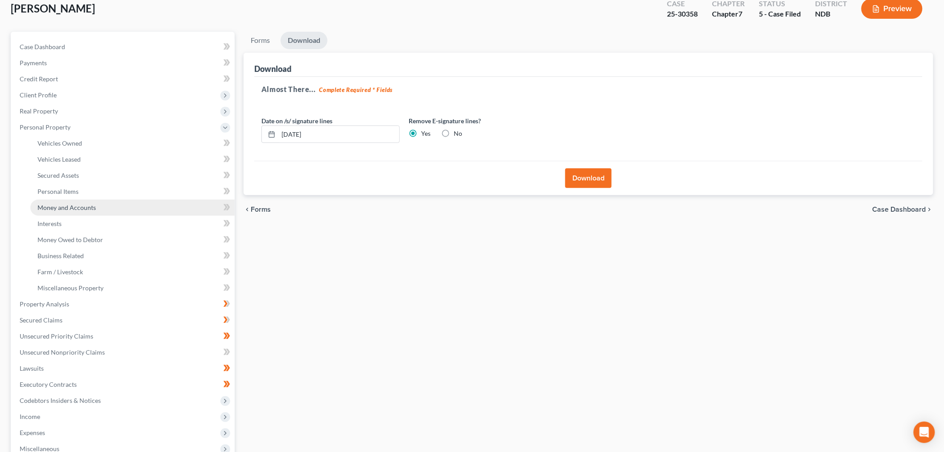
click at [98, 204] on link "Money and Accounts" at bounding box center [132, 207] width 204 height 16
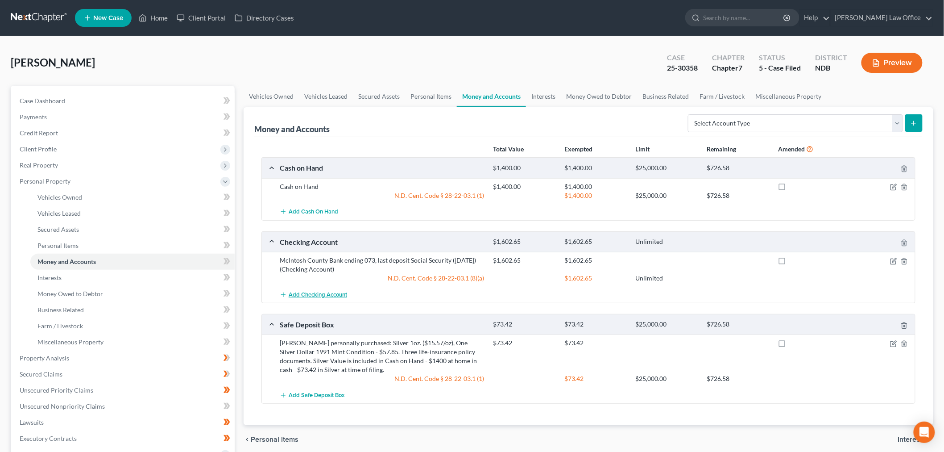
click at [334, 290] on button "Add Checking Account" at bounding box center [313, 294] width 67 height 17
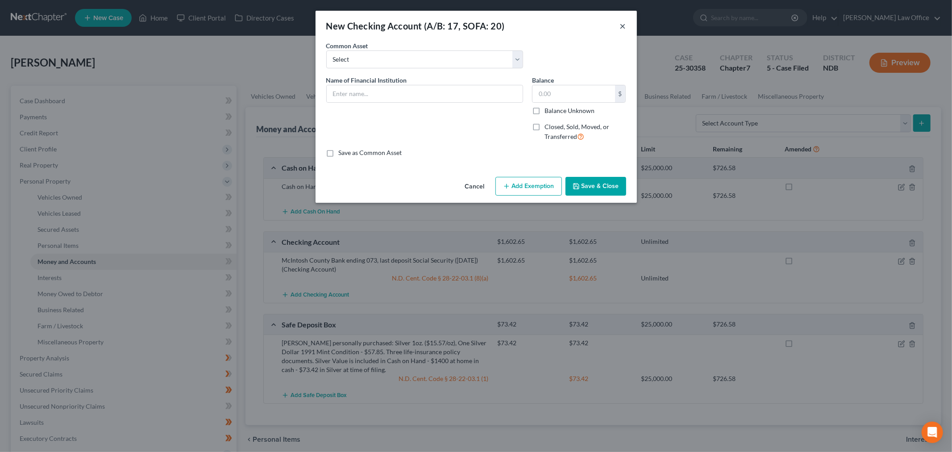
click at [620, 25] on button "×" at bounding box center [623, 26] width 6 height 11
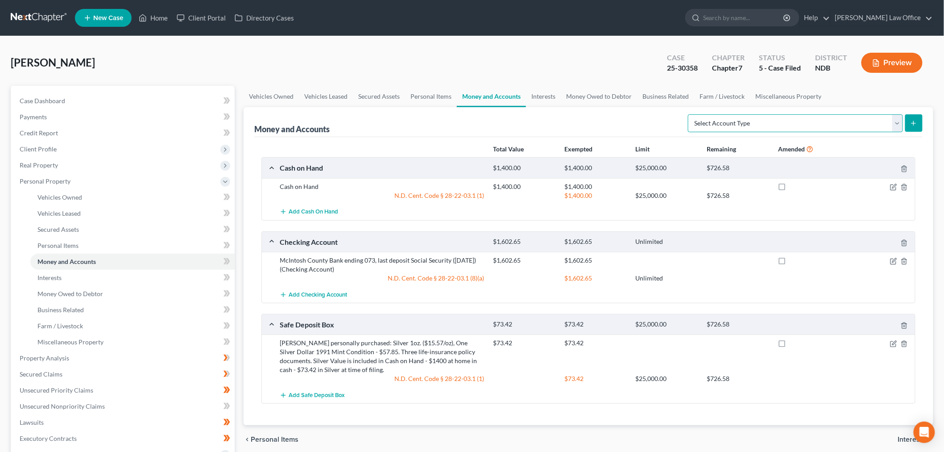
drag, startPoint x: 751, startPoint y: 117, endPoint x: 749, endPoint y: 129, distance: 11.3
click at [750, 117] on select "Select Account Type Brokerage (A/B: 18, SOFA: 20) Cash on Hand (A/B: 16) Certif…" at bounding box center [795, 123] width 215 height 18
select select "savings"
click at [690, 114] on select "Select Account Type Brokerage (A/B: 18, SOFA: 20) Cash on Hand (A/B: 16) Certif…" at bounding box center [795, 123] width 215 height 18
click at [912, 128] on button "submit" at bounding box center [914, 122] width 17 height 17
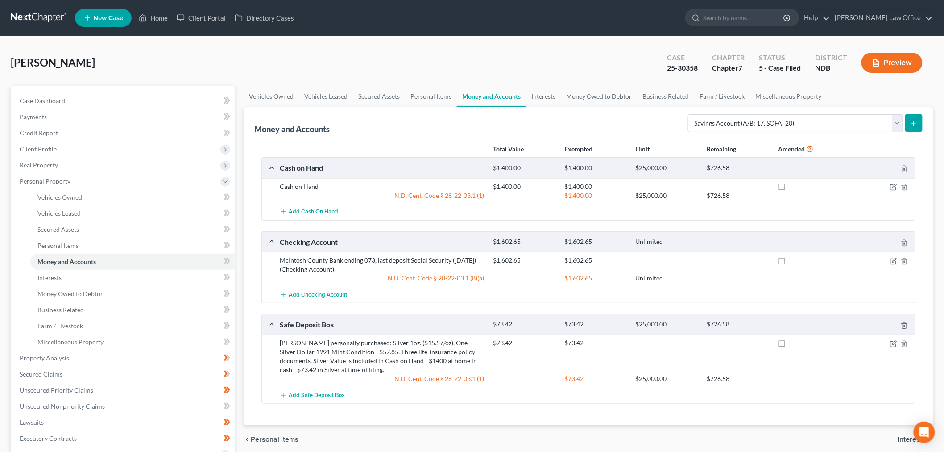
drag, startPoint x: 921, startPoint y: 124, endPoint x: 917, endPoint y: 128, distance: 5.7
click at [921, 124] on button "submit" at bounding box center [914, 122] width 17 height 17
click at [772, 126] on select "Select Account Type Brokerage (A/B: 18, SOFA: 20) Cash on Hand (A/B: 16) Certif…" at bounding box center [795, 123] width 215 height 18
select select "savings"
click at [690, 114] on select "Select Account Type Brokerage (A/B: 18, SOFA: 20) Cash on Hand (A/B: 16) Certif…" at bounding box center [795, 123] width 215 height 18
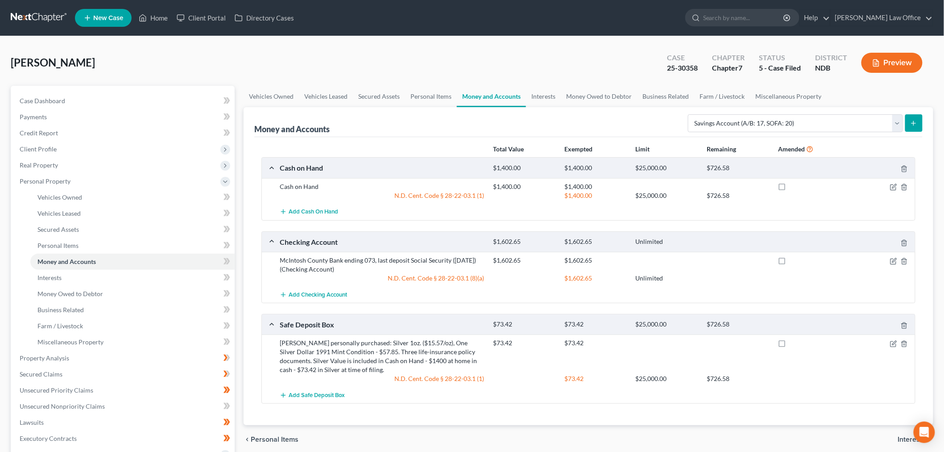
click at [914, 127] on button "submit" at bounding box center [914, 122] width 17 height 17
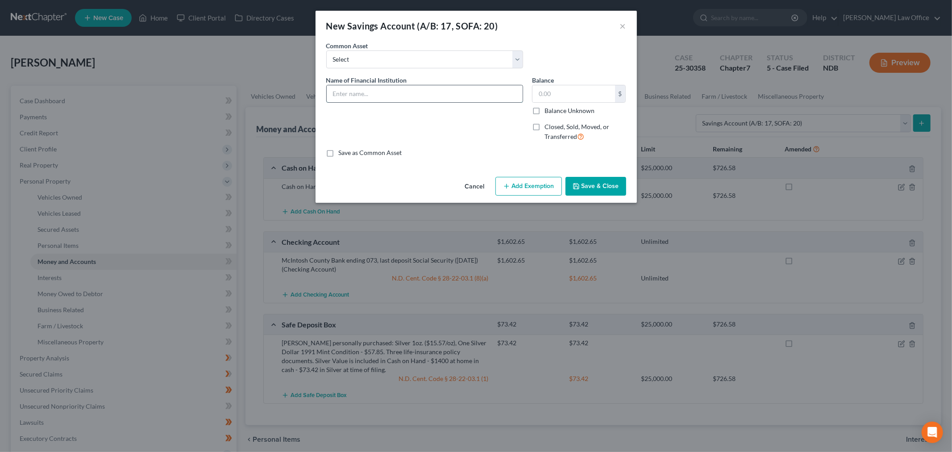
drag, startPoint x: 448, startPoint y: 92, endPoint x: 449, endPoint y: 99, distance: 6.9
click at [448, 92] on input "text" at bounding box center [425, 93] width 196 height 17
type input "Hometown Credit Union -ending #860"
click at [595, 94] on input "text" at bounding box center [573, 93] width 83 height 17
drag, startPoint x: 523, startPoint y: 193, endPoint x: 529, endPoint y: 198, distance: 7.6
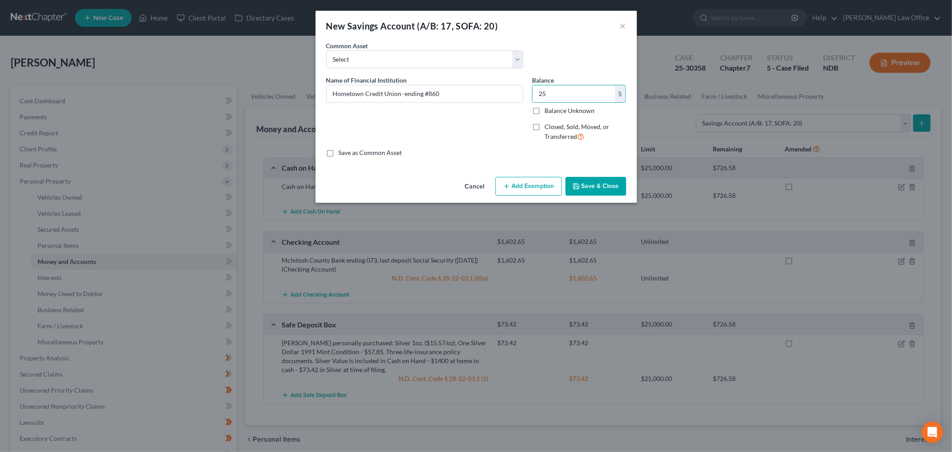
click at [524, 193] on button "Add Exemption" at bounding box center [528, 186] width 66 height 19
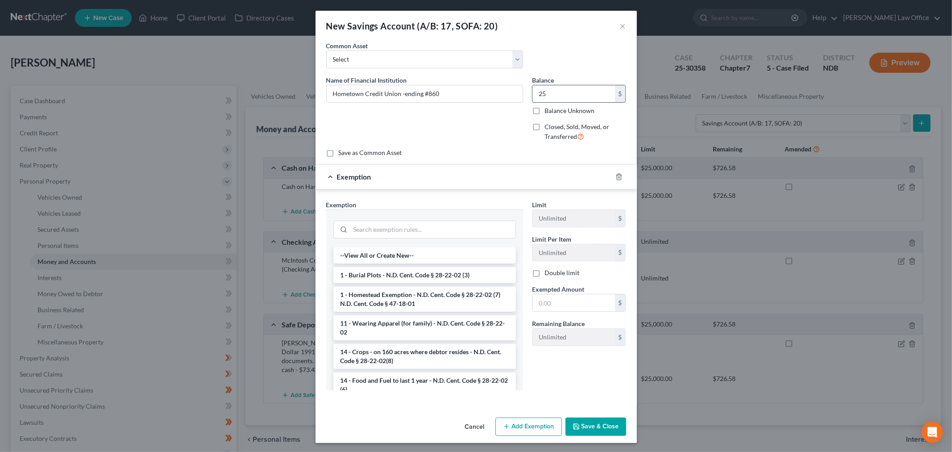
click at [570, 93] on input "25" at bounding box center [573, 93] width 83 height 17
type input "25.72"
drag, startPoint x: 560, startPoint y: 302, endPoint x: 571, endPoint y: 308, distance: 13.0
click at [560, 302] on input "text" at bounding box center [573, 302] width 83 height 17
type input "25.72"
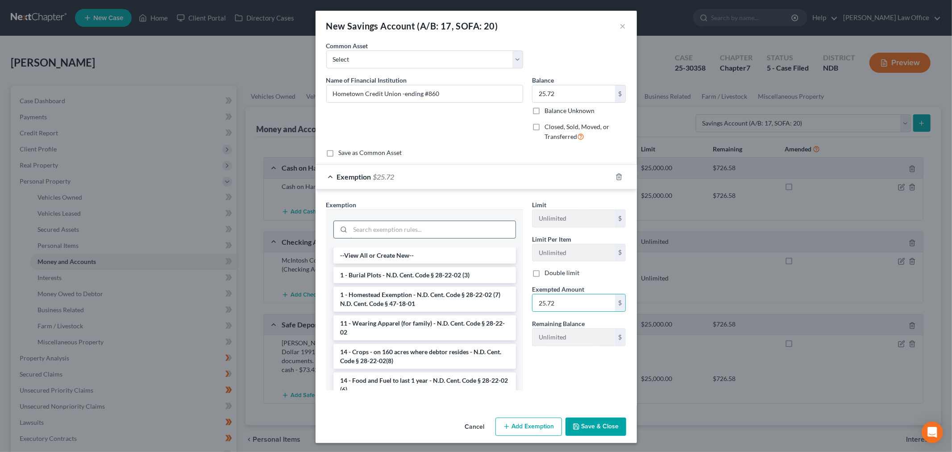
click at [390, 230] on input "search" at bounding box center [432, 229] width 165 height 17
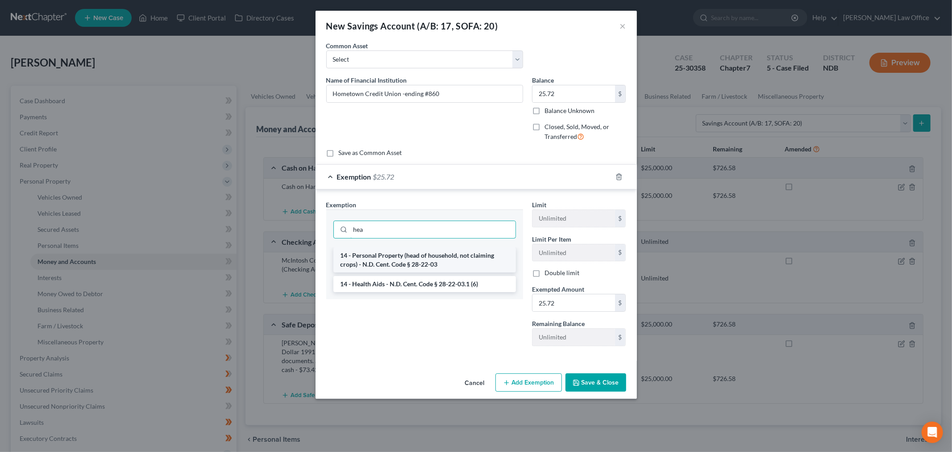
type input "hea"
click at [424, 262] on li "14 - Personal Property (head of household, not claiming crops) - N.D. Cent. Cod…" at bounding box center [424, 259] width 183 height 25
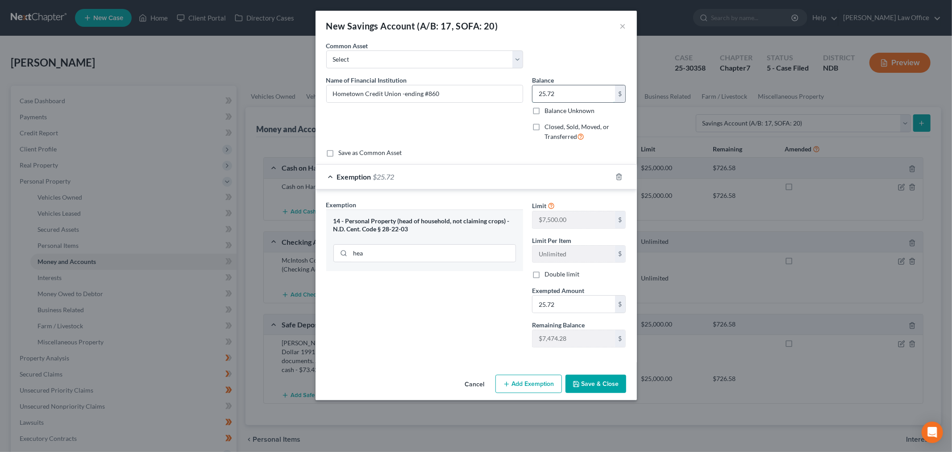
click at [598, 96] on input "25.72" at bounding box center [573, 93] width 83 height 17
type input "25.74"
click at [573, 307] on input "25.72" at bounding box center [573, 303] width 83 height 17
type input "25.74"
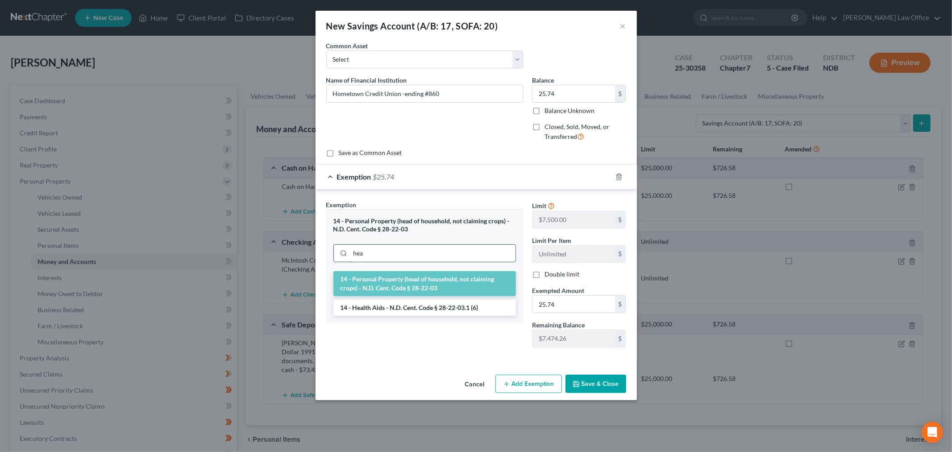
click at [417, 251] on input "hea" at bounding box center [432, 253] width 165 height 17
type input "h"
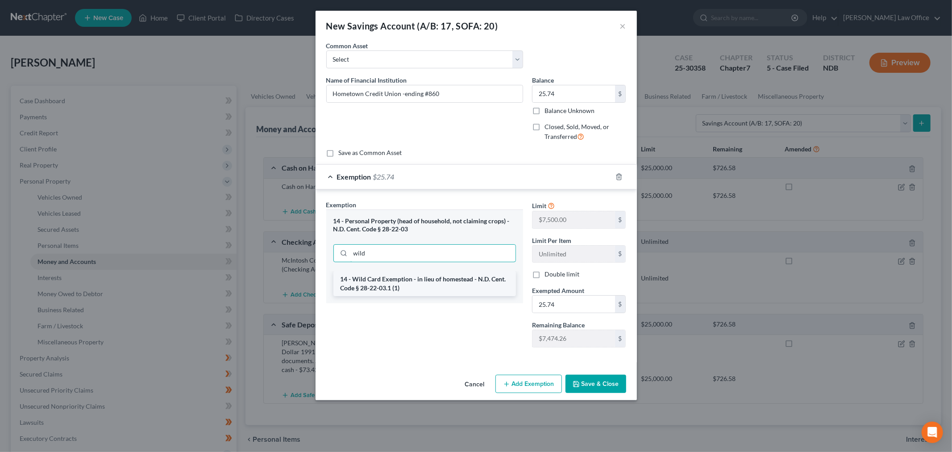
type input "wild"
click at [406, 283] on li "14 - Wild Card Exemption - in lieu of homestead - N.D. Cent. Code § 28-22-03.1 …" at bounding box center [424, 283] width 183 height 25
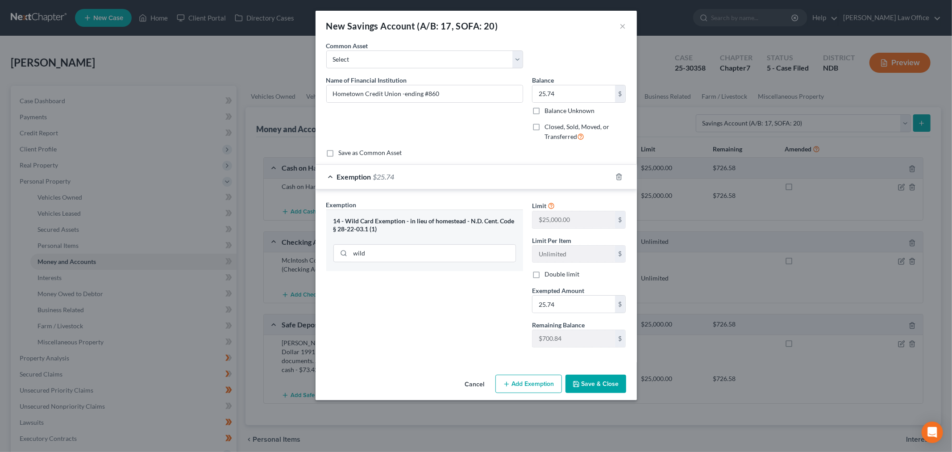
click at [593, 378] on button "Save & Close" at bounding box center [595, 383] width 61 height 19
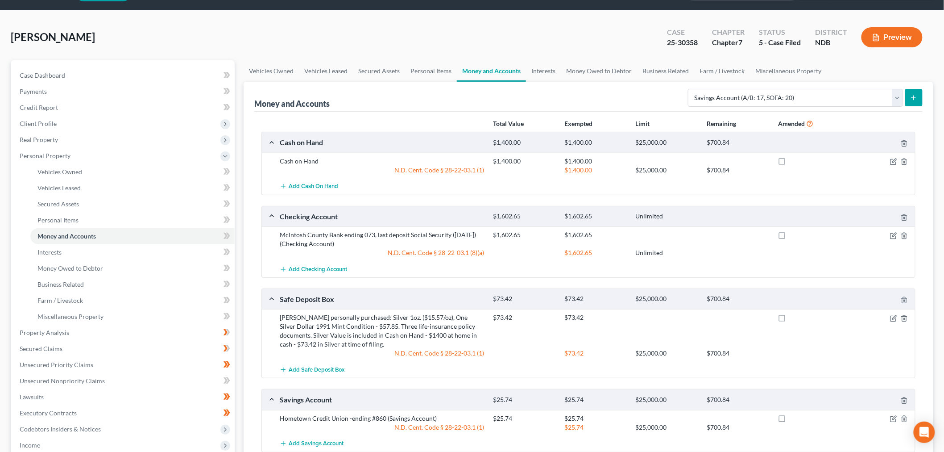
scroll to position [50, 0]
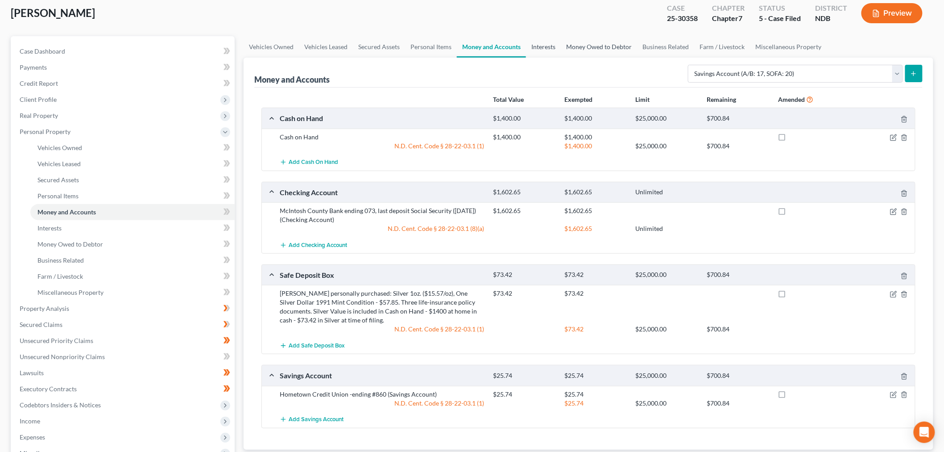
click at [548, 45] on link "Interests" at bounding box center [543, 46] width 35 height 21
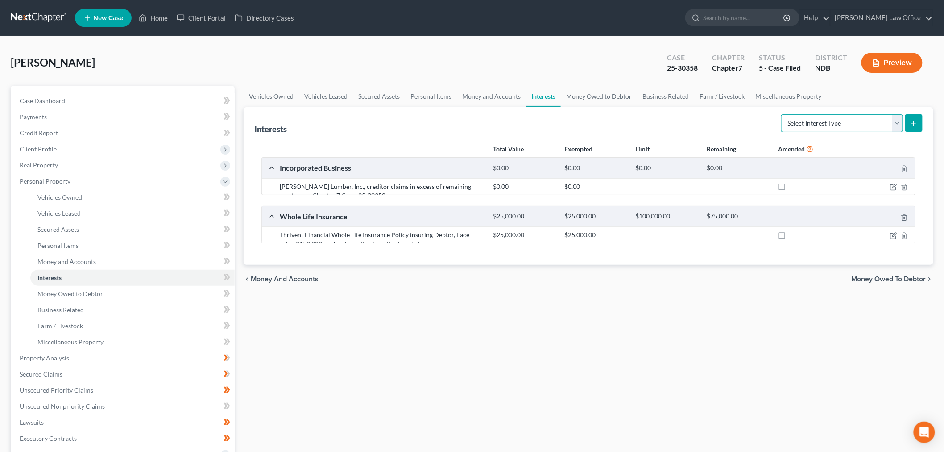
click at [808, 126] on select "Select Interest Type 401K (A/B: 21) Annuity (A/B: 23) Bond (A/B: 18) Education …" at bounding box center [842, 123] width 122 height 18
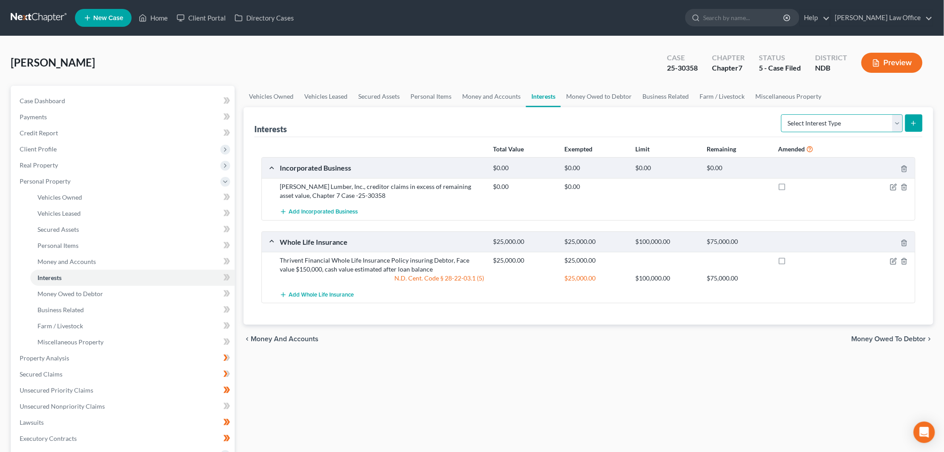
select select "ira"
click at [783, 114] on select "Select Interest Type 401K (A/B: 21) Annuity (A/B: 23) Bond (A/B: 18) Education …" at bounding box center [842, 123] width 122 height 18
click at [916, 121] on icon "submit" at bounding box center [913, 123] width 7 height 7
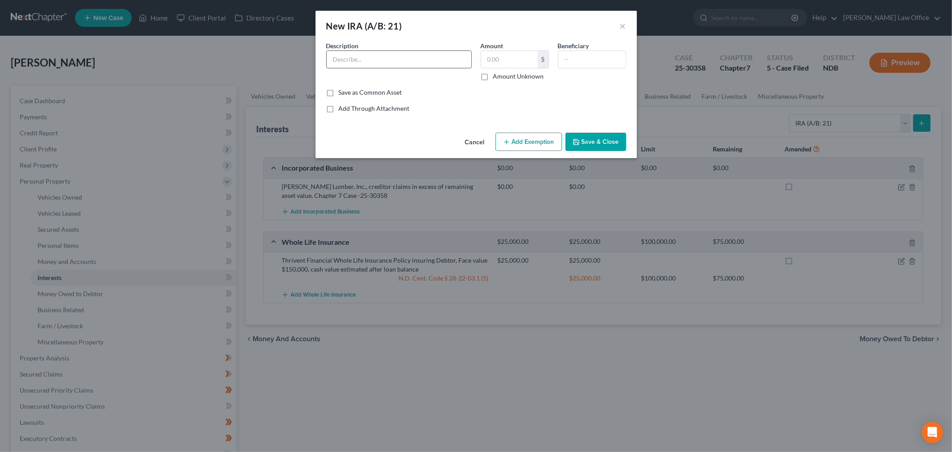
click at [374, 64] on input "text" at bounding box center [399, 59] width 145 height 17
type input "Hometown Credit Union IRA"
type input "19.15"
click at [519, 130] on div "Cancel Add Exemption Save & Close" at bounding box center [476, 143] width 321 height 29
drag, startPoint x: 536, startPoint y: 141, endPoint x: 462, endPoint y: 221, distance: 109.6
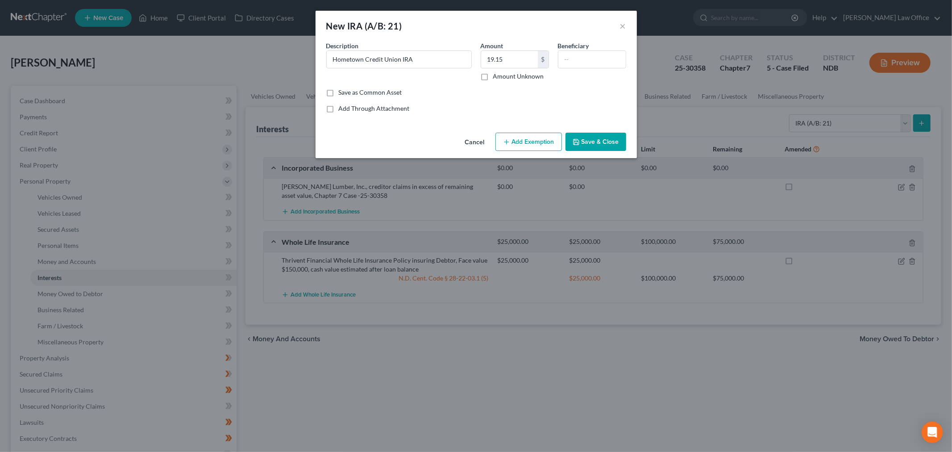
click at [536, 141] on button "Add Exemption" at bounding box center [528, 142] width 66 height 19
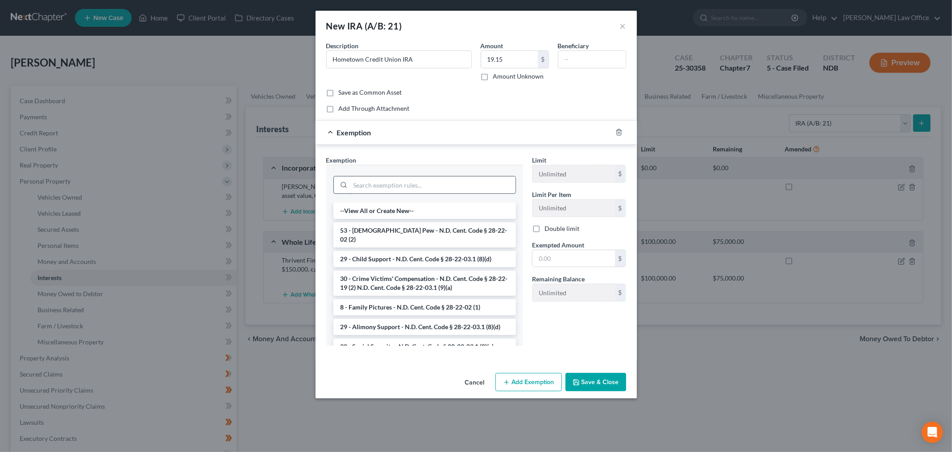
click at [401, 182] on input "search" at bounding box center [432, 184] width 165 height 17
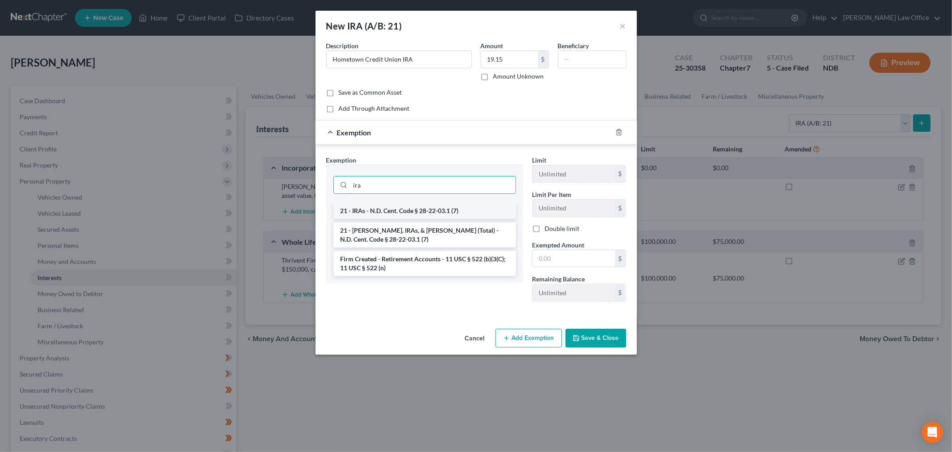
type input "ira"
click at [420, 203] on li "21 - IRAs - N.D. Cent. Code § 28-22-03.1 (7)" at bounding box center [424, 211] width 183 height 16
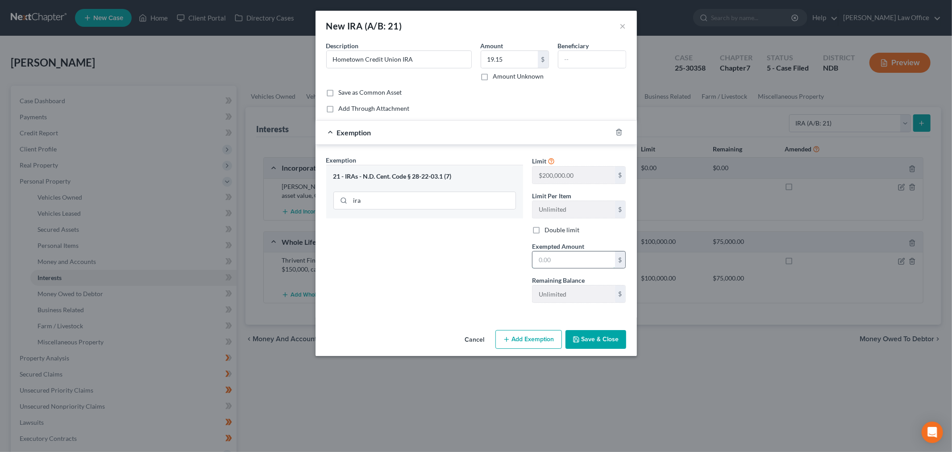
click at [581, 261] on input "text" at bounding box center [573, 259] width 83 height 17
type input "19.15"
click at [583, 342] on button "Save & Close" at bounding box center [595, 339] width 61 height 19
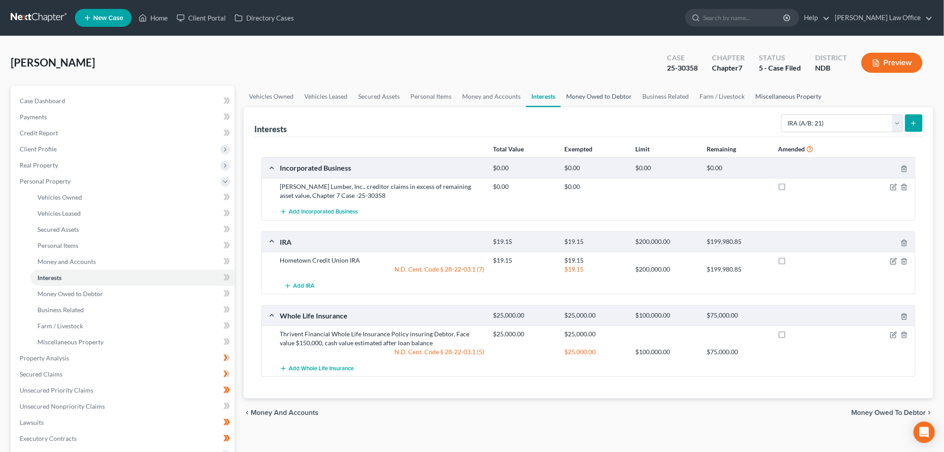
drag, startPoint x: 596, startPoint y: 97, endPoint x: 805, endPoint y: 99, distance: 208.4
click at [596, 97] on link "Money Owed to Debtor" at bounding box center [599, 96] width 76 height 21
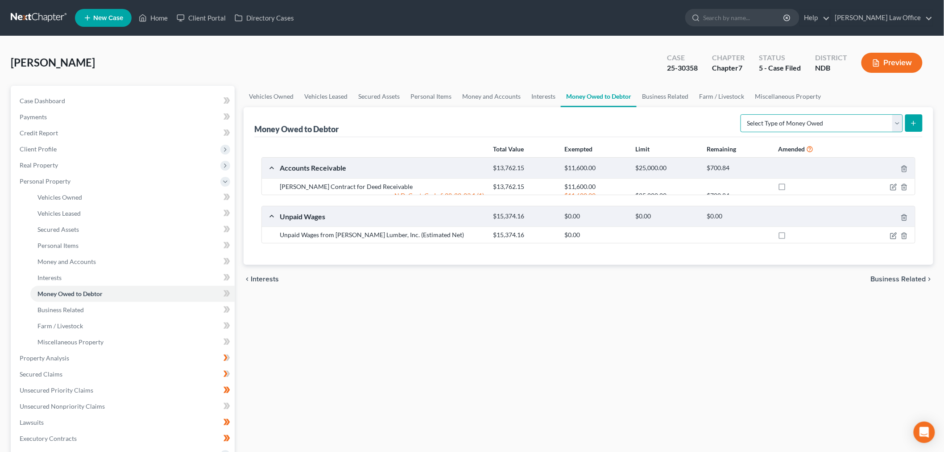
click at [819, 120] on select "Select Type of Money Owed Accounts Receivable (A/B: 38) Alimony (A/B: 29) Child…" at bounding box center [822, 123] width 162 height 18
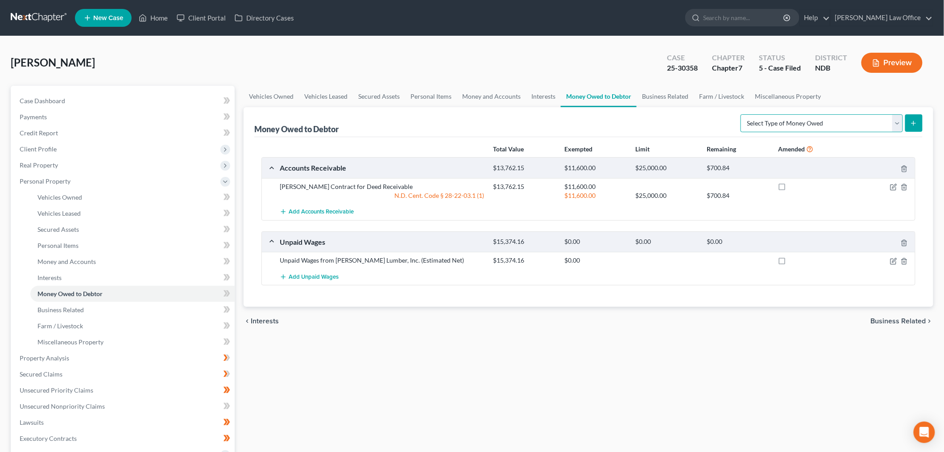
select select "expected_tax_refund"
click at [743, 114] on select "Select Type of Money Owed Accounts Receivable (A/B: 38) Alimony (A/B: 29) Child…" at bounding box center [822, 123] width 162 height 18
click at [914, 122] on line "submit" at bounding box center [914, 123] width 0 height 4
select select "0"
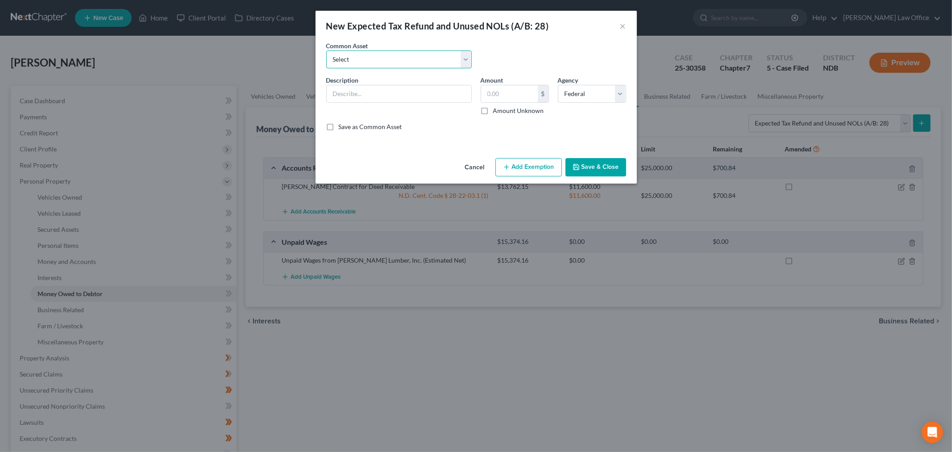
click at [378, 50] on select "Select 2023 Estimated Tax Refunds 2022 Estimated Tax Refunds 2025 Estimated Ref…" at bounding box center [398, 59] width 145 height 18
select select "3"
click at [326, 50] on select "Select 2023 Estimated Tax Refunds 2022 Estimated Tax Refunds 2025 Estimated Ref…" at bounding box center [398, 59] width 145 height 18
click at [445, 94] on input "2024 Estimated Tax Refunds" at bounding box center [399, 93] width 145 height 17
click at [510, 94] on input "text" at bounding box center [509, 93] width 57 height 17
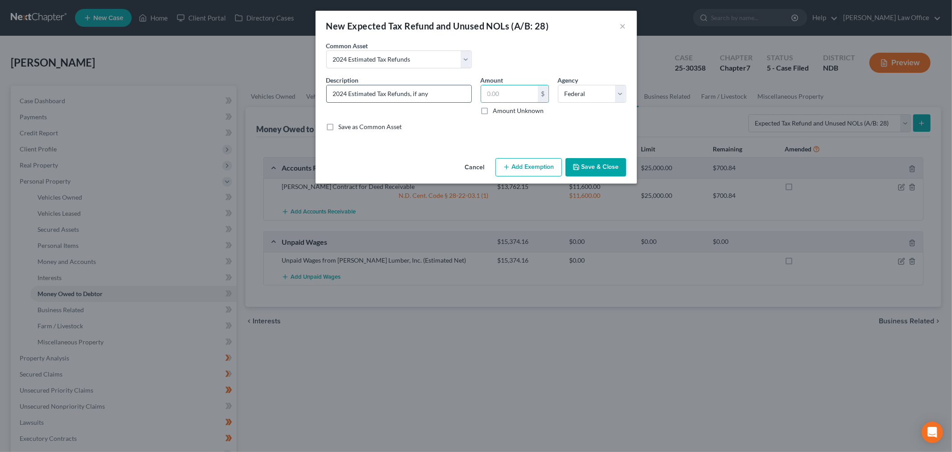
click at [442, 95] on input "2024 Estimated Tax Refunds, if any" at bounding box center [399, 93] width 145 height 17
type input "2024 Estimated Tax Refunds"
drag, startPoint x: 502, startPoint y: 88, endPoint x: 519, endPoint y: 79, distance: 19.4
click at [502, 88] on input "text" at bounding box center [509, 93] width 57 height 17
type input "300"
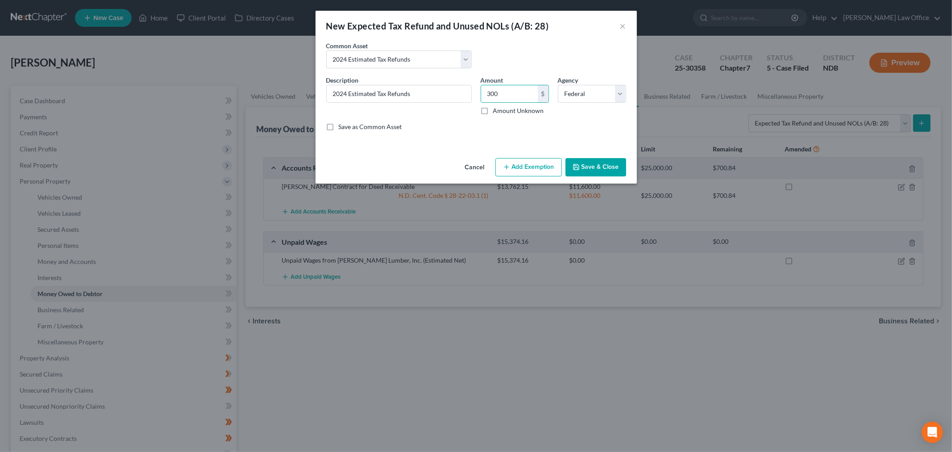
click at [530, 164] on button "Add Exemption" at bounding box center [528, 167] width 66 height 19
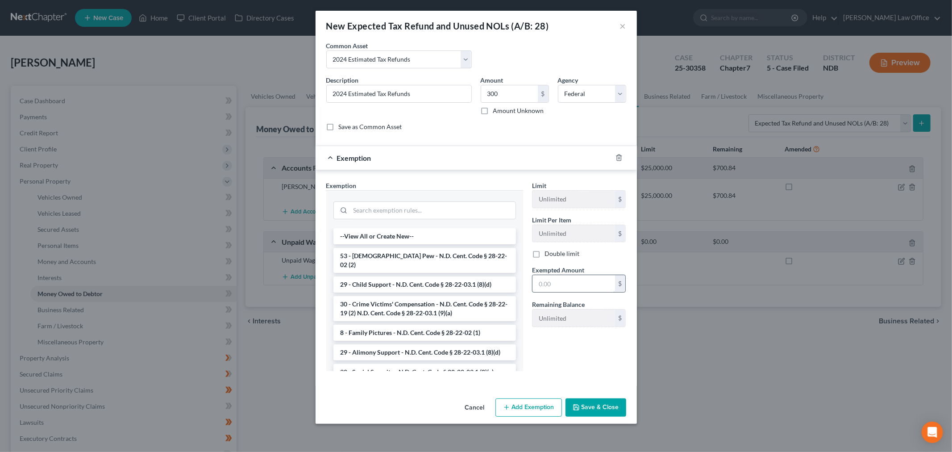
click at [570, 278] on input "text" at bounding box center [573, 283] width 83 height 17
type input "300"
click at [475, 211] on input "search" at bounding box center [432, 210] width 165 height 17
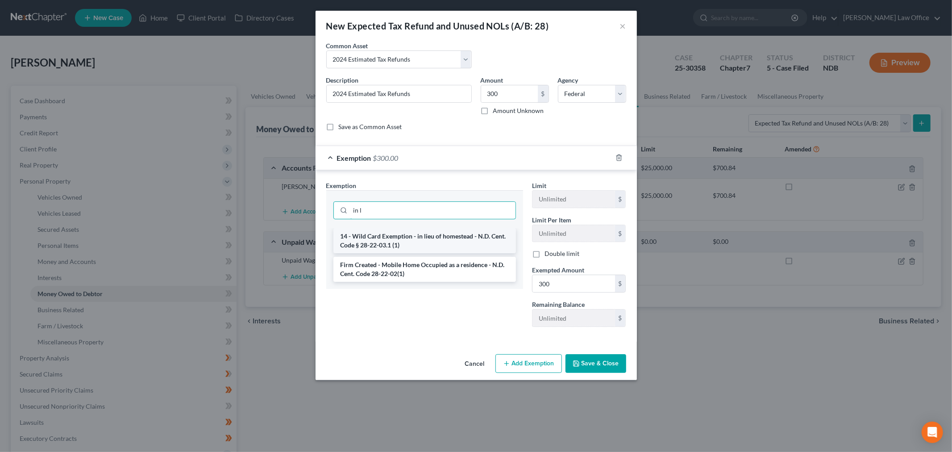
type input "in l"
drag, startPoint x: 475, startPoint y: 235, endPoint x: 511, endPoint y: 289, distance: 65.0
click at [474, 235] on li "14 - Wild Card Exemption - in lieu of homestead - N.D. Cent. Code § 28-22-03.1 …" at bounding box center [424, 240] width 183 height 25
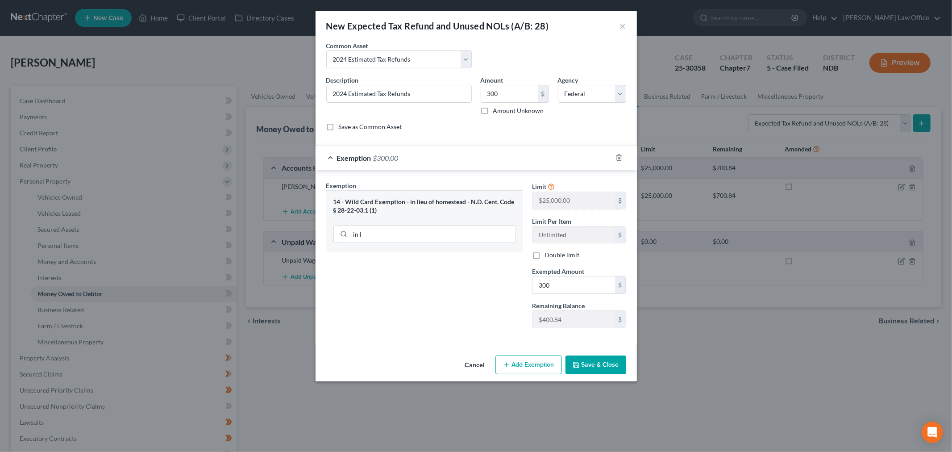
click at [598, 365] on button "Save & Close" at bounding box center [595, 364] width 61 height 19
